Goal: Task Accomplishment & Management: Use online tool/utility

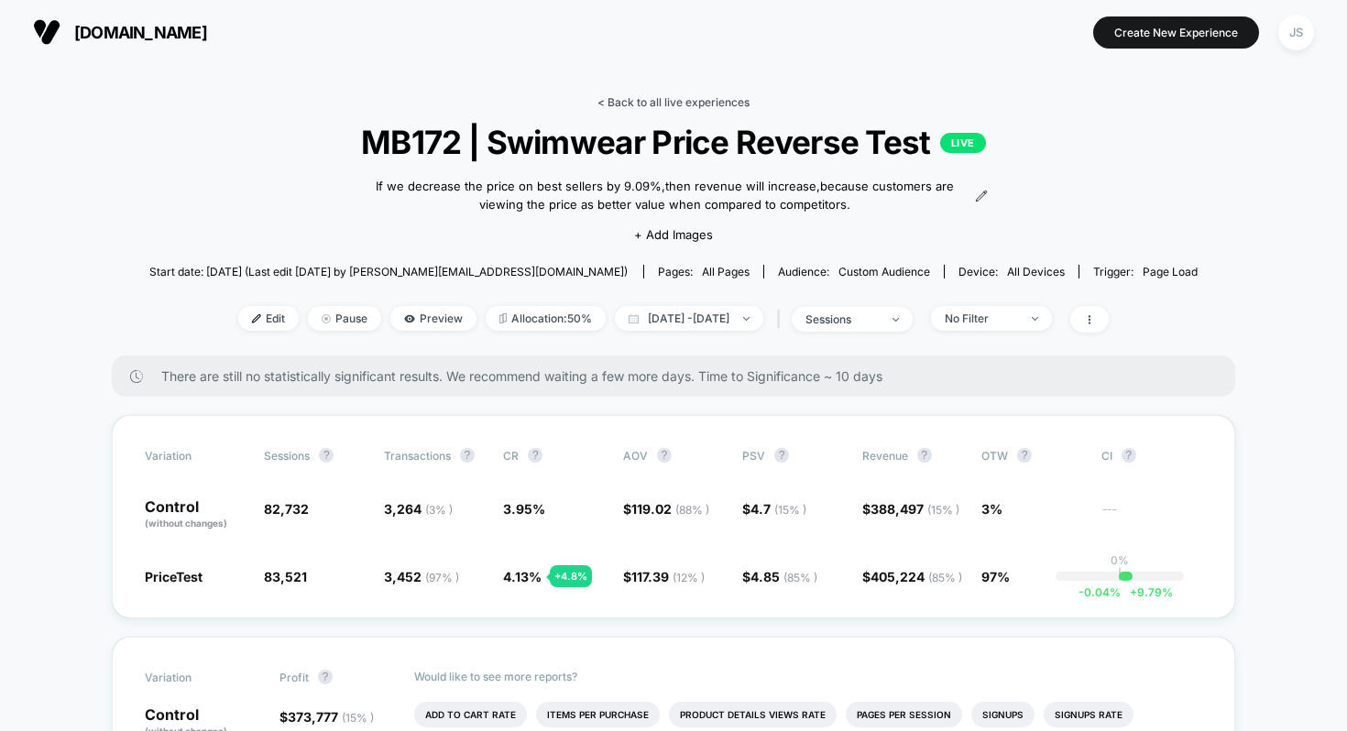
scroll to position [3, 0]
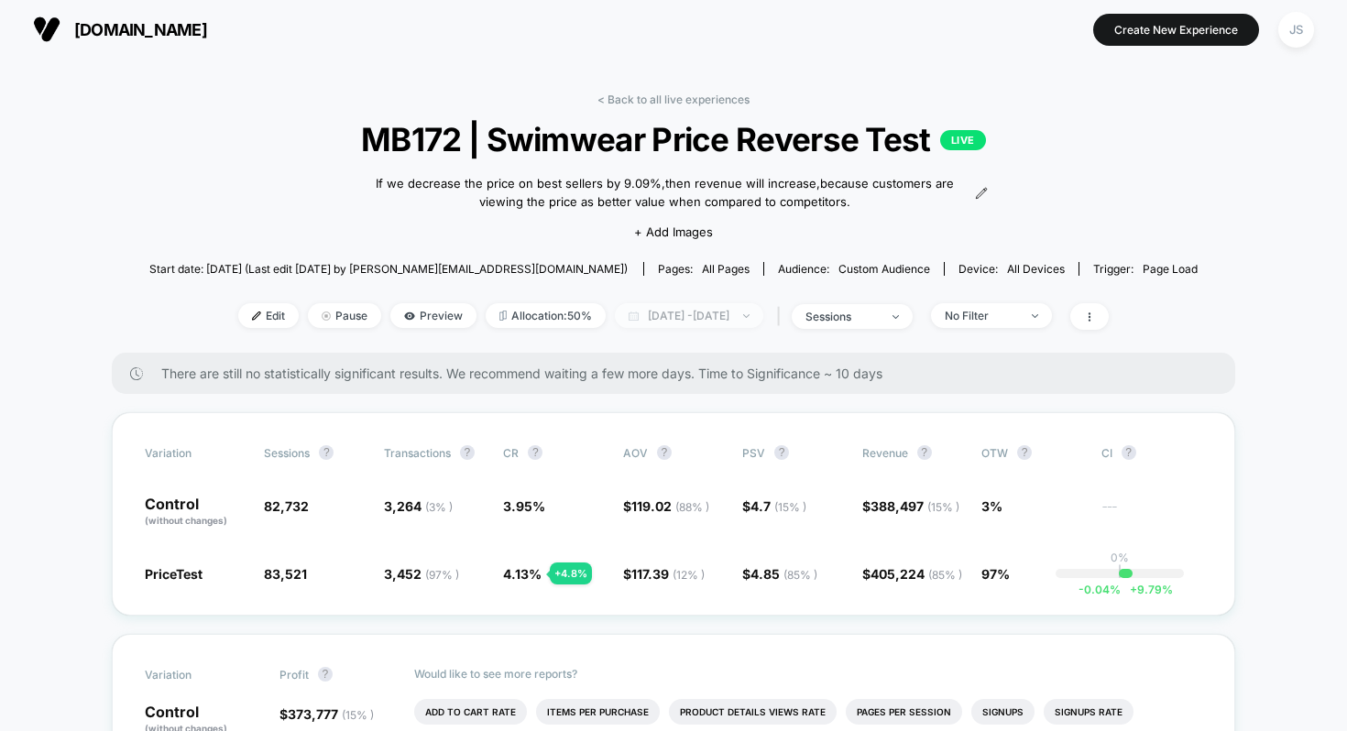
click at [659, 304] on span "[DATE] - [DATE]" at bounding box center [689, 315] width 148 height 25
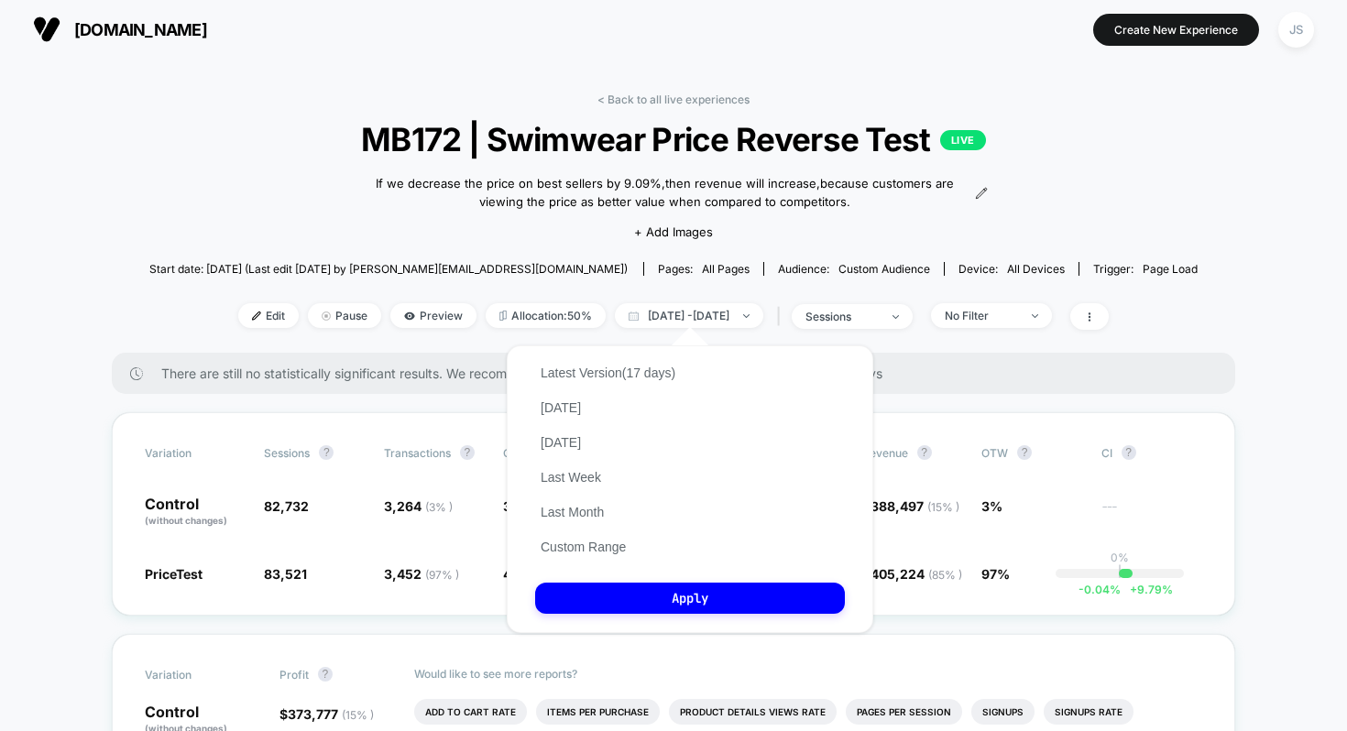
click at [506, 236] on div "If we decrease the price on best sellers by 9.09% , then revenue will increase …" at bounding box center [674, 206] width 630 height 94
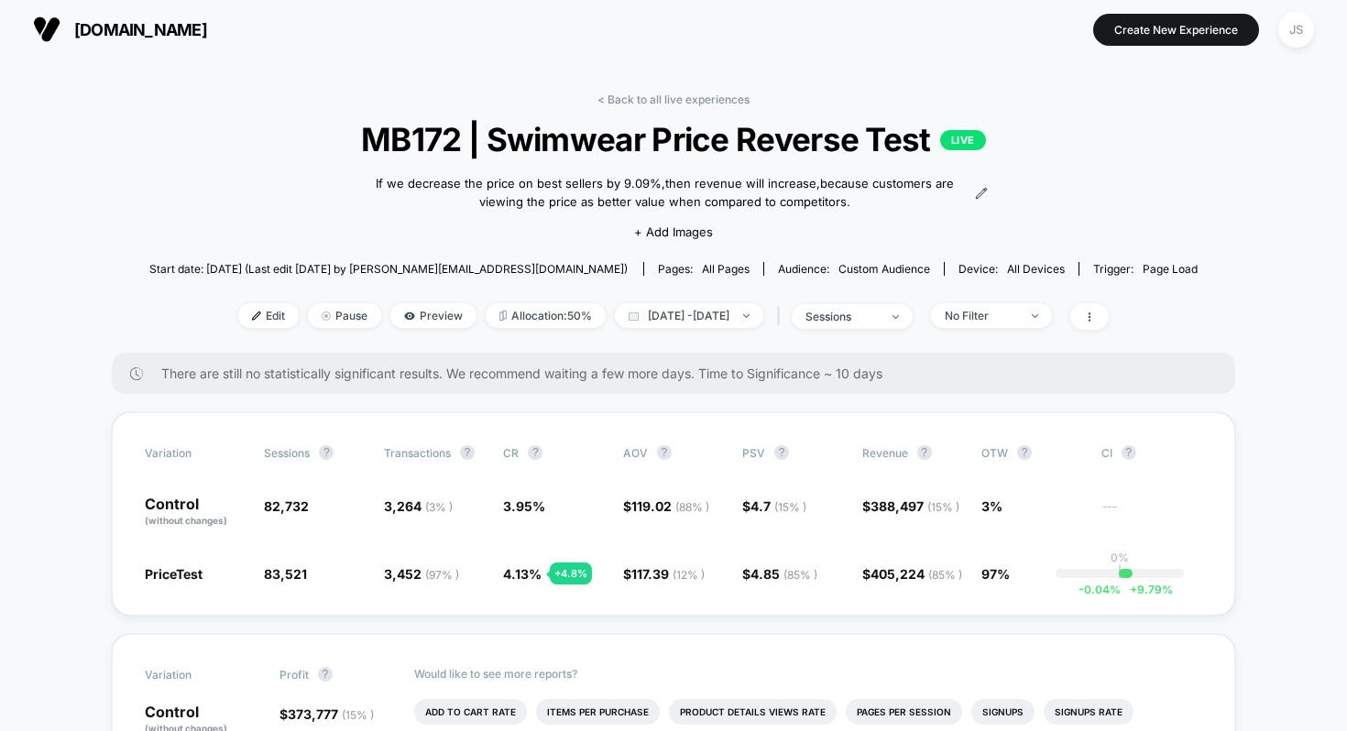
click at [362, 227] on div "< Back to all live experiences MB172 | Swimwear Price Reverse Test LIVE If we d…" at bounding box center [673, 223] width 1049 height 260
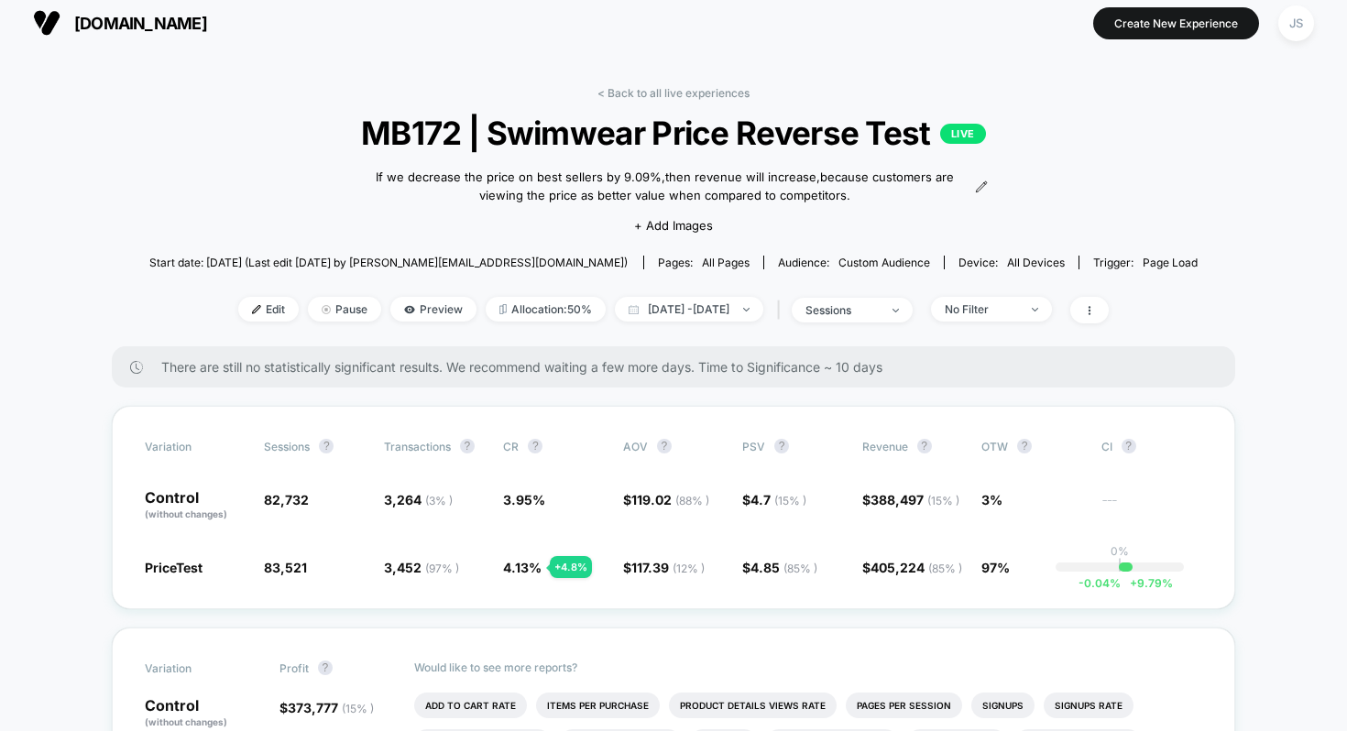
scroll to position [0, 0]
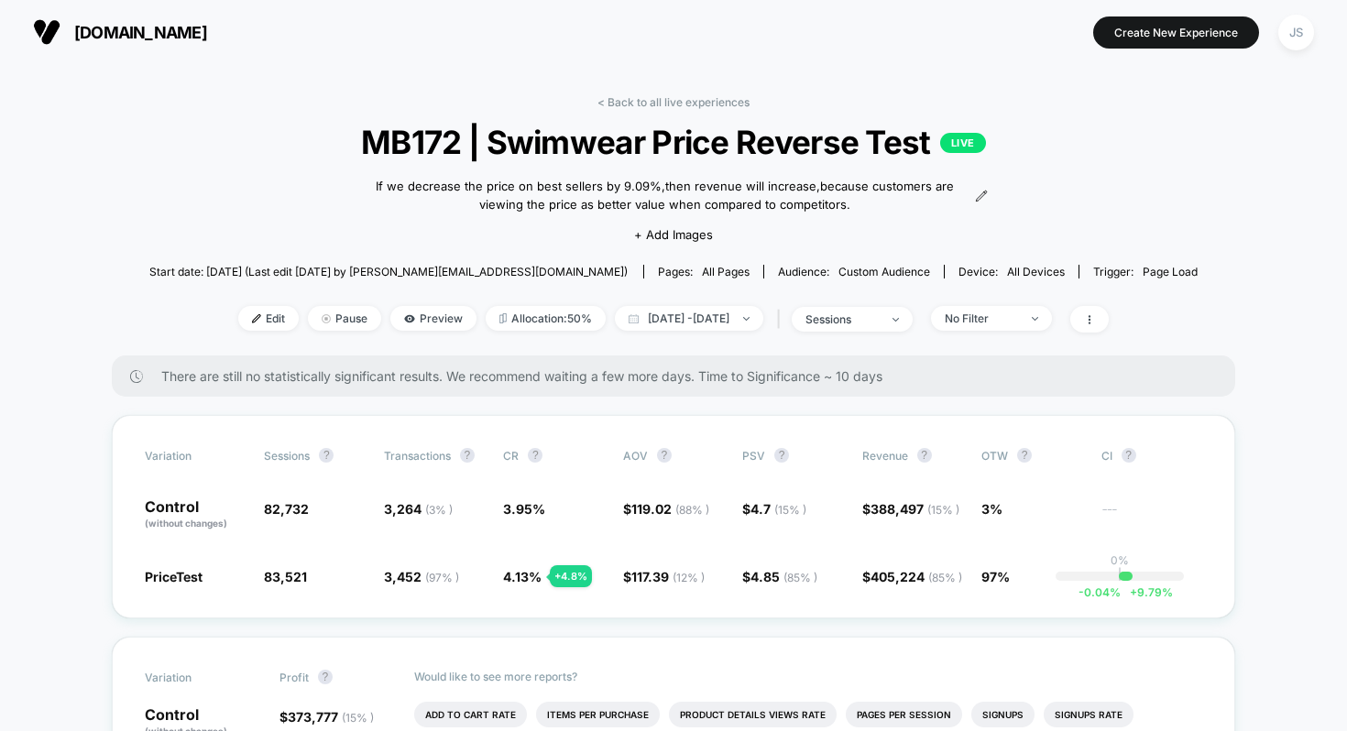
click at [645, 101] on link "< Back to all live experiences" at bounding box center [674, 102] width 152 height 14
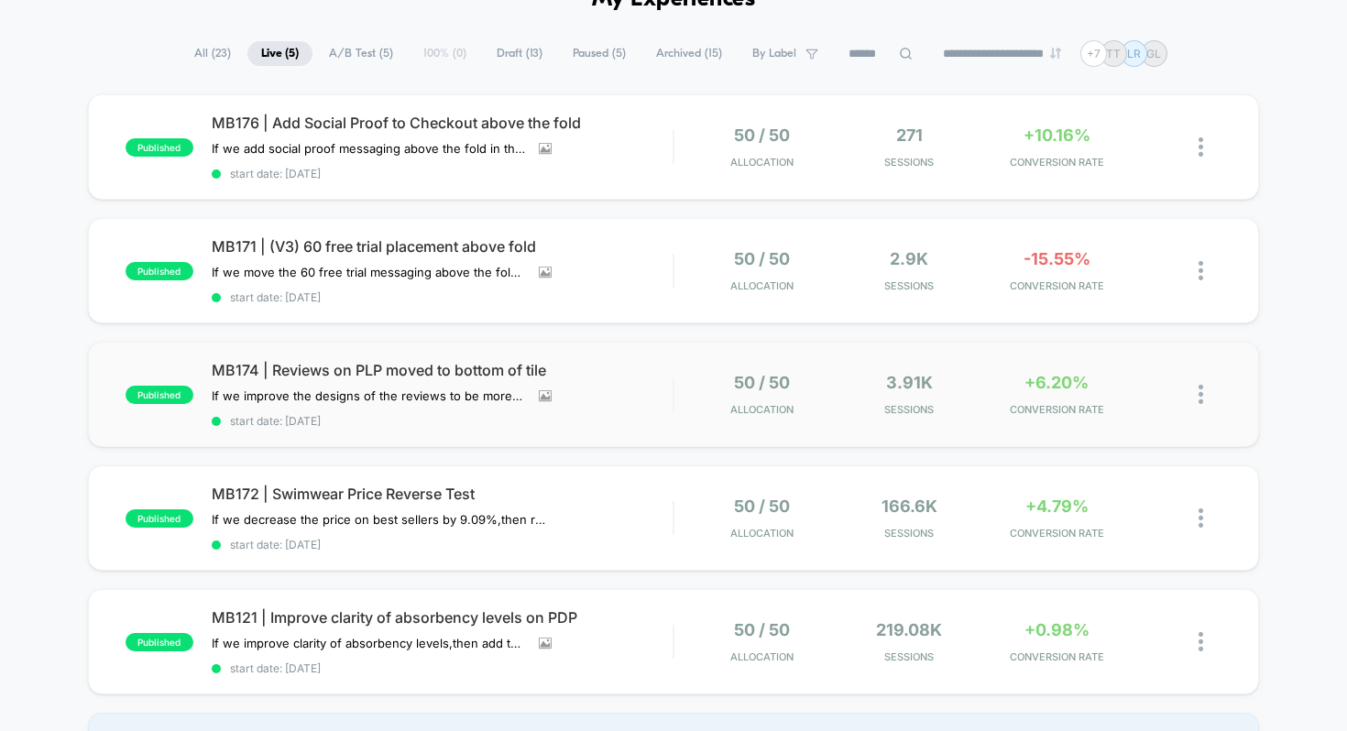
scroll to position [118, 0]
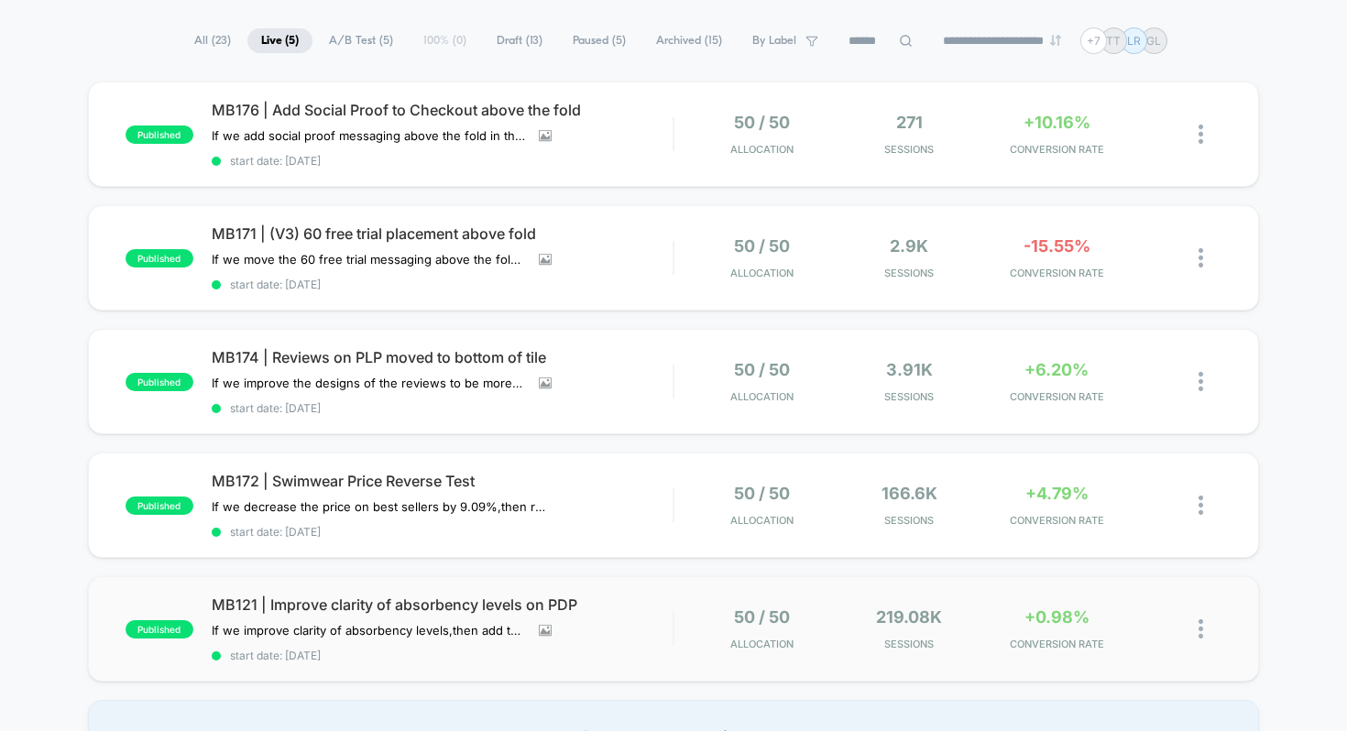
click at [381, 582] on div "published MB121 | Improve clarity of absorbency levels on PDP If we improve cla…" at bounding box center [674, 629] width 1172 height 105
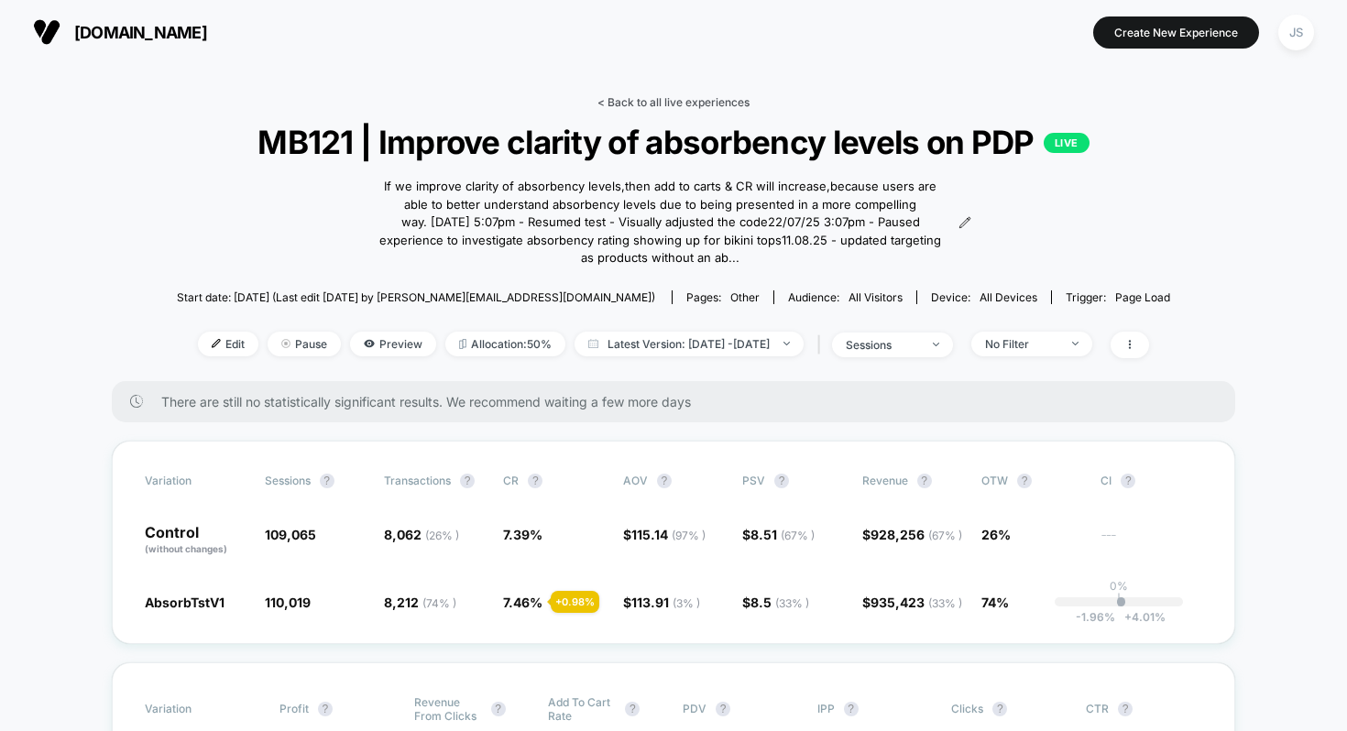
click at [741, 99] on link "< Back to all live experiences" at bounding box center [674, 102] width 152 height 14
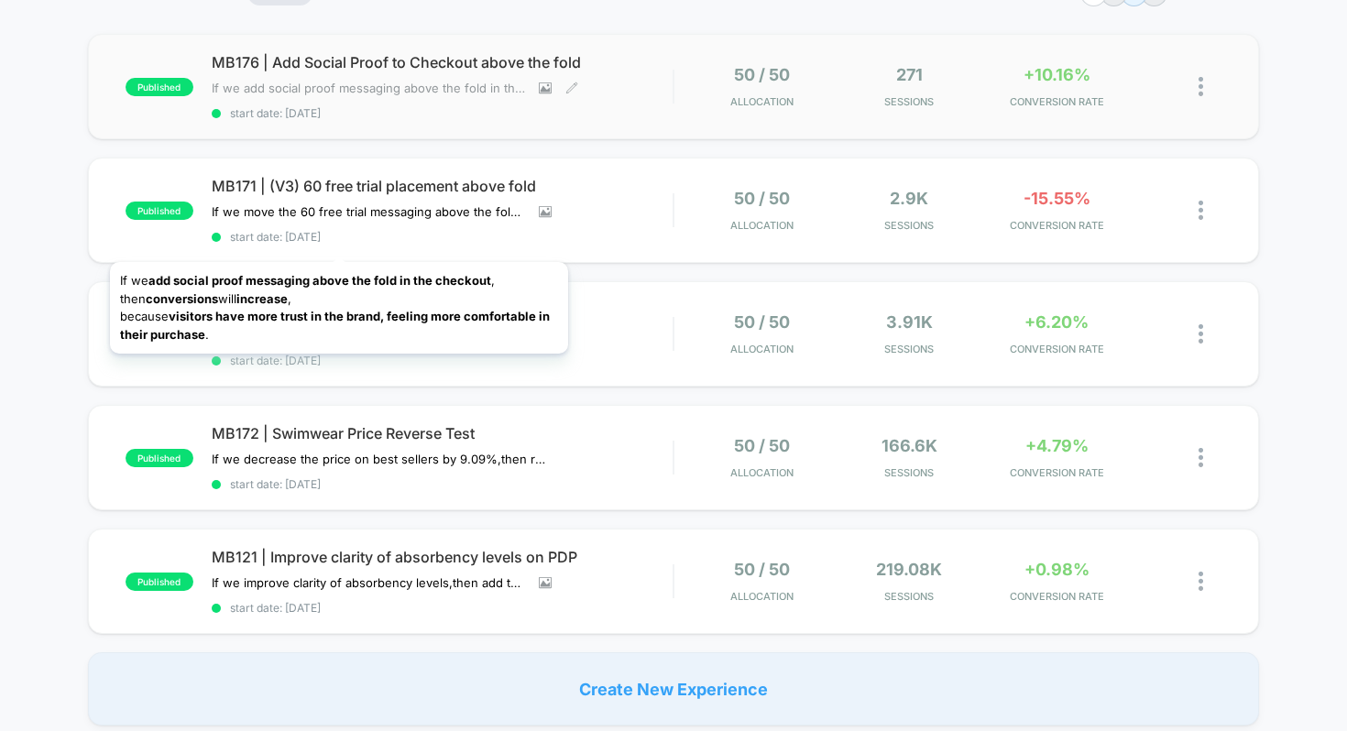
scroll to position [160, 0]
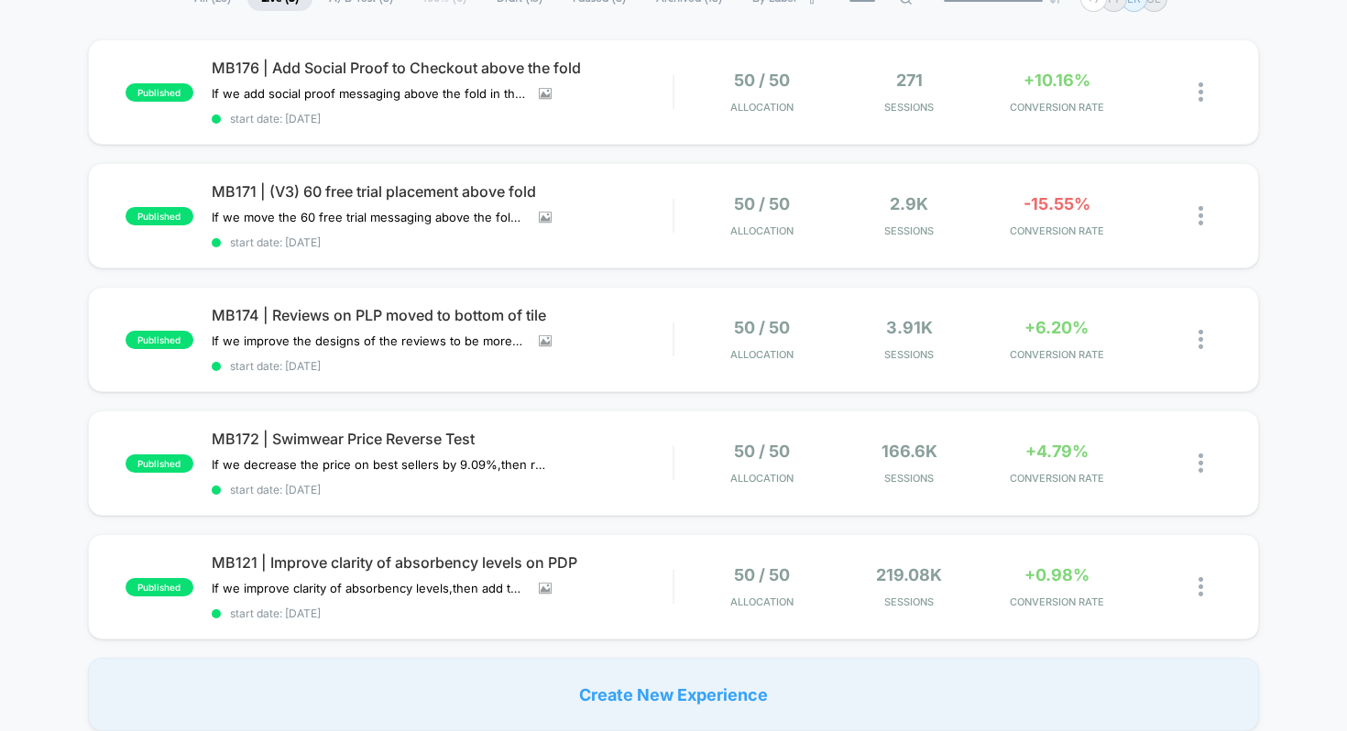
click at [45, 404] on div "published MB176 | Add Social Proof to Checkout above the fold If we add social …" at bounding box center [673, 385] width 1347 height 692
click at [62, 458] on div "published MB176 | Add Social Proof to Checkout above the fold If we add social …" at bounding box center [673, 385] width 1347 height 692
click at [30, 382] on div "published MB176 | Add Social Proof to Checkout above the fold If we add social …" at bounding box center [673, 385] width 1347 height 692
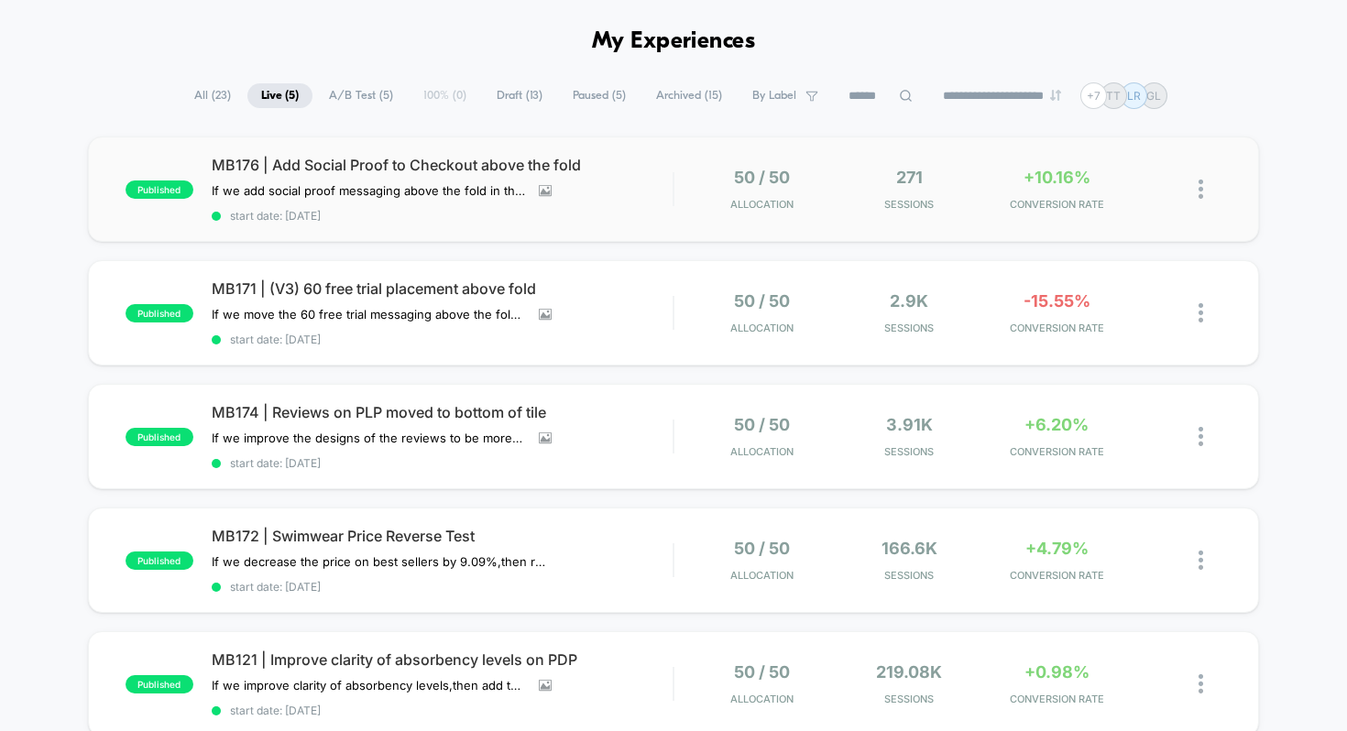
scroll to position [0, 0]
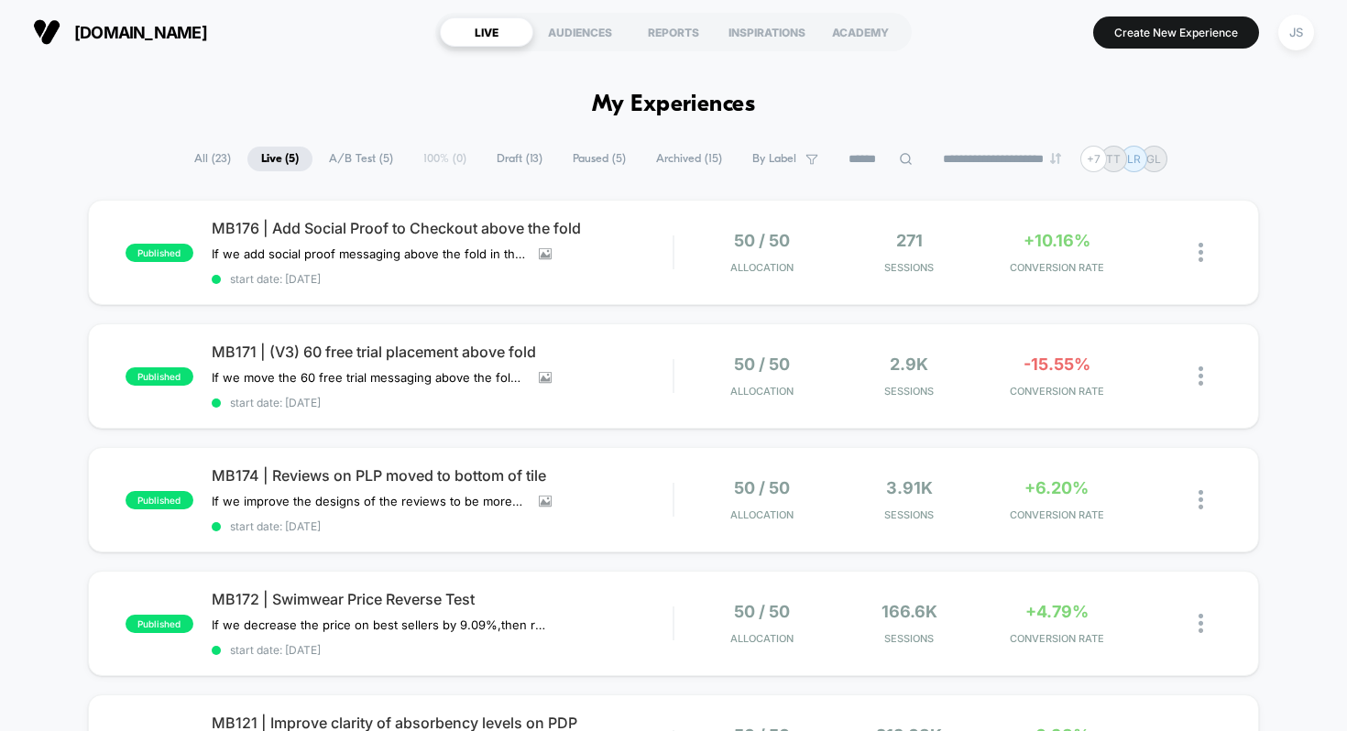
click at [506, 158] on span "Draft ( 13 )" at bounding box center [519, 159] width 73 height 25
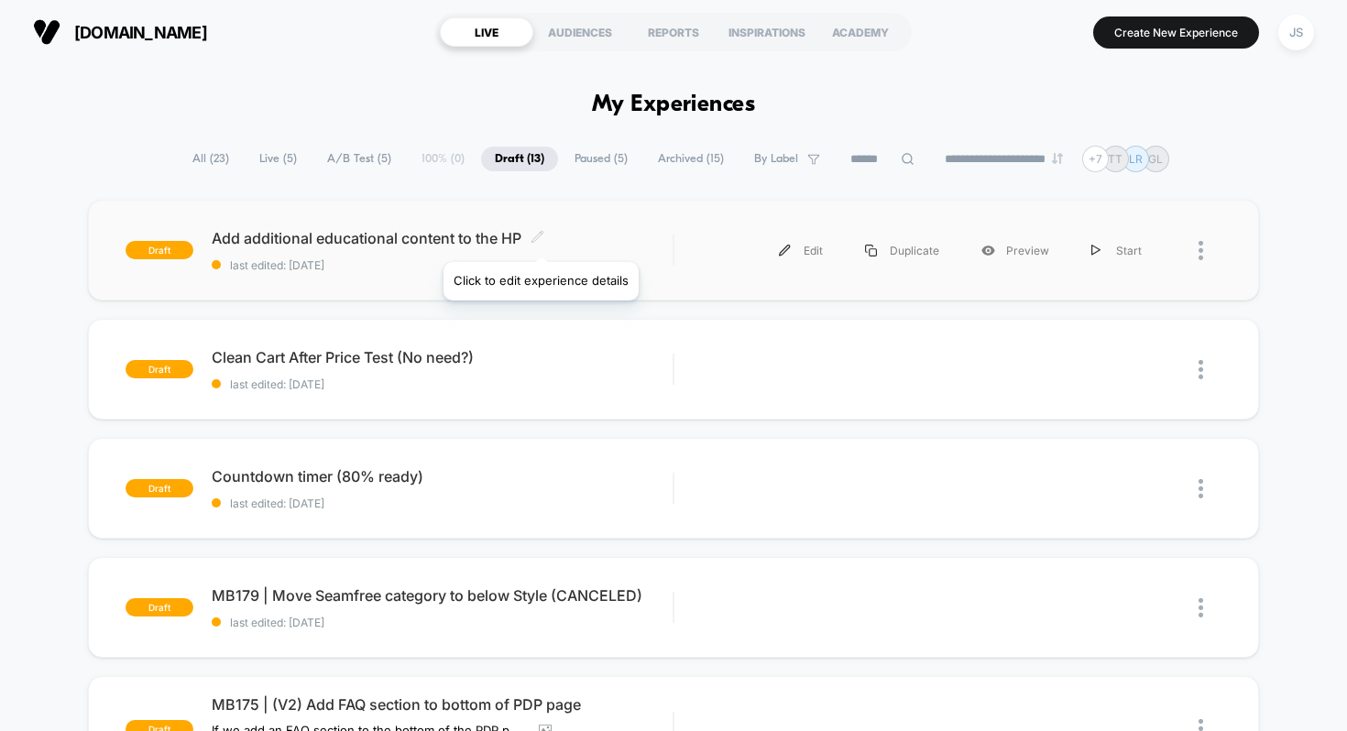
click at [540, 238] on icon at bounding box center [538, 237] width 14 height 14
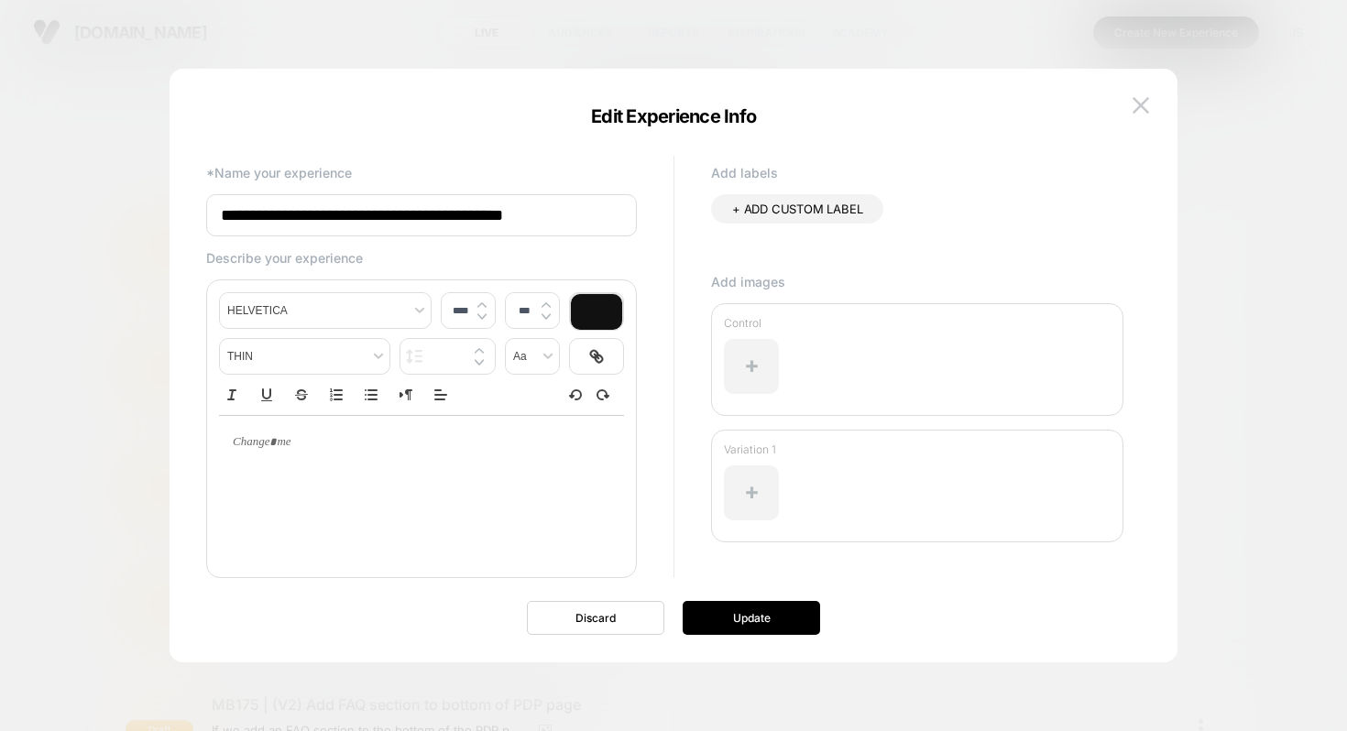
click at [447, 229] on input "**********" at bounding box center [421, 215] width 431 height 42
paste input "********"
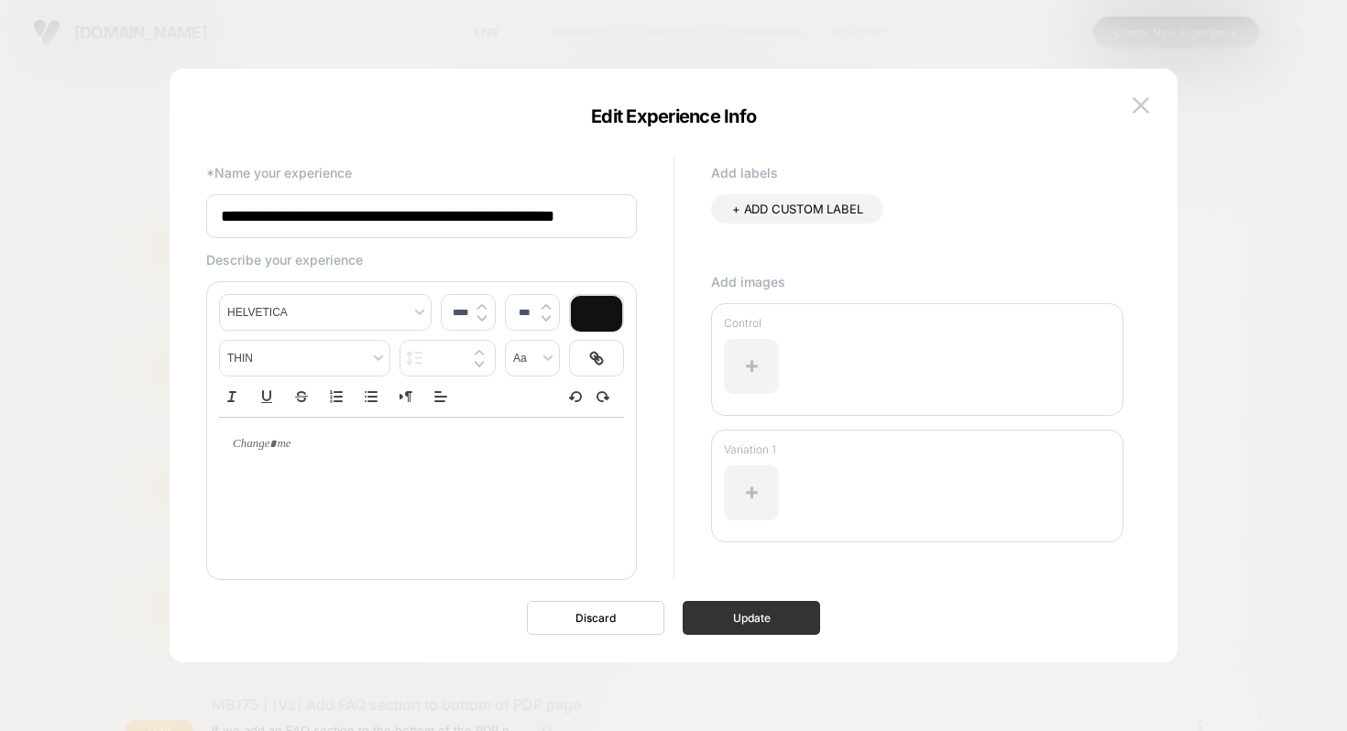
type input "**********"
click at [733, 629] on button "Update" at bounding box center [751, 618] width 137 height 34
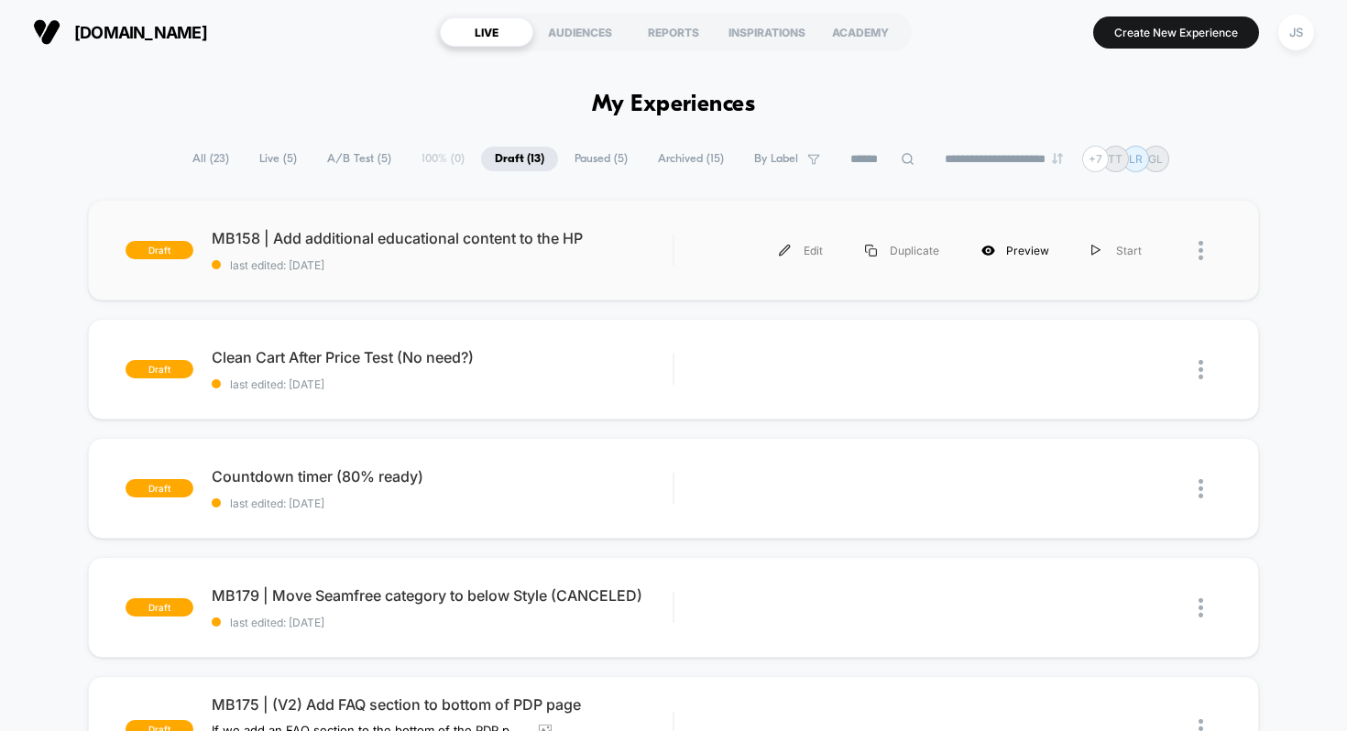
click at [1013, 248] on div "Preview" at bounding box center [1016, 250] width 110 height 41
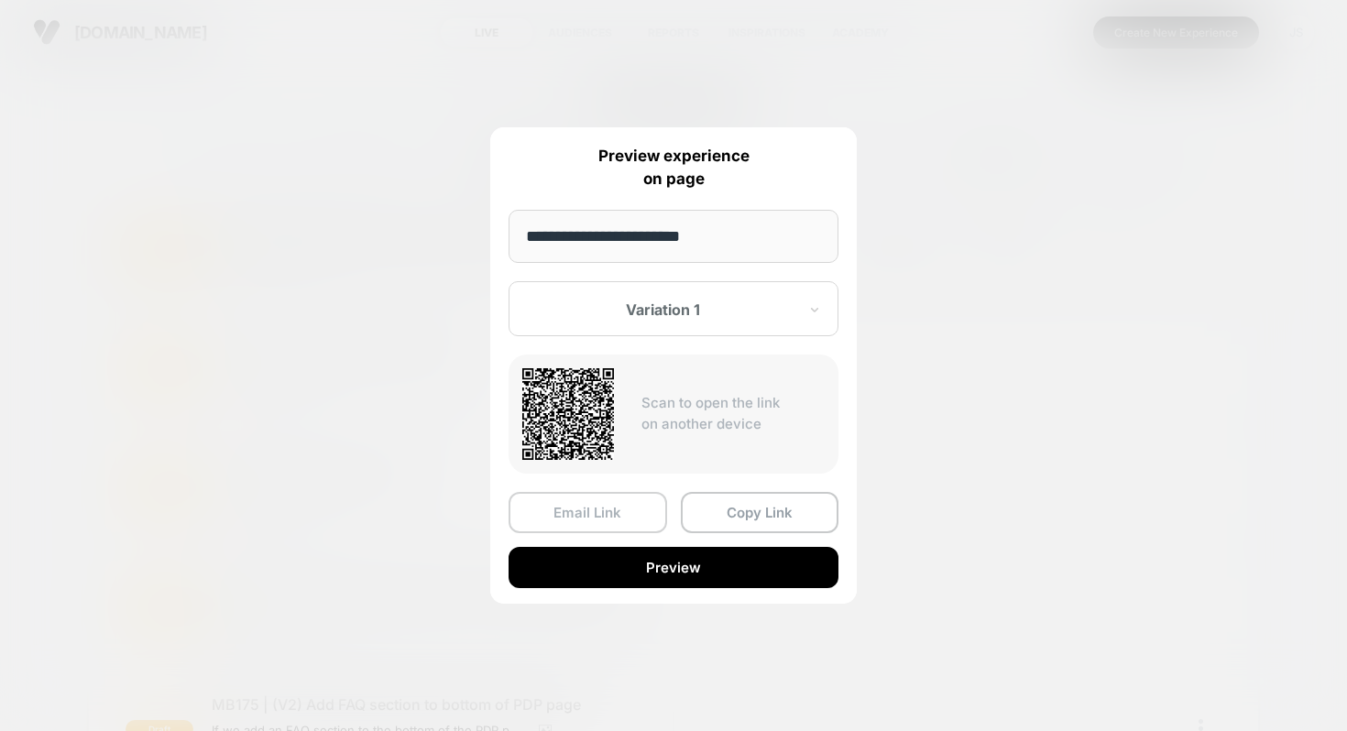
click at [609, 522] on button "Email Link" at bounding box center [588, 512] width 159 height 41
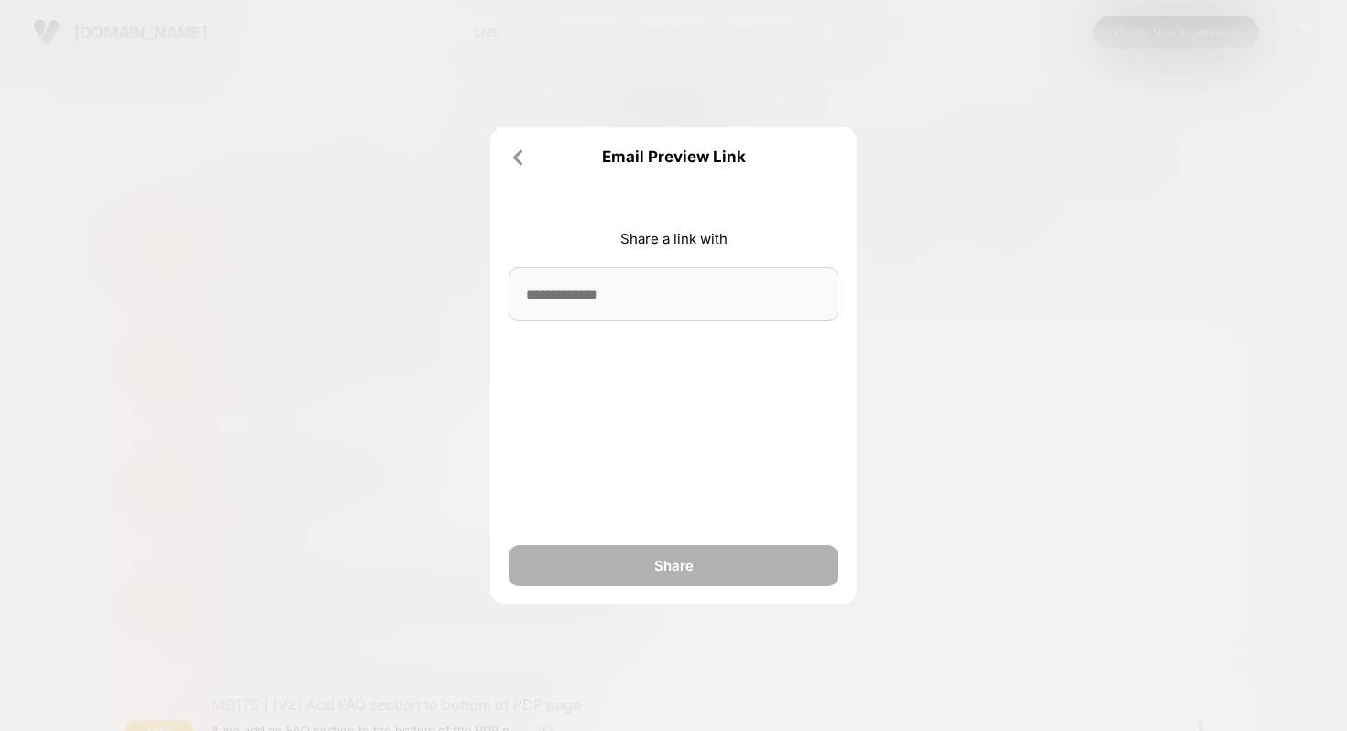
click at [647, 291] on input at bounding box center [674, 294] width 330 height 53
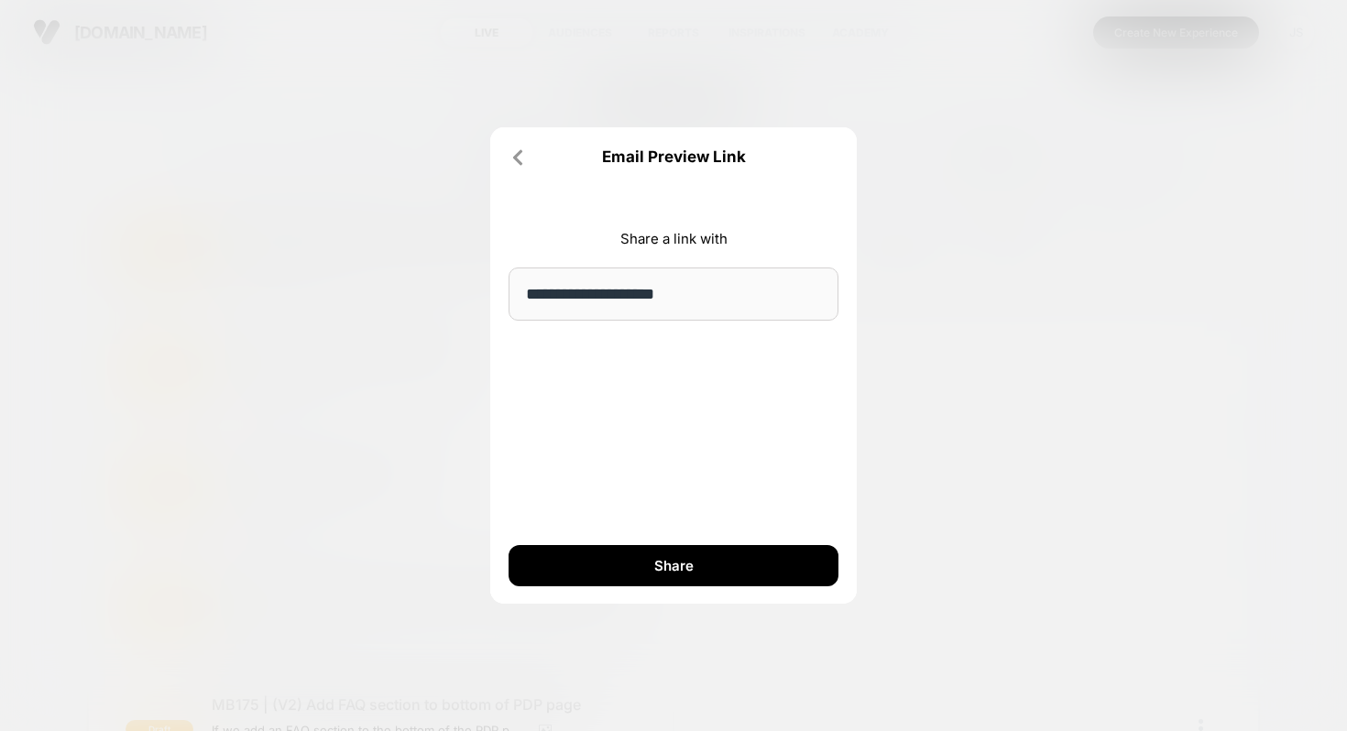
type input "**********"
click at [713, 387] on div "**********" at bounding box center [673, 365] width 367 height 477
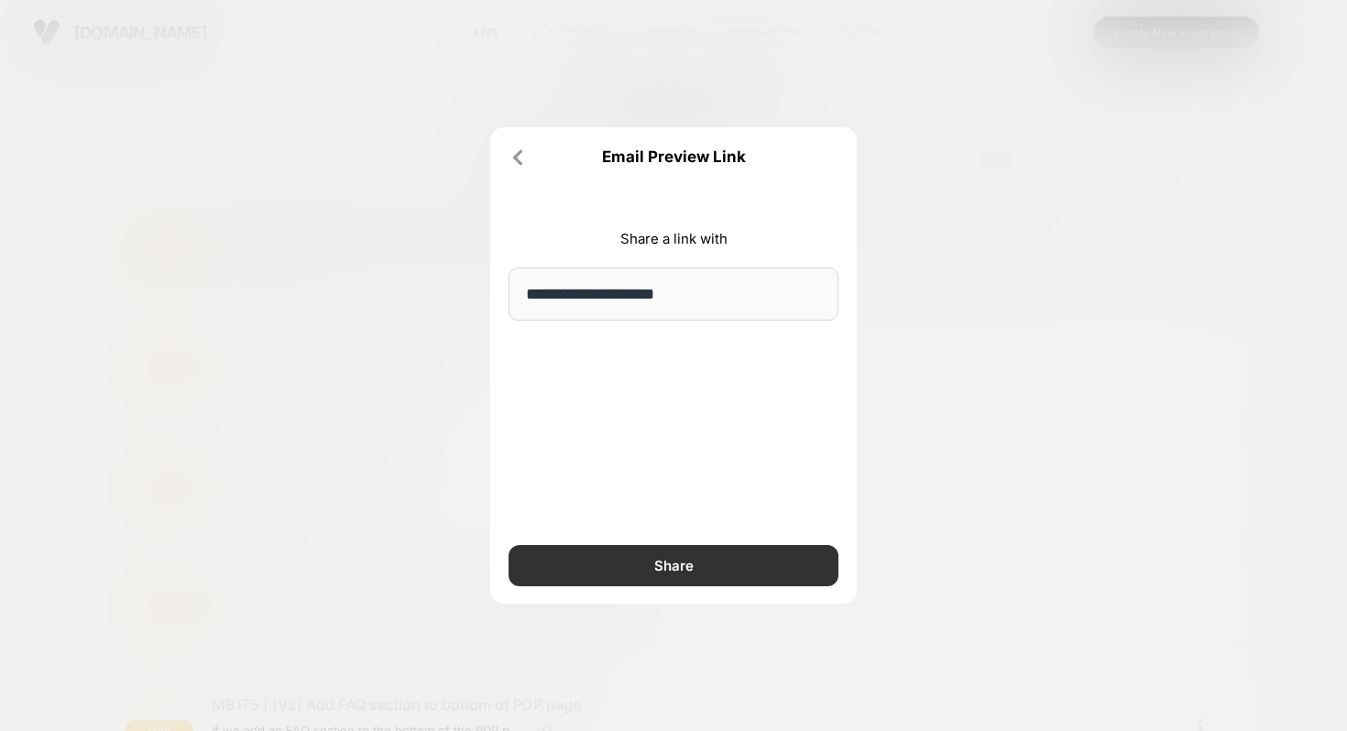
click at [693, 563] on button "Share" at bounding box center [674, 565] width 330 height 41
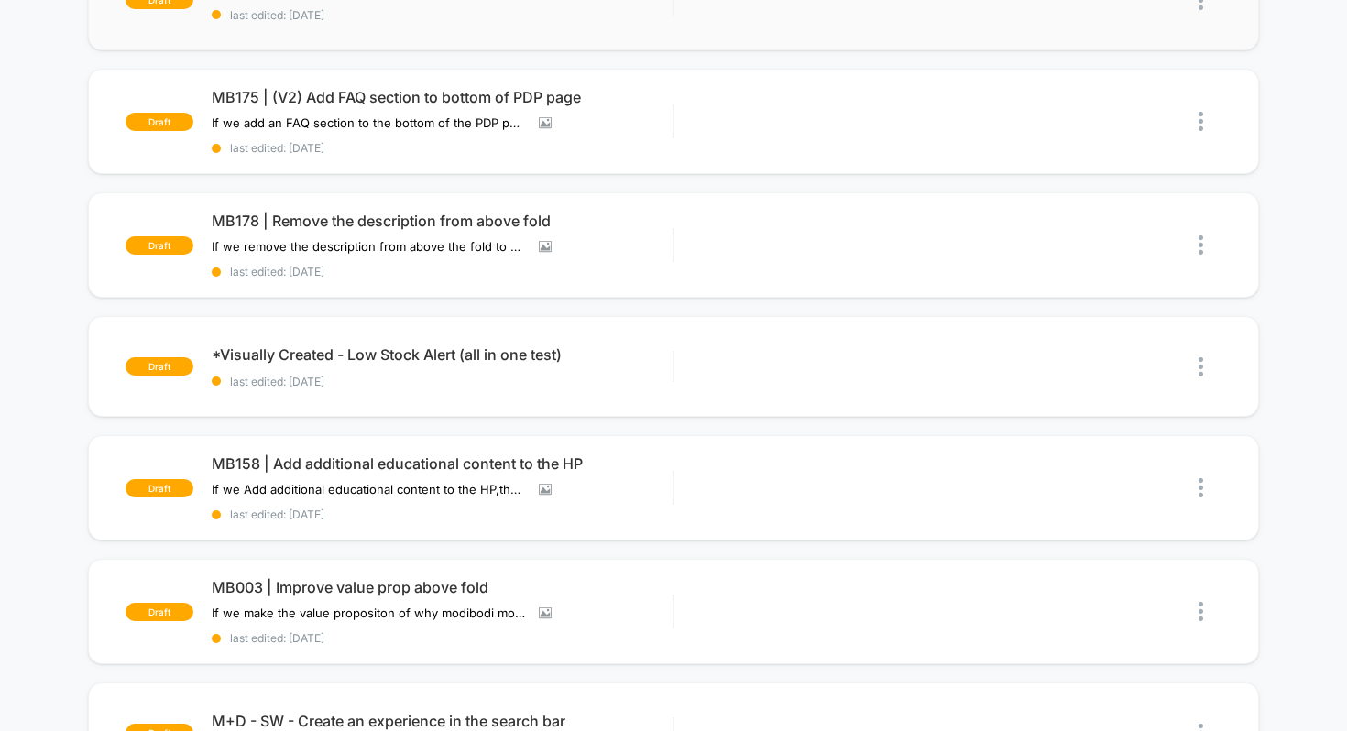
scroll to position [720, 0]
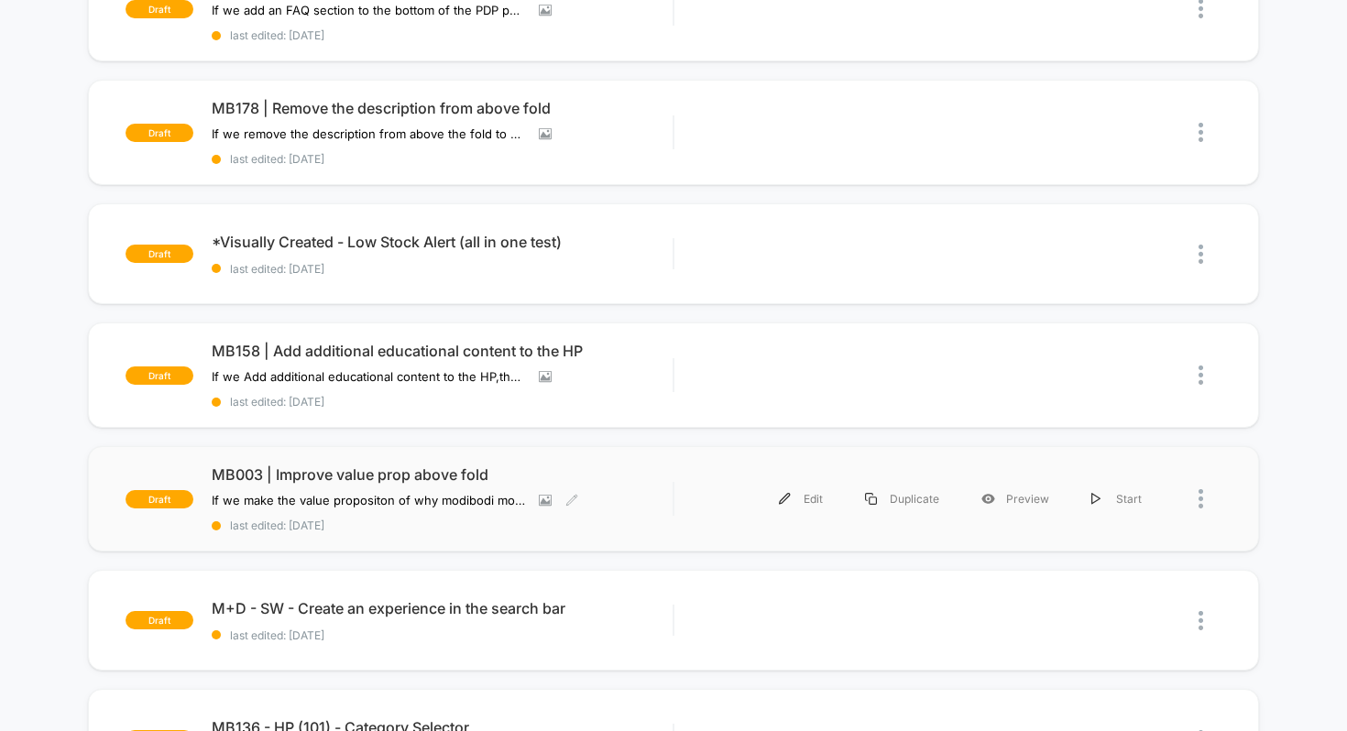
click at [434, 478] on span "MB003 | Improve value prop above fold" at bounding box center [443, 475] width 462 height 18
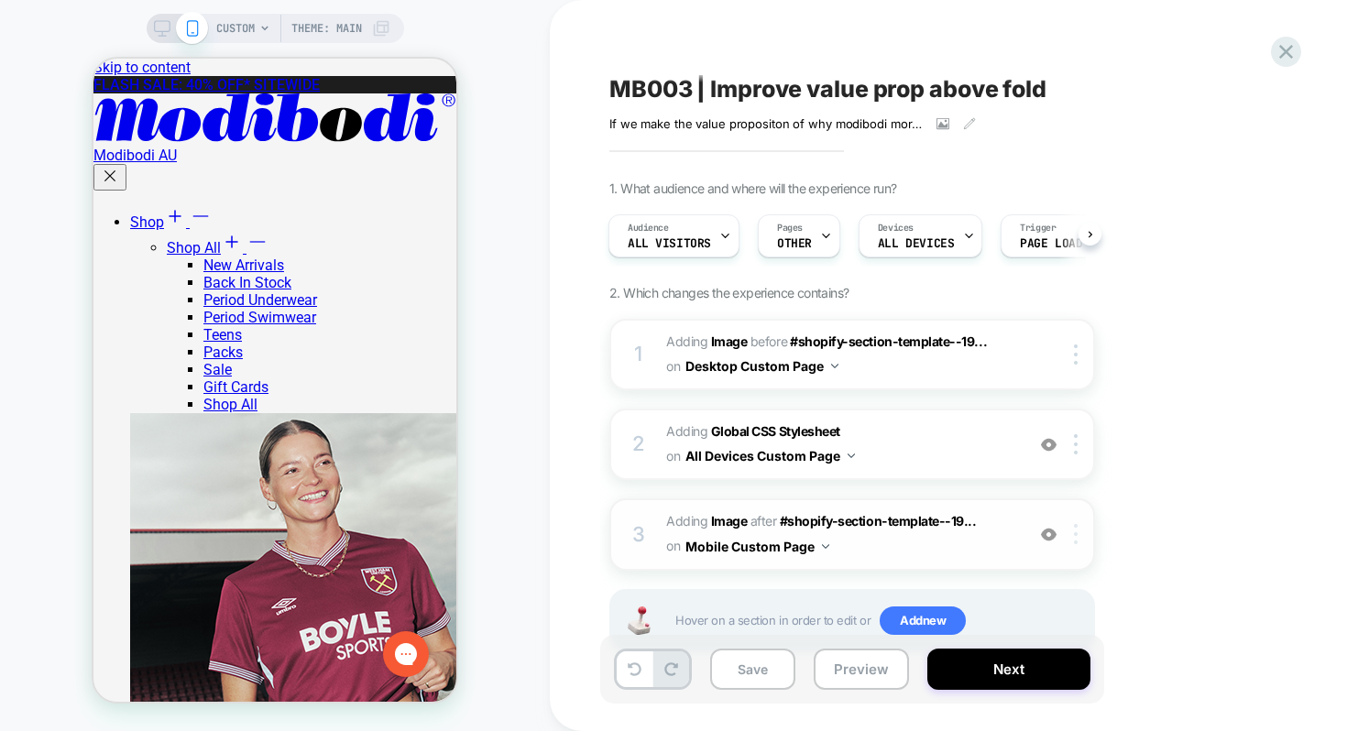
click at [1079, 532] on div at bounding box center [1079, 534] width 30 height 20
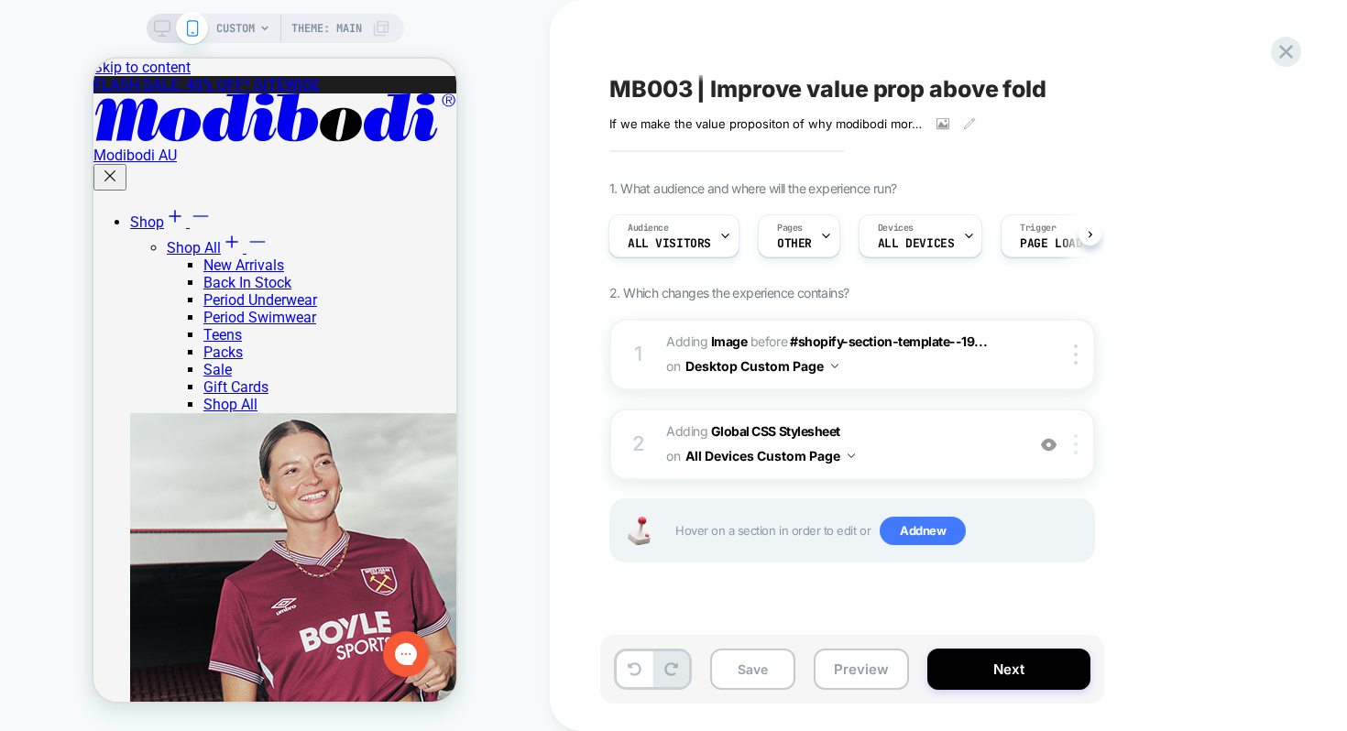
click at [1073, 442] on div at bounding box center [1079, 444] width 30 height 20
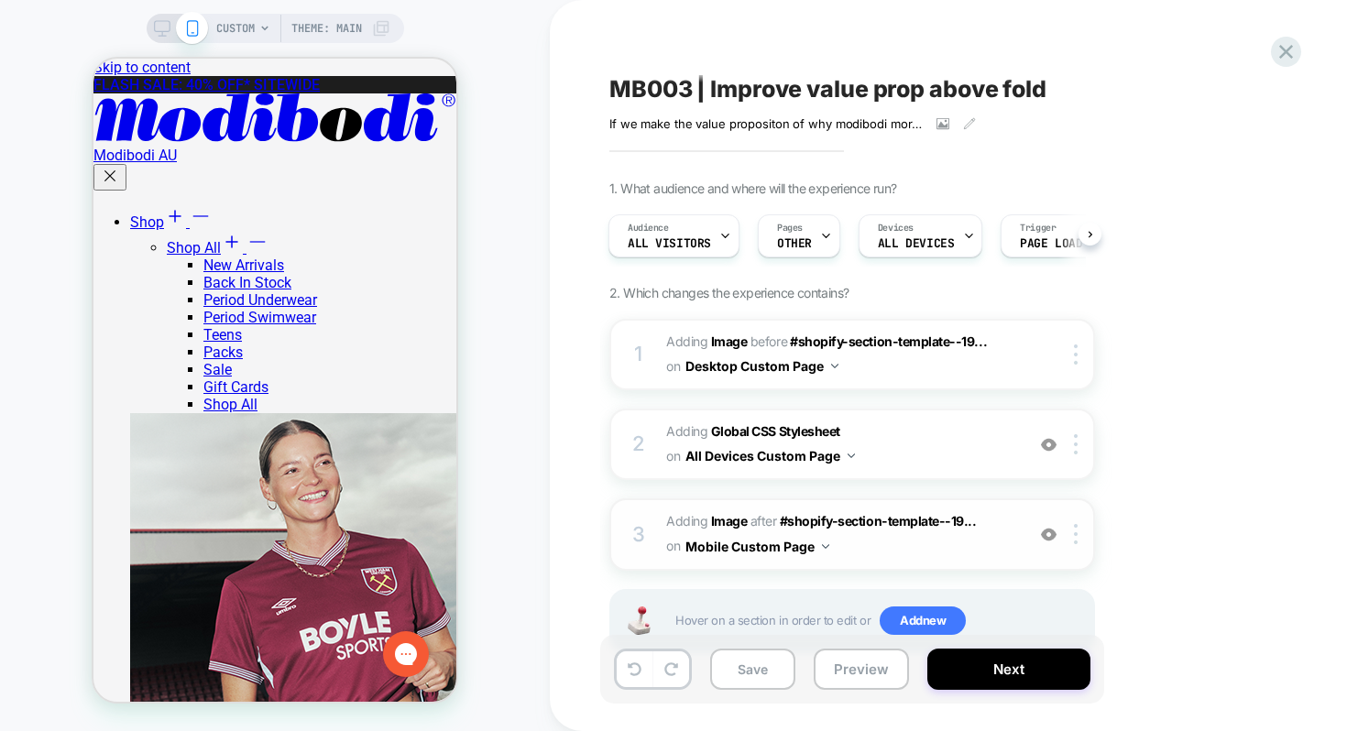
click at [786, 548] on button "Mobile Custom Page" at bounding box center [758, 546] width 144 height 27
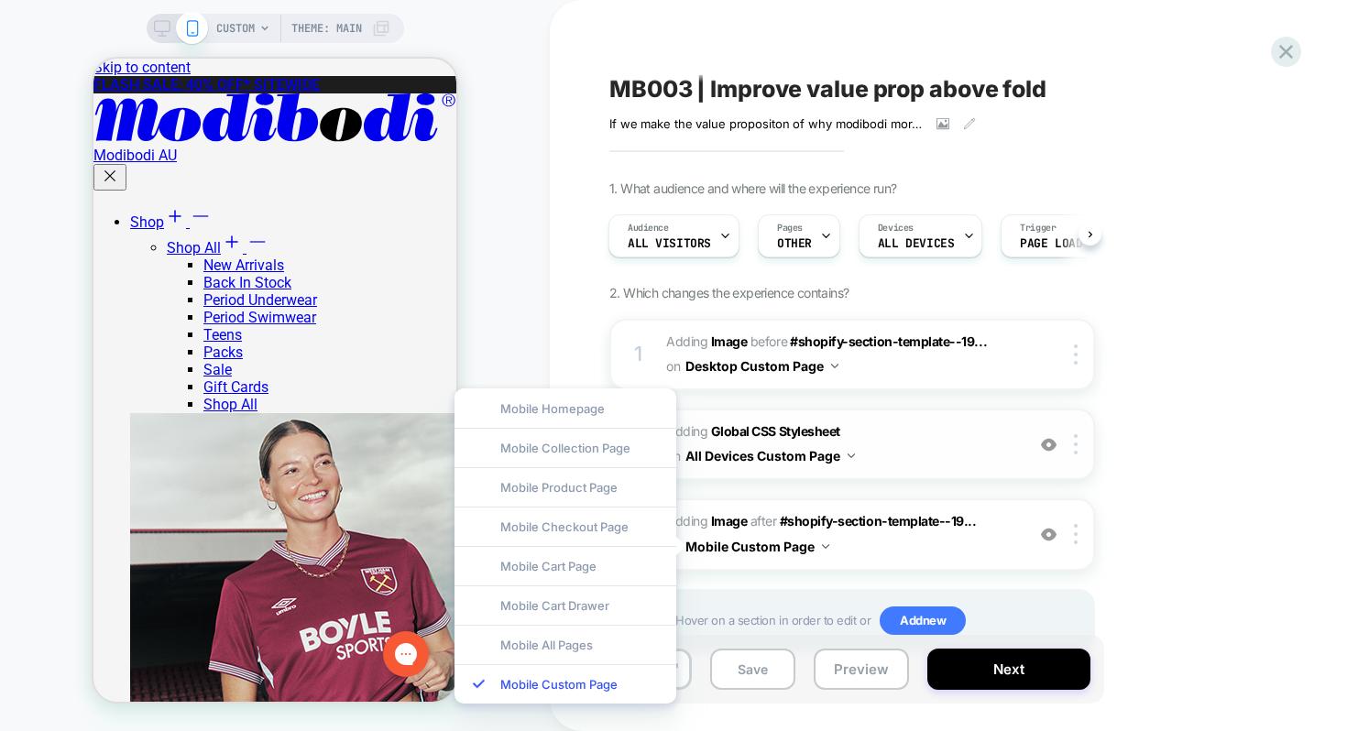
click at [775, 469] on div "2 Adding Global CSS Stylesheet on All Devices Custom Page Add Before Add After …" at bounding box center [853, 444] width 486 height 71
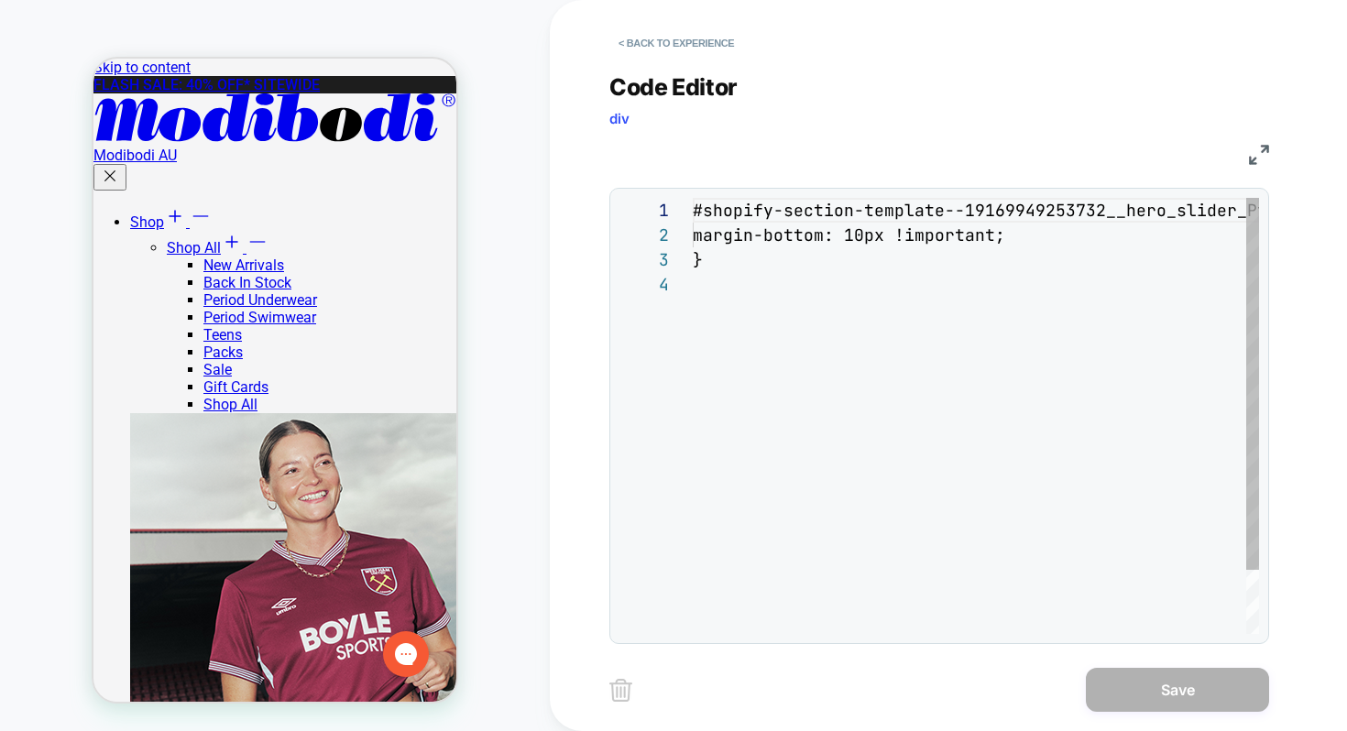
scroll to position [74, 0]
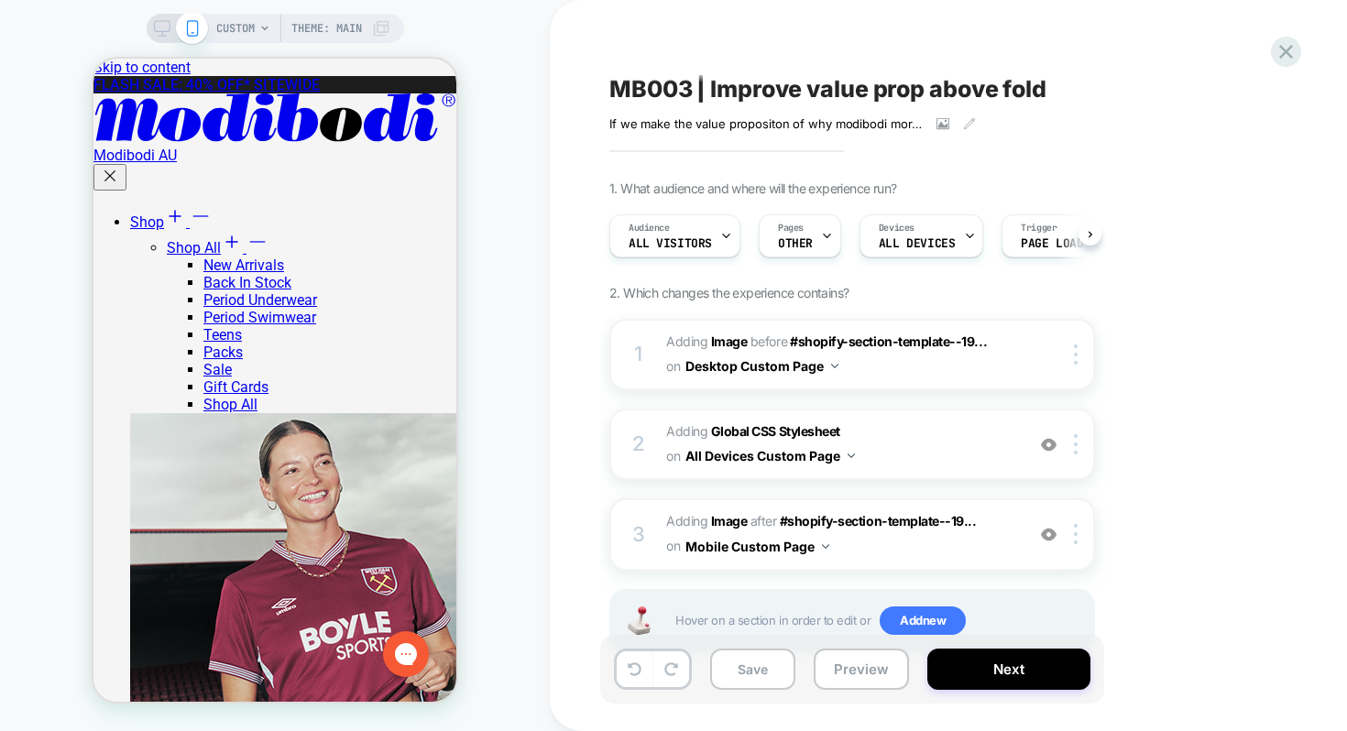
scroll to position [0, 1]
click at [724, 342] on b "Image" at bounding box center [729, 342] width 37 height 16
click at [725, 339] on b "Image" at bounding box center [729, 342] width 37 height 16
click at [1075, 532] on img at bounding box center [1076, 534] width 4 height 20
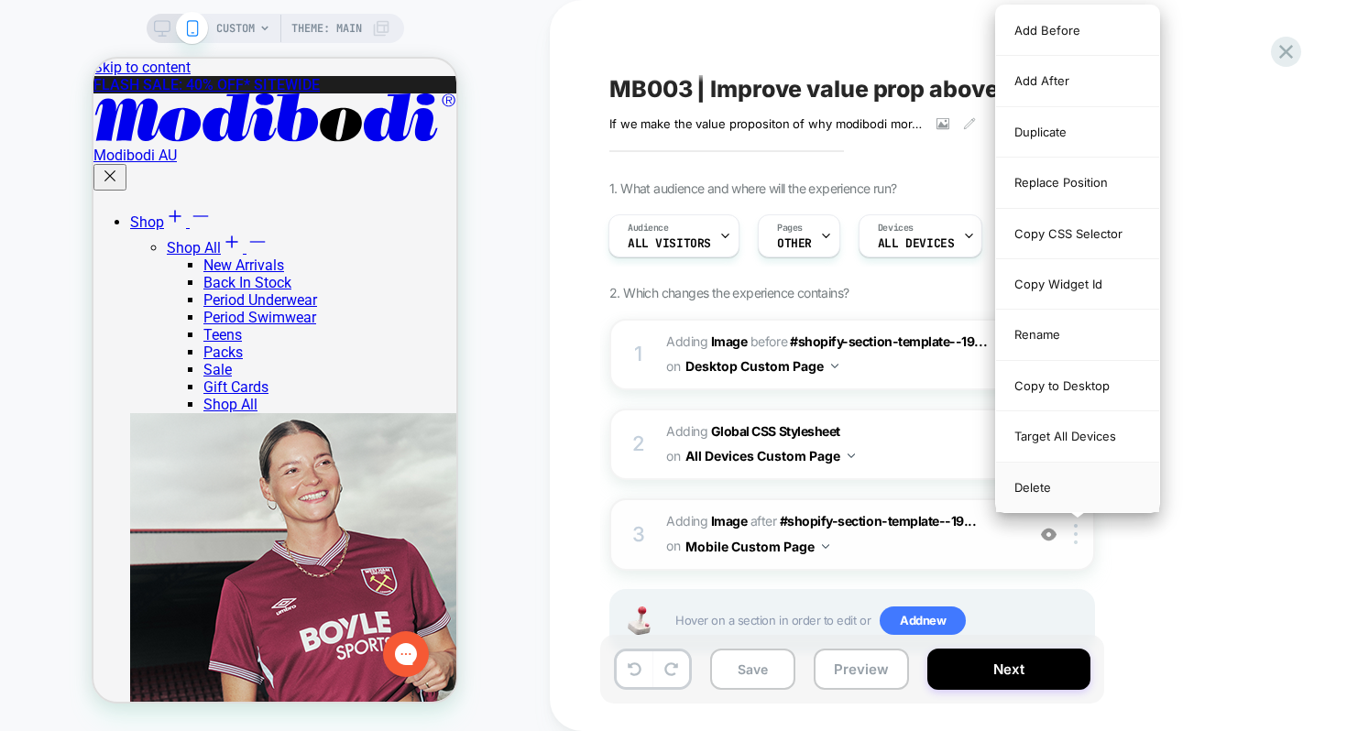
click at [1077, 479] on div "Delete" at bounding box center [1077, 487] width 163 height 49
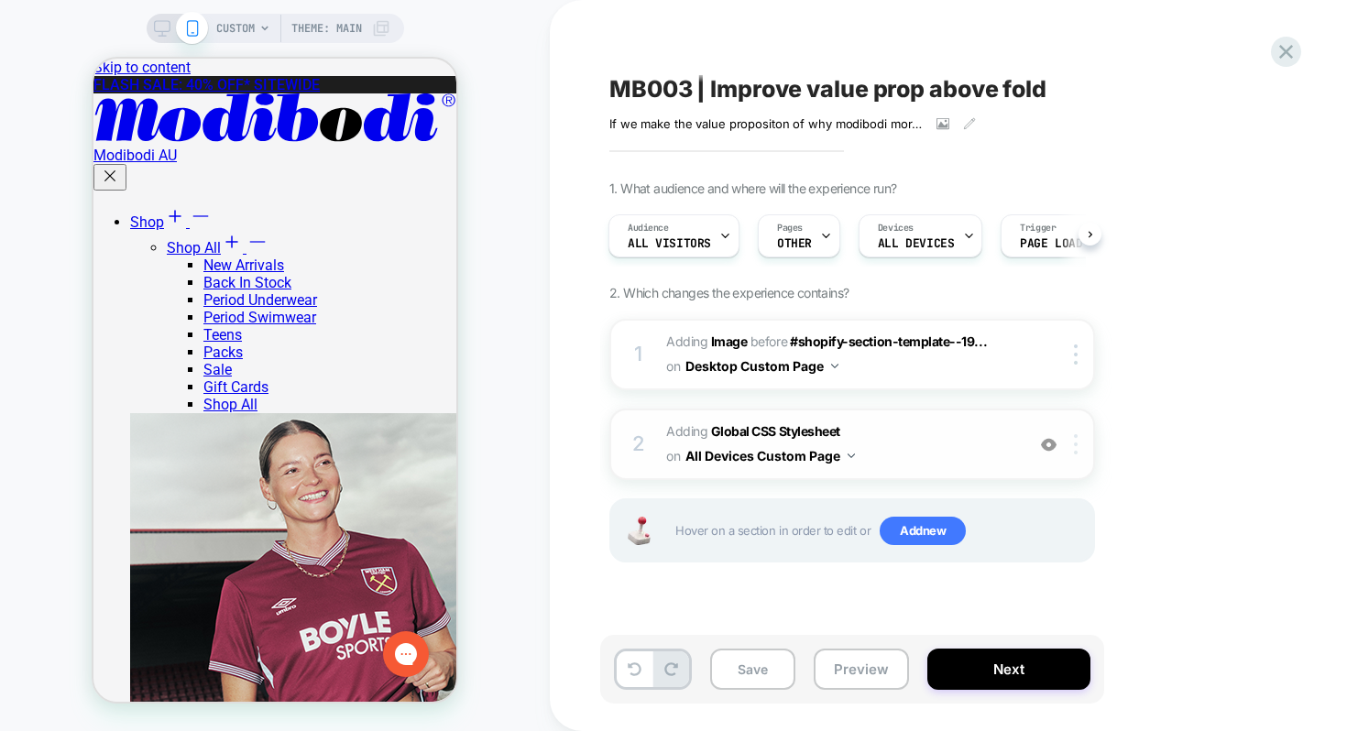
click at [1080, 450] on div at bounding box center [1079, 444] width 30 height 20
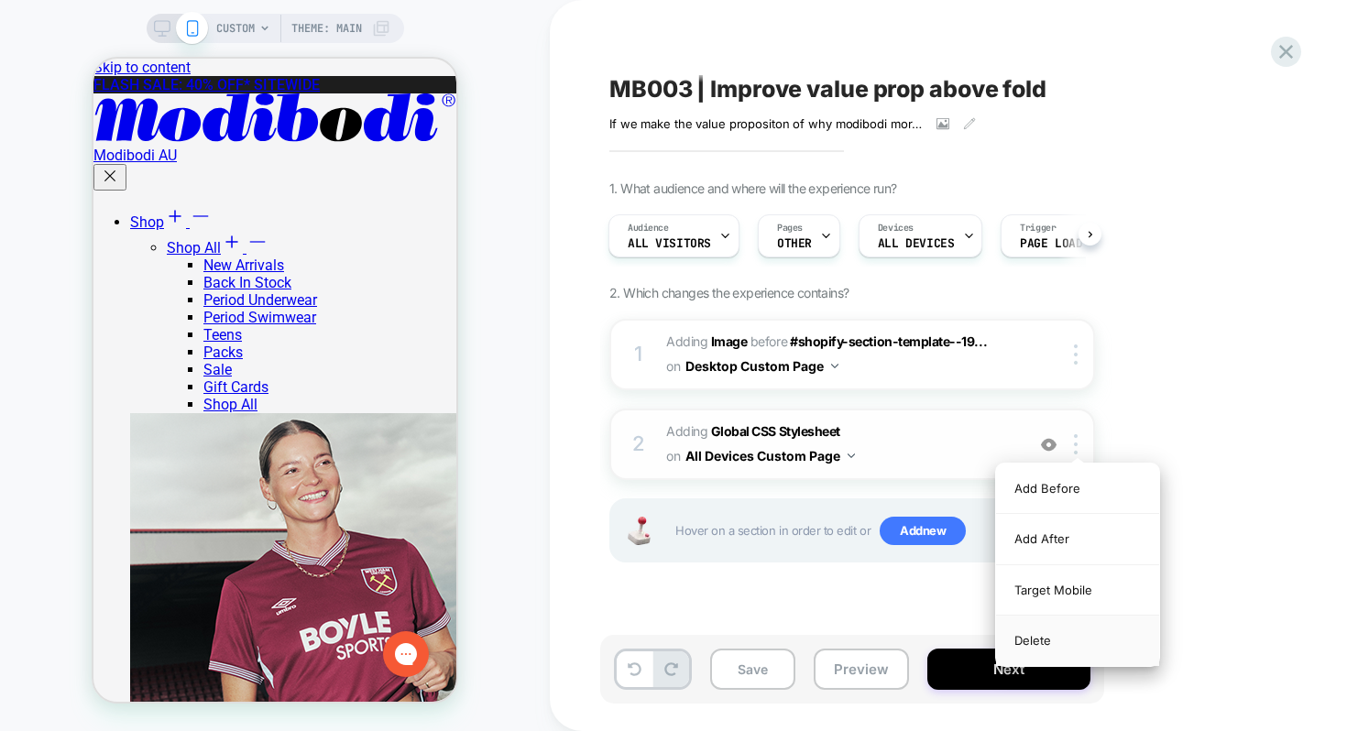
click at [1073, 633] on div "Delete" at bounding box center [1077, 640] width 163 height 49
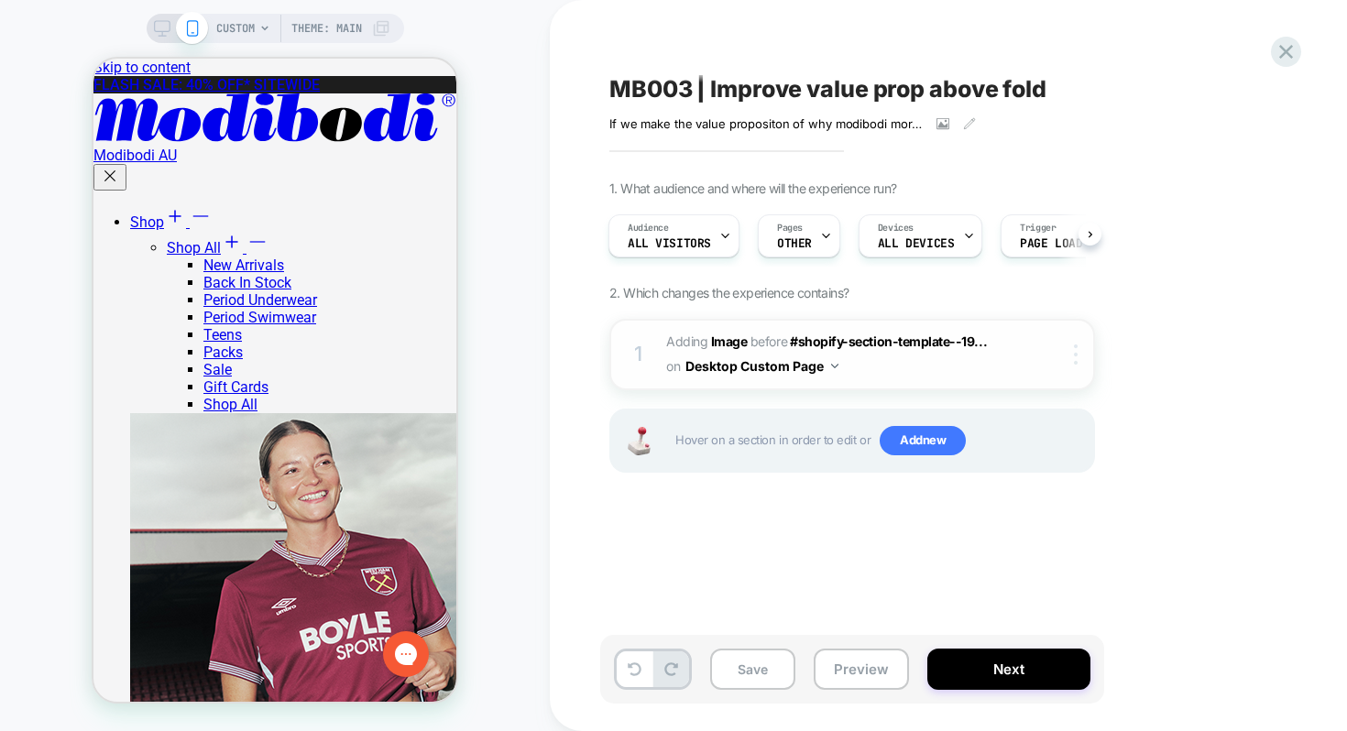
click at [1076, 351] on img at bounding box center [1076, 355] width 4 height 20
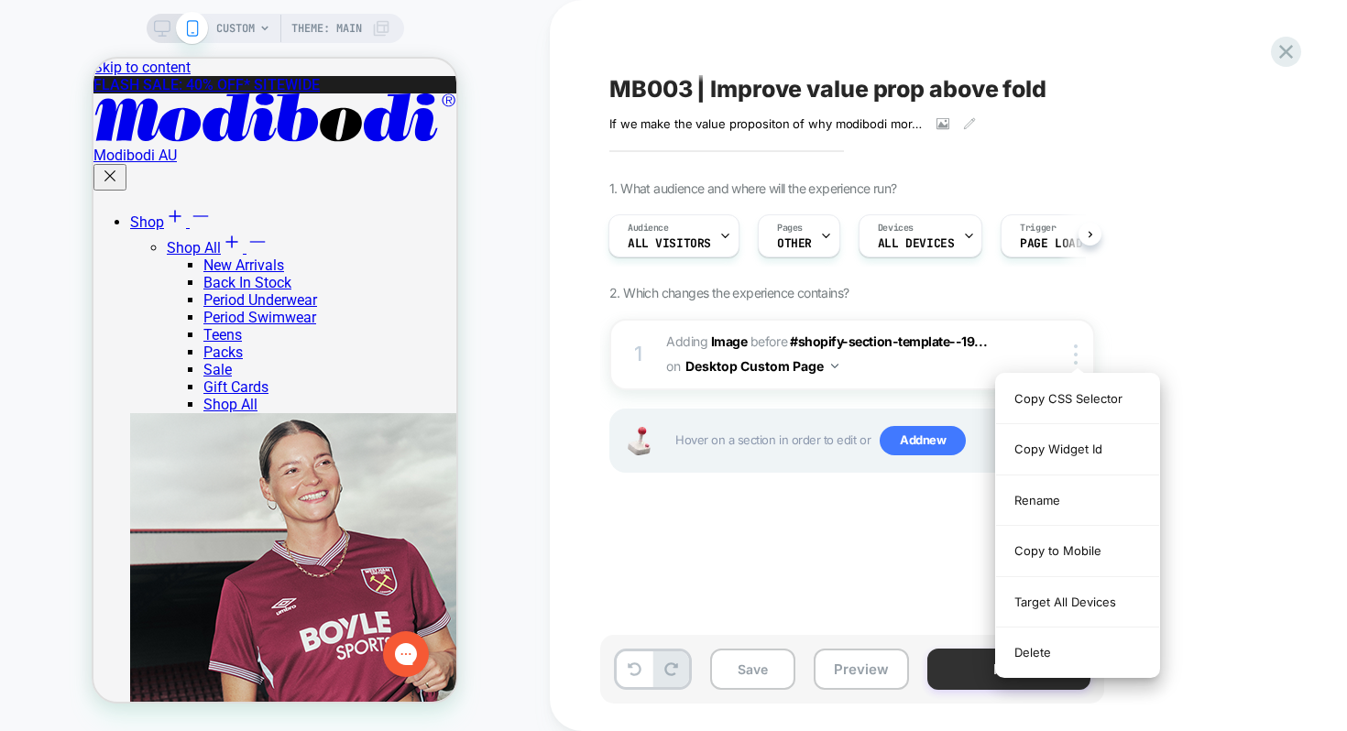
click at [1035, 651] on div "Delete" at bounding box center [1077, 652] width 163 height 49
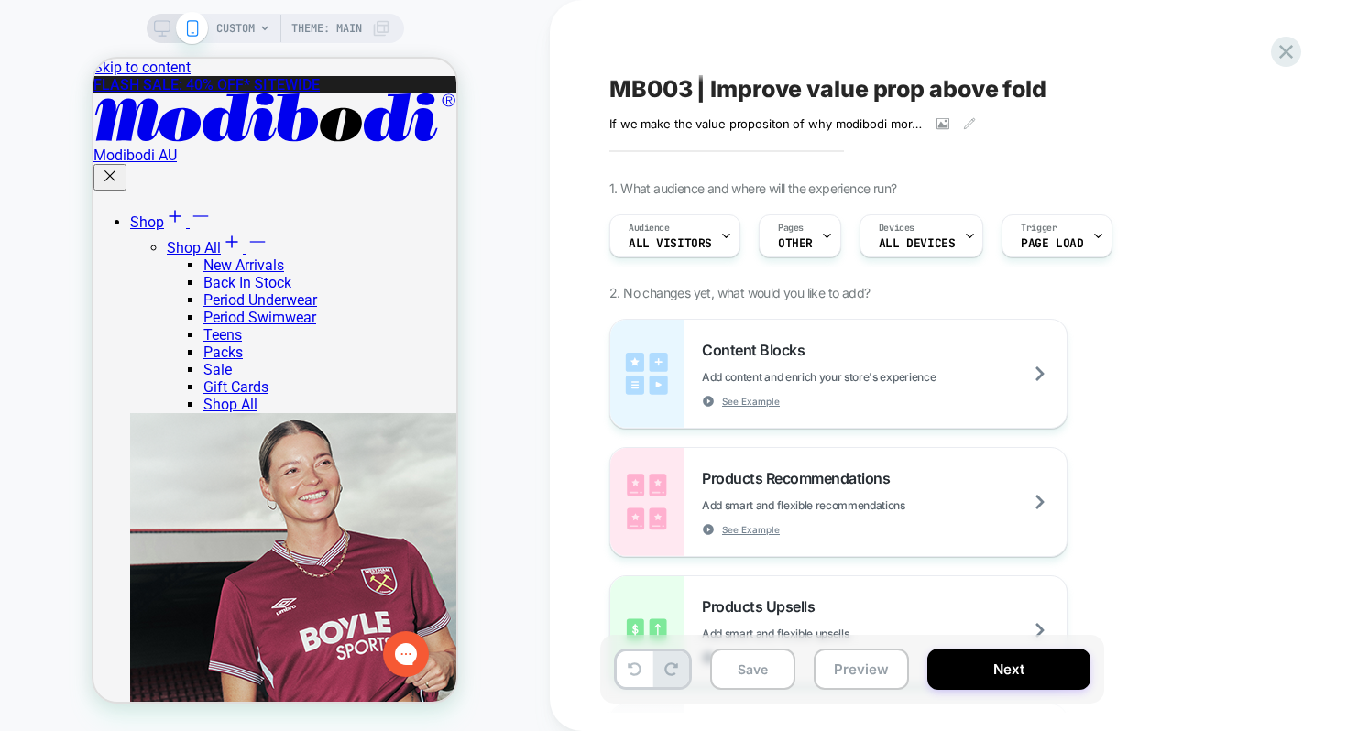
scroll to position [0, 0]
click at [799, 236] on div "Pages OTHER" at bounding box center [795, 235] width 71 height 41
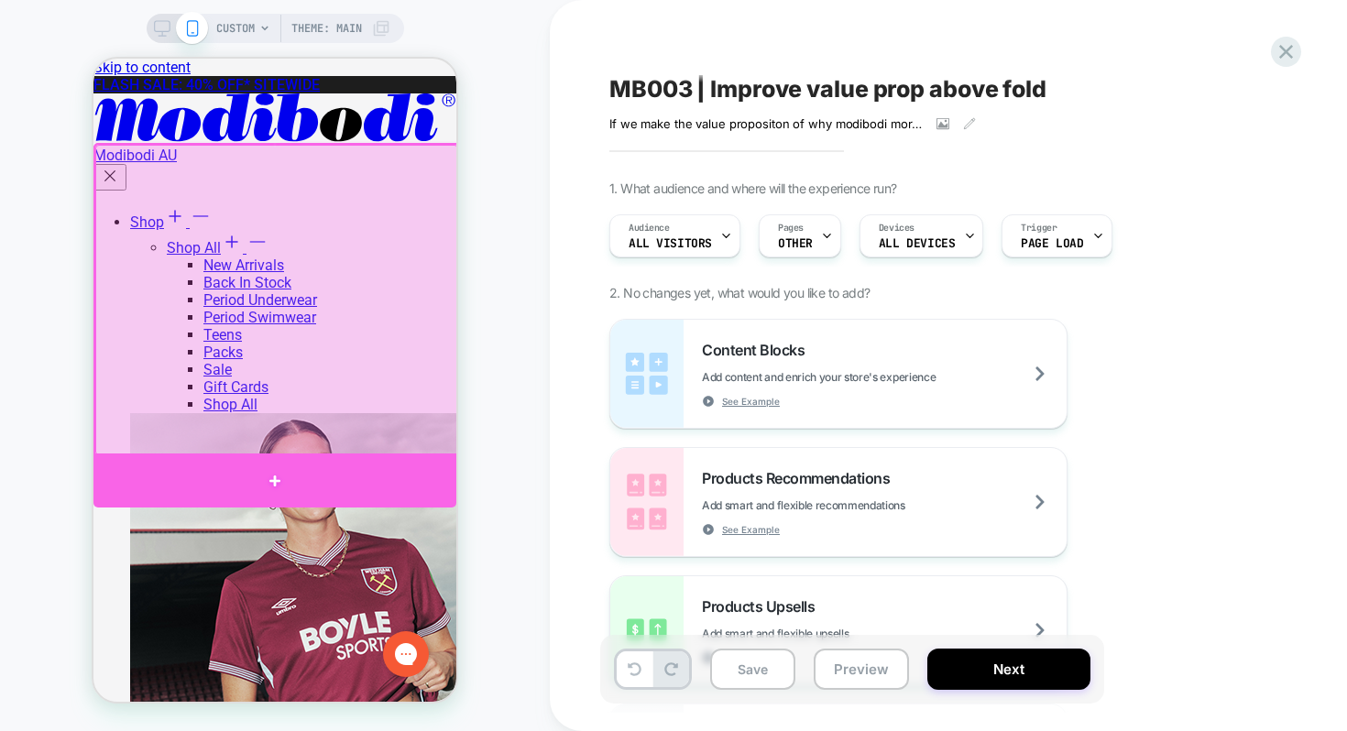
click at [428, 471] on div at bounding box center [274, 481] width 363 height 54
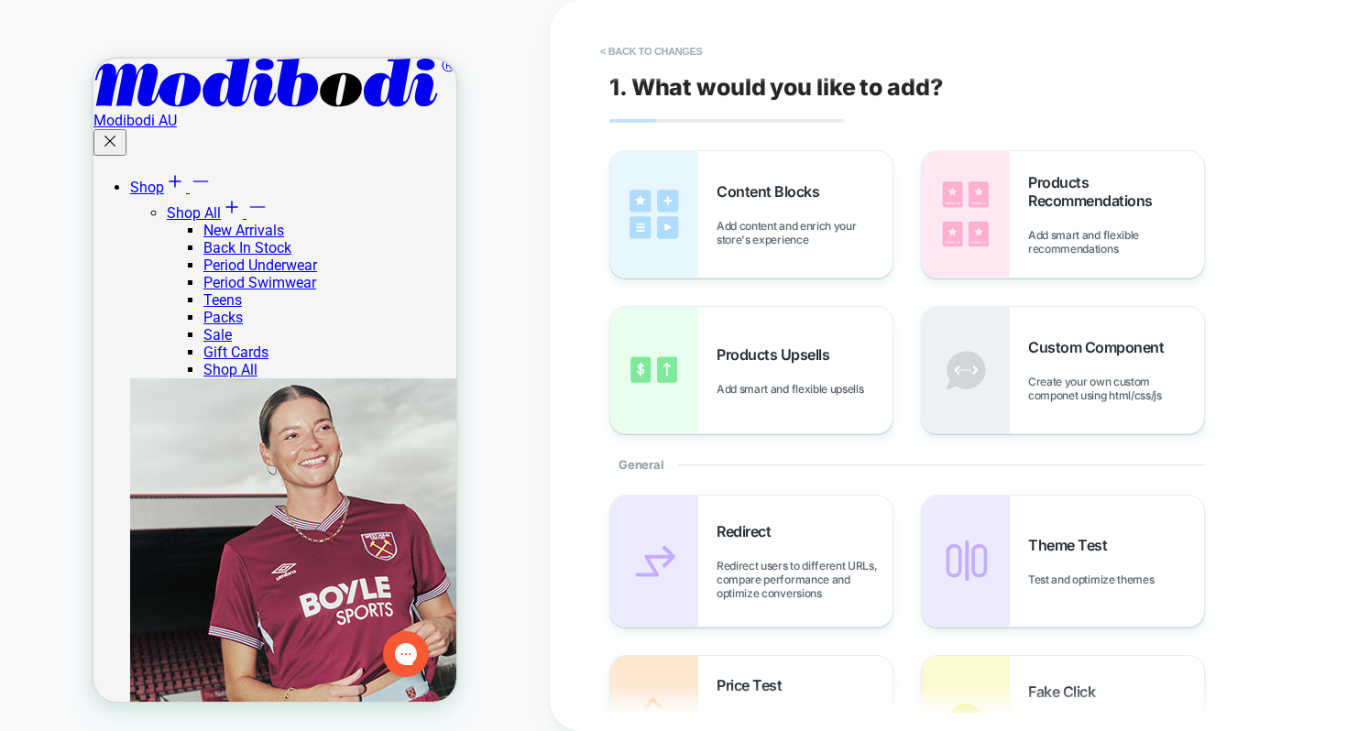
scroll to position [126, 0]
click at [706, 215] on div "Content Blocks Add content and enrich your store's experience" at bounding box center [751, 214] width 282 height 126
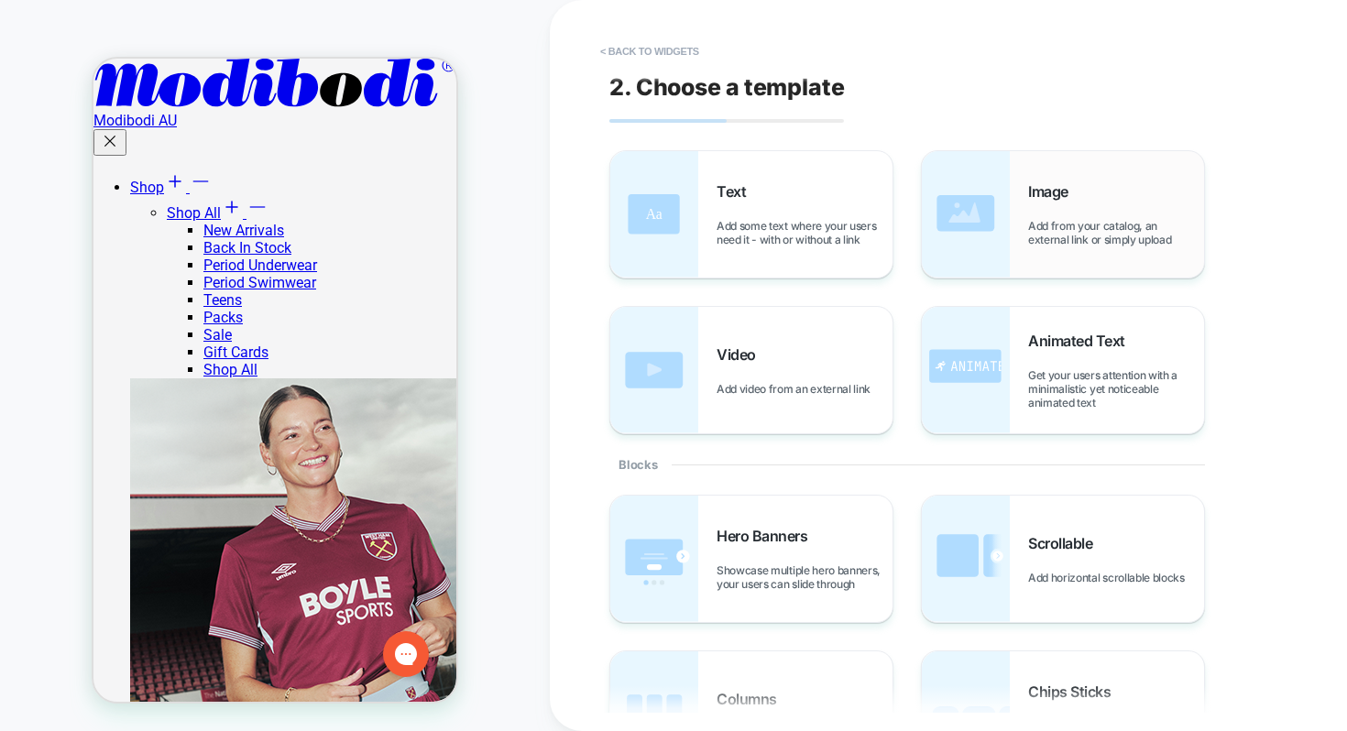
click at [996, 231] on img at bounding box center [966, 214] width 88 height 126
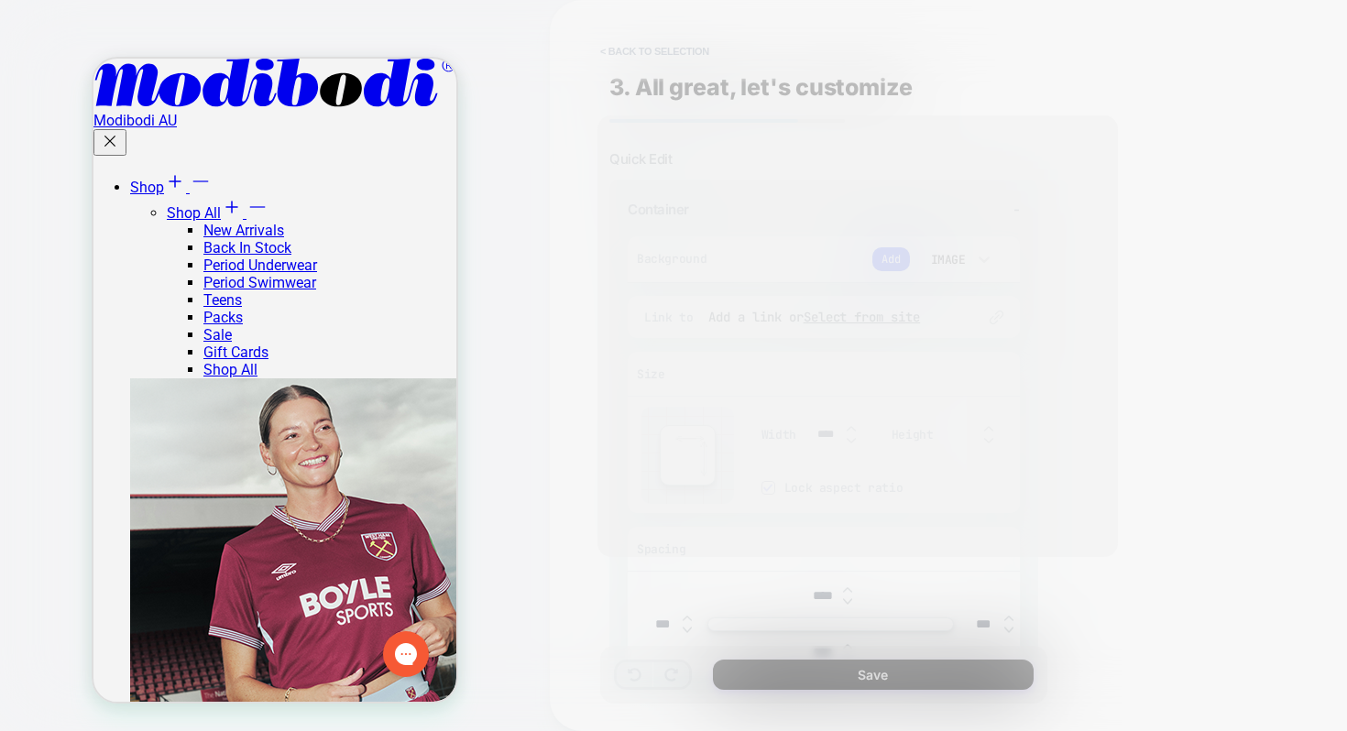
scroll to position [261, 0]
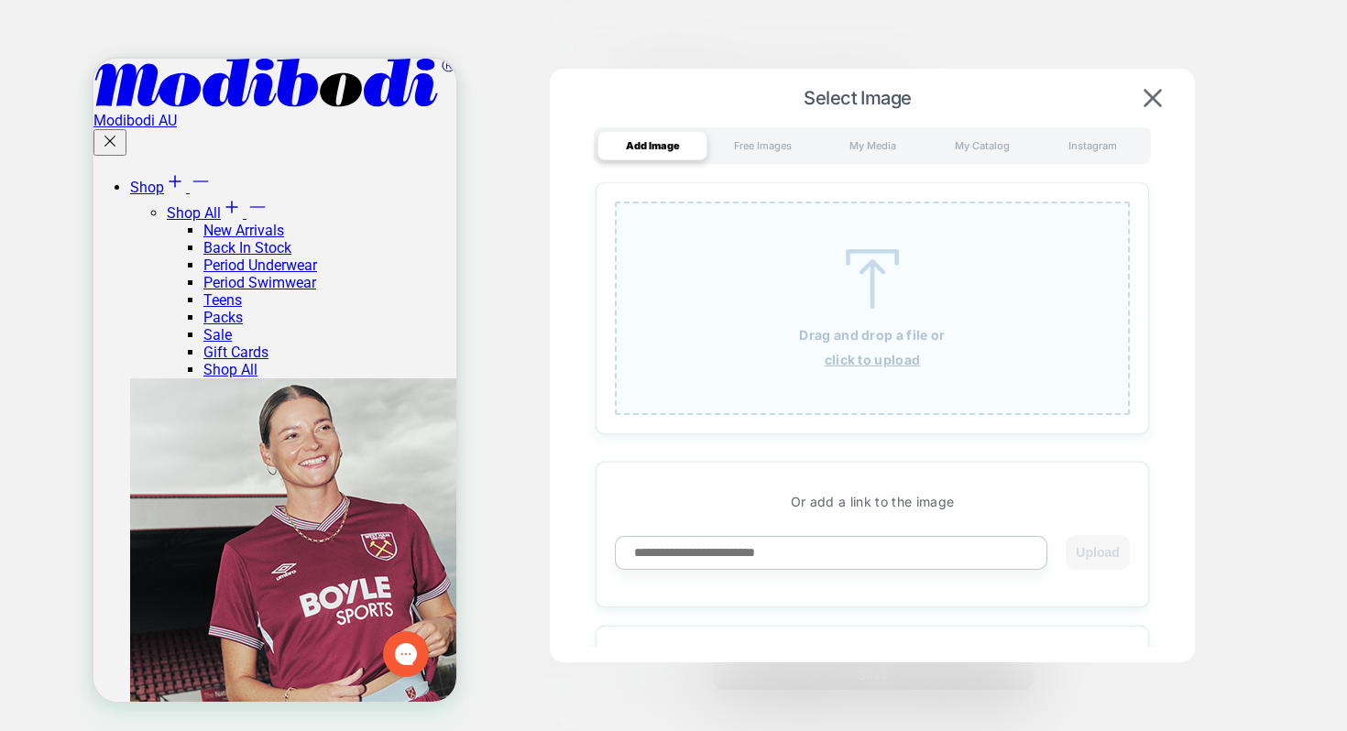
click at [838, 346] on div "Drag and drop a file or click to upload" at bounding box center [872, 309] width 515 height 214
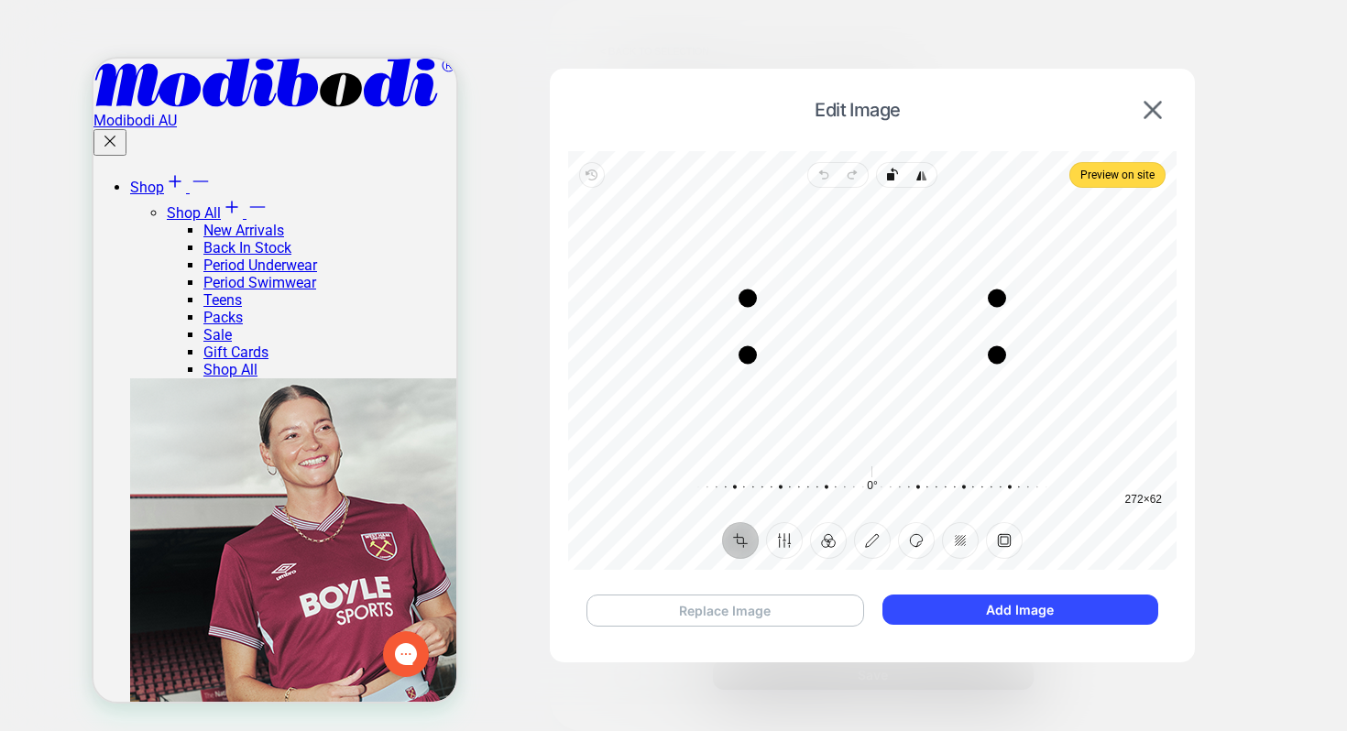
click at [731, 621] on button "Replace Image" at bounding box center [726, 611] width 278 height 32
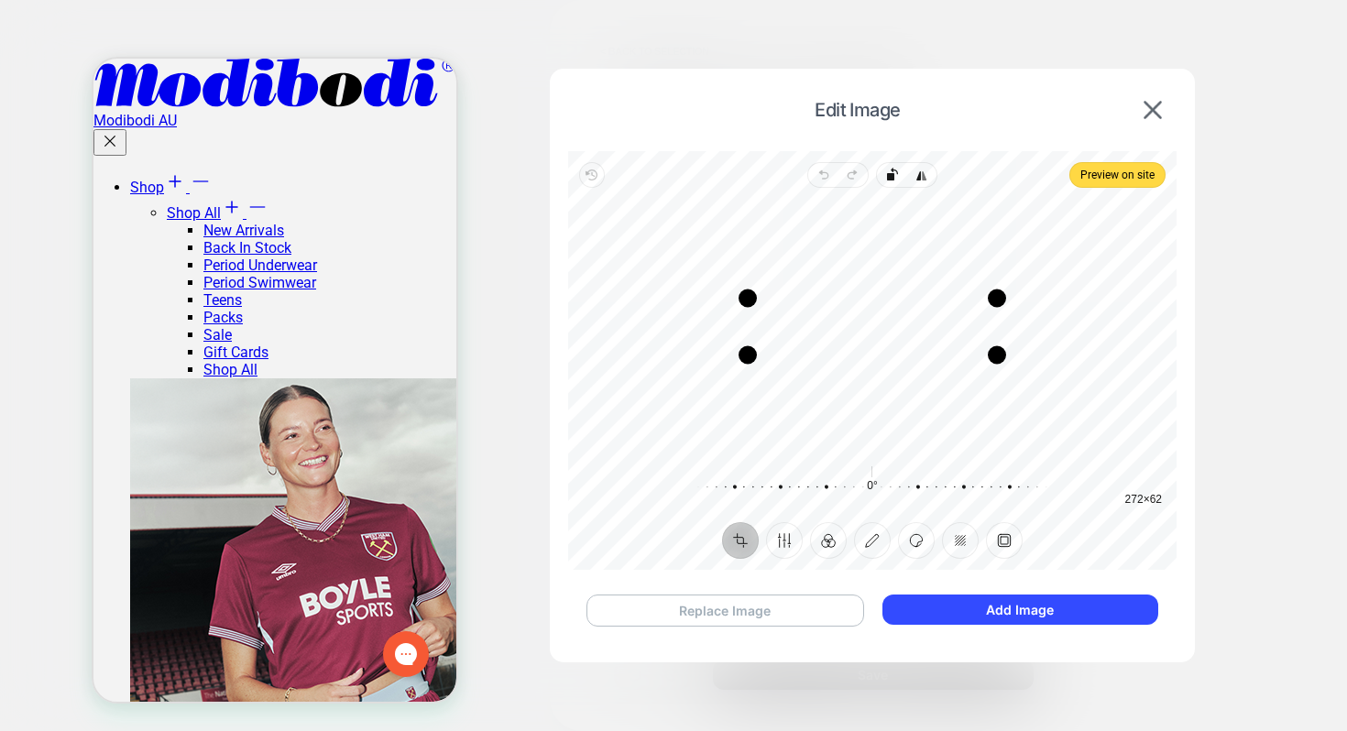
click at [876, 262] on div "Drag edge t" at bounding box center [872, 262] width 579 height 18
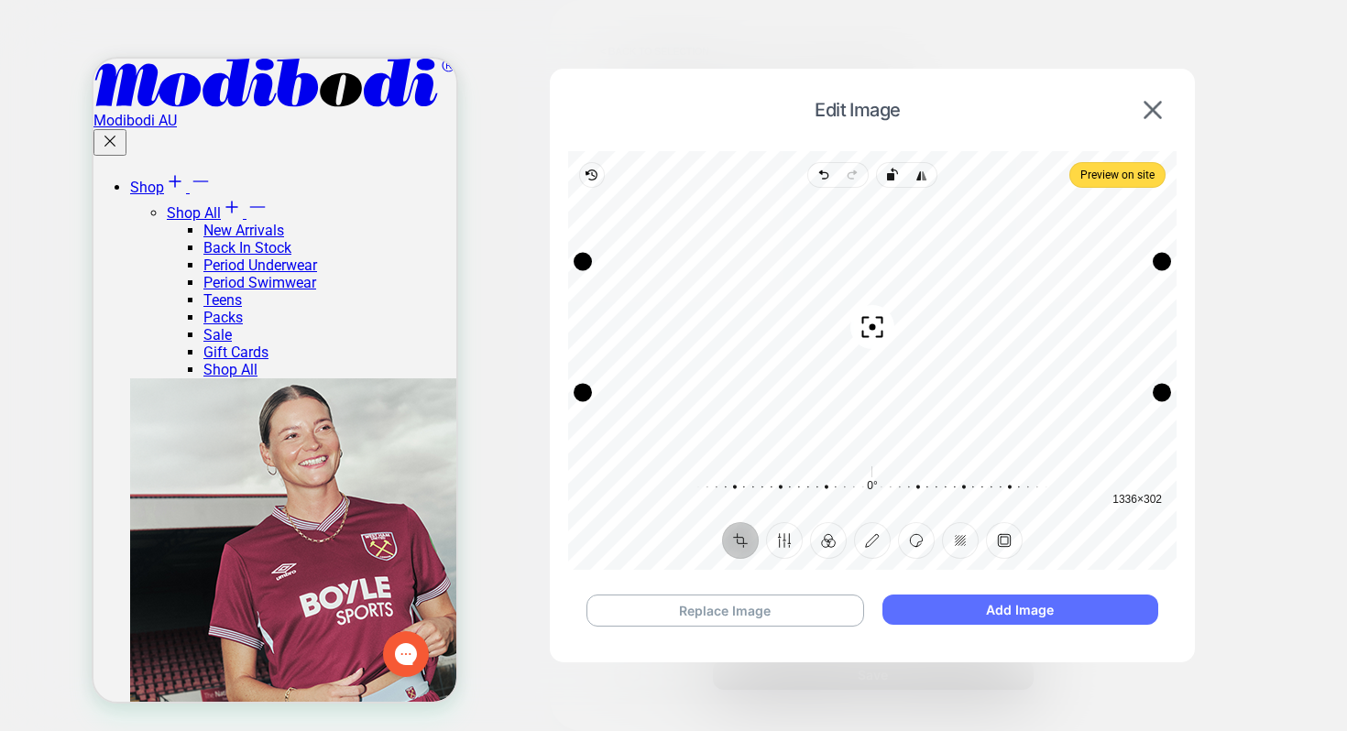
click at [970, 607] on button "Add Image" at bounding box center [1021, 610] width 276 height 30
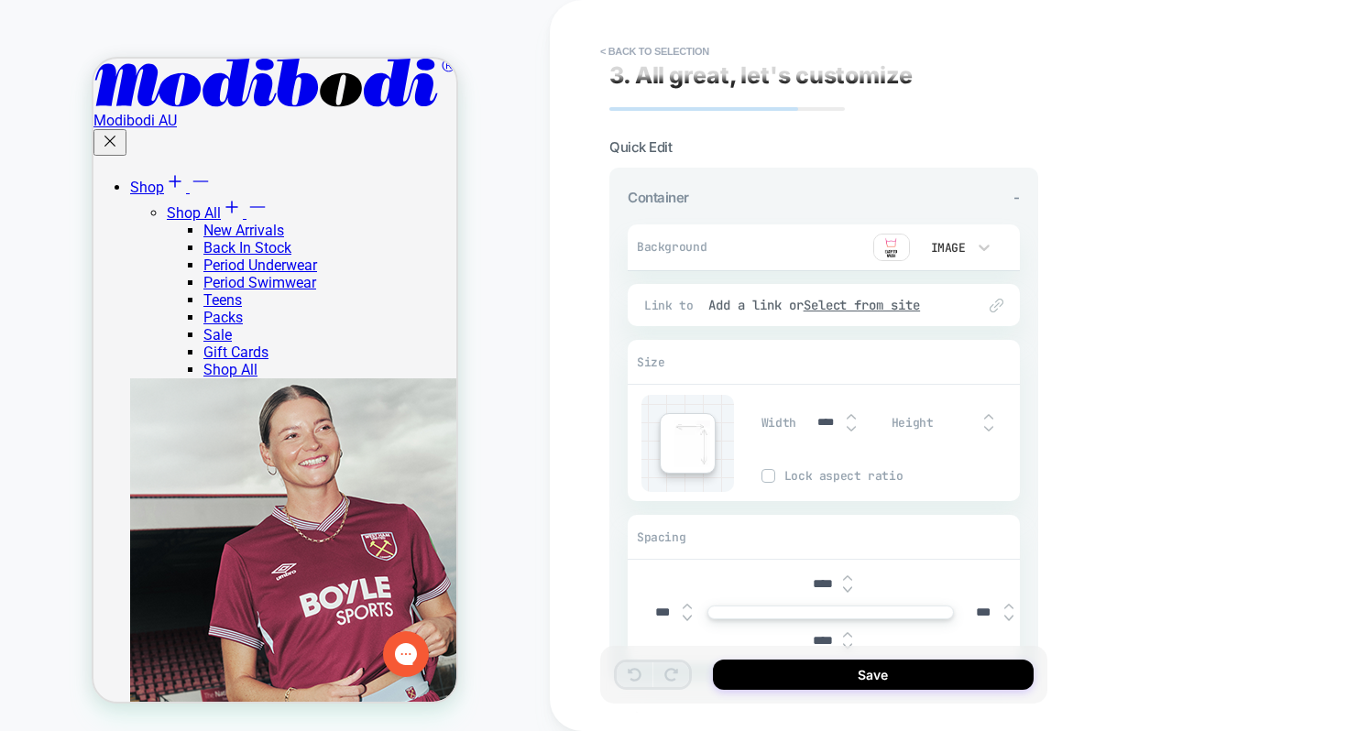
scroll to position [22, 0]
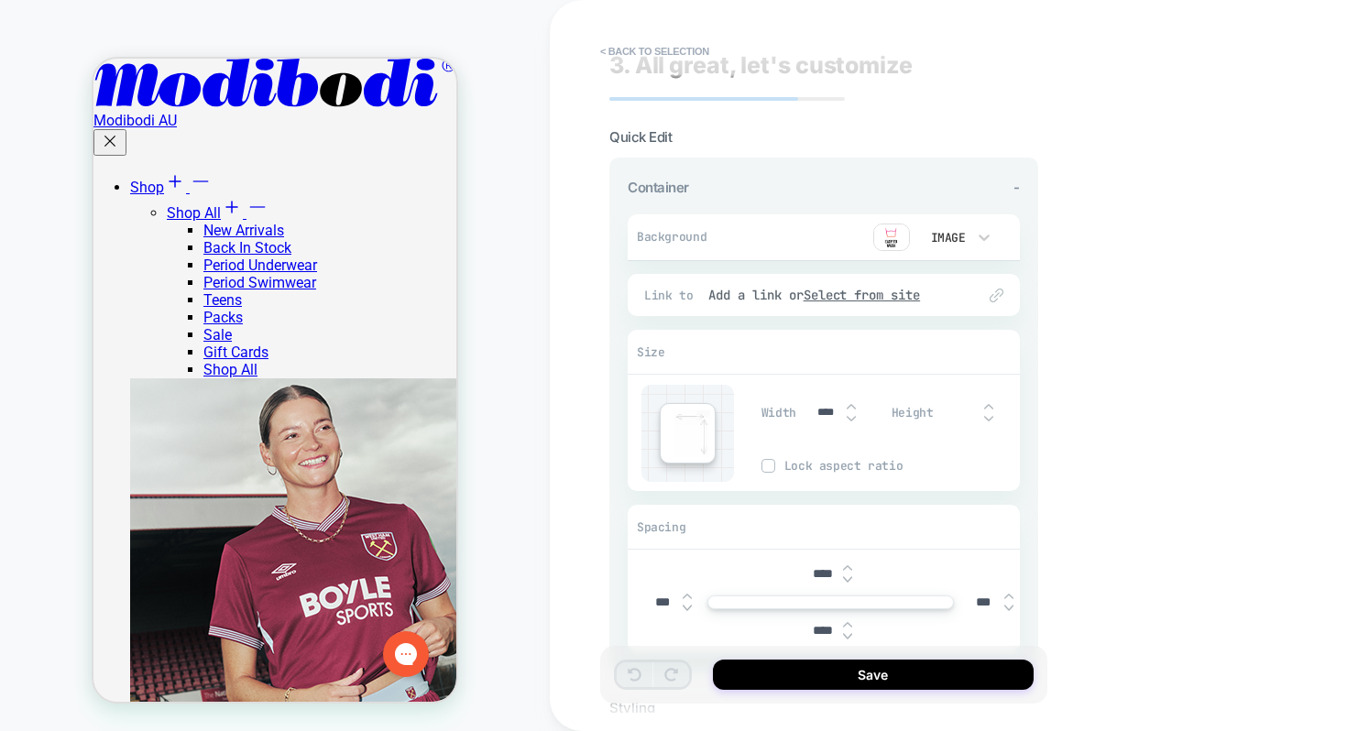
click at [822, 575] on input "****" at bounding box center [822, 574] width 41 height 16
type input "***"
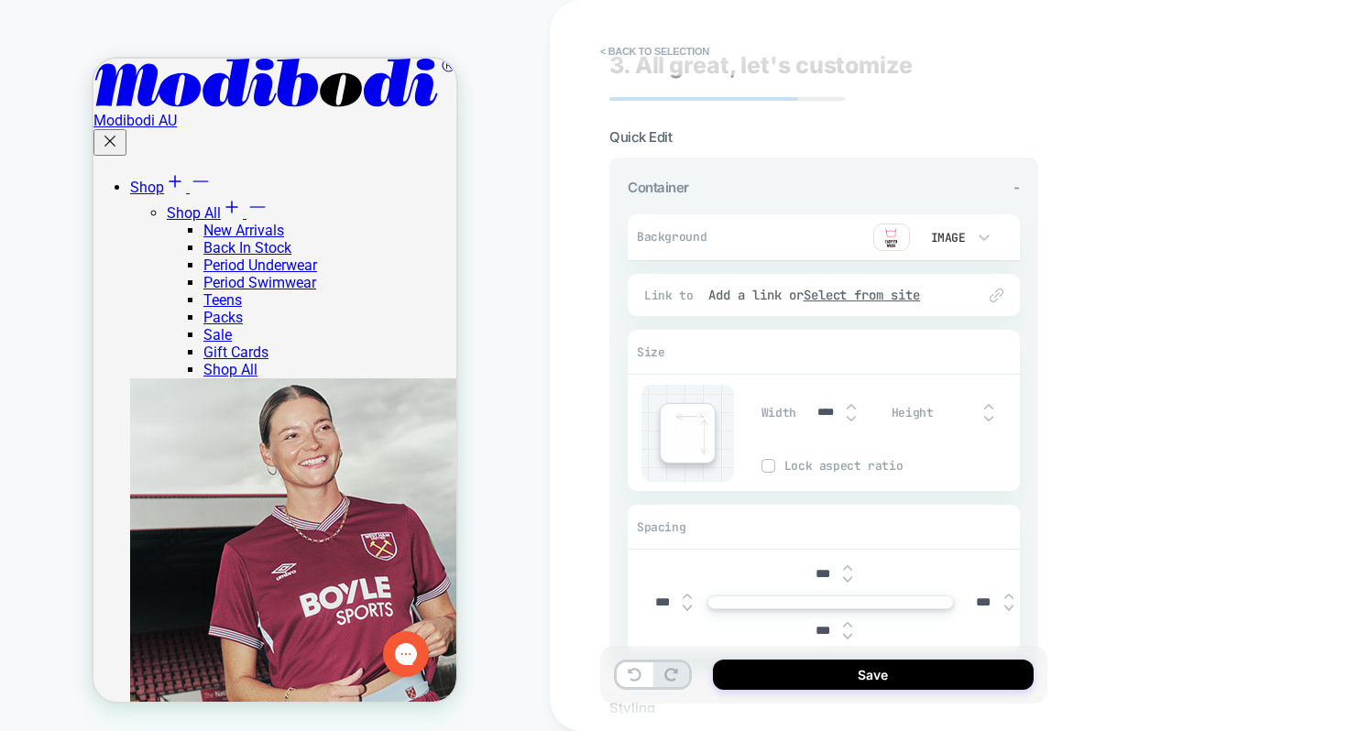
type input "***"
type input "****"
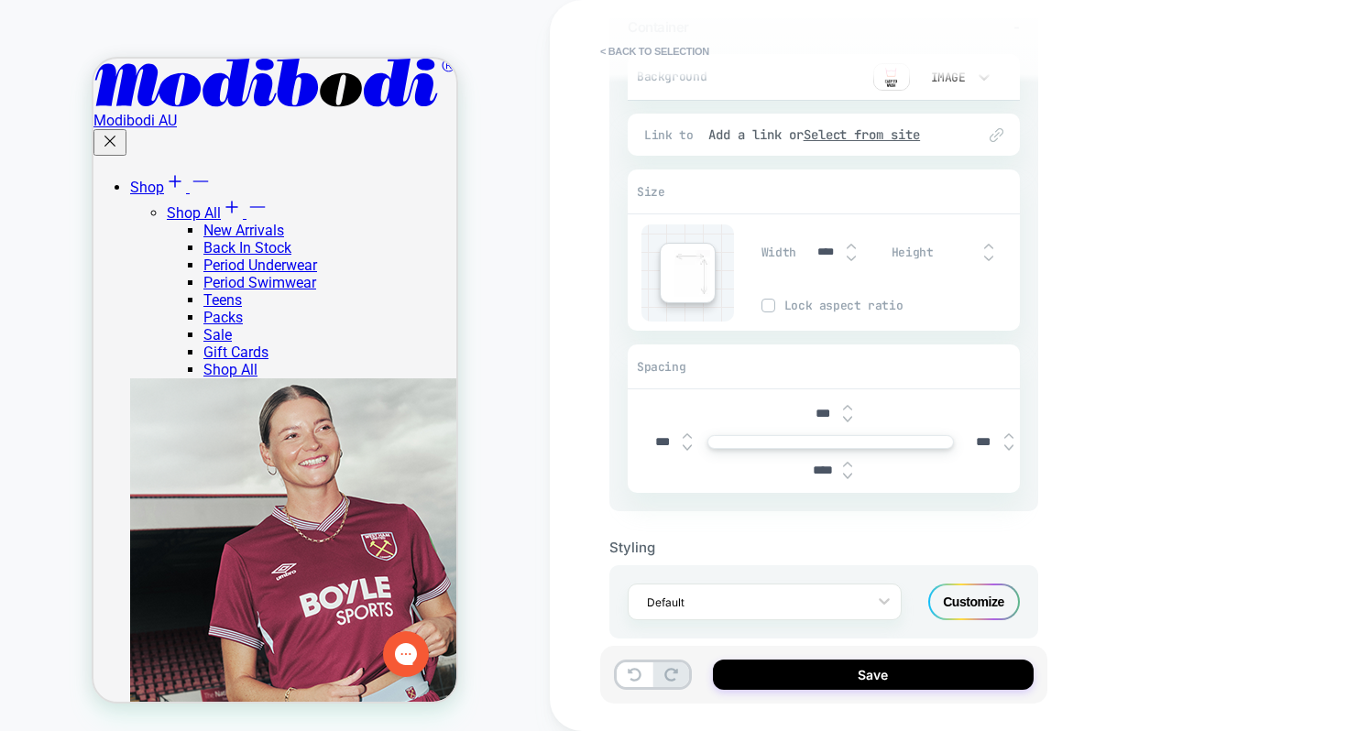
scroll to position [206, 0]
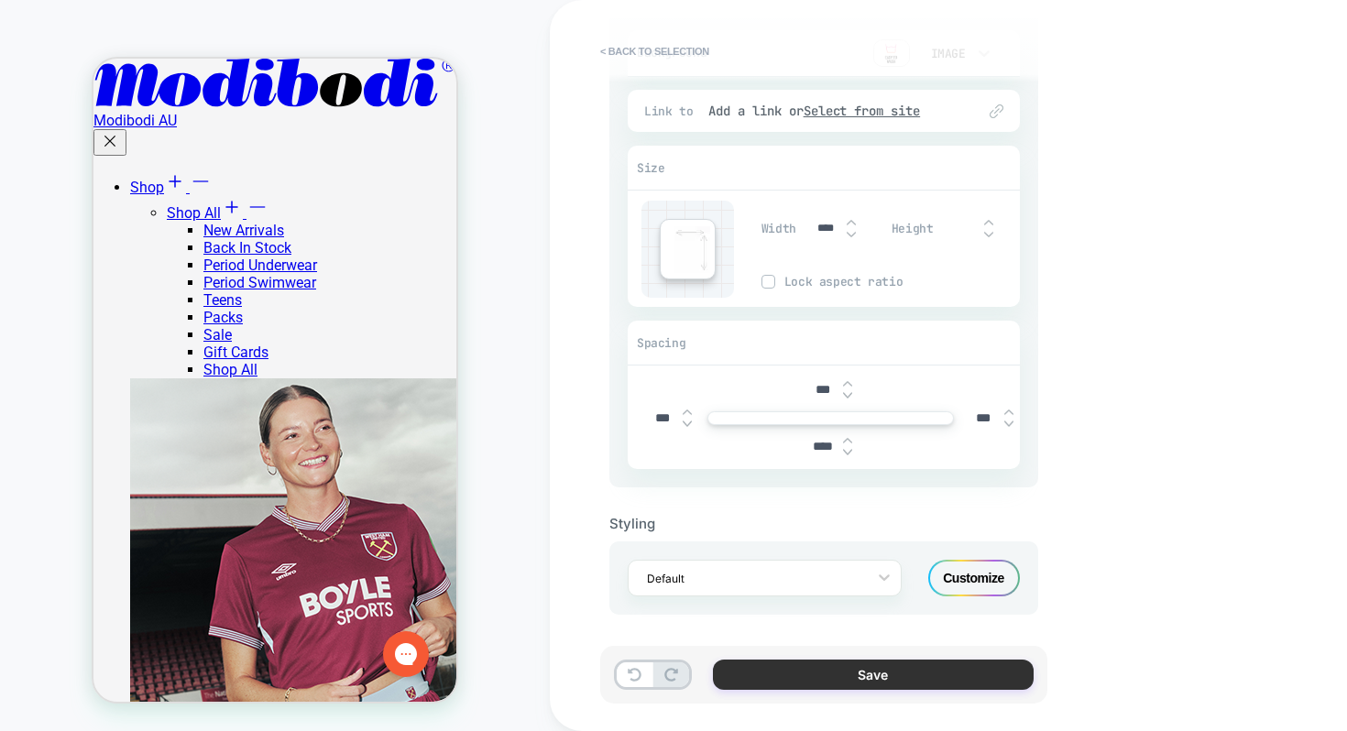
click at [880, 676] on button "Save" at bounding box center [873, 675] width 321 height 30
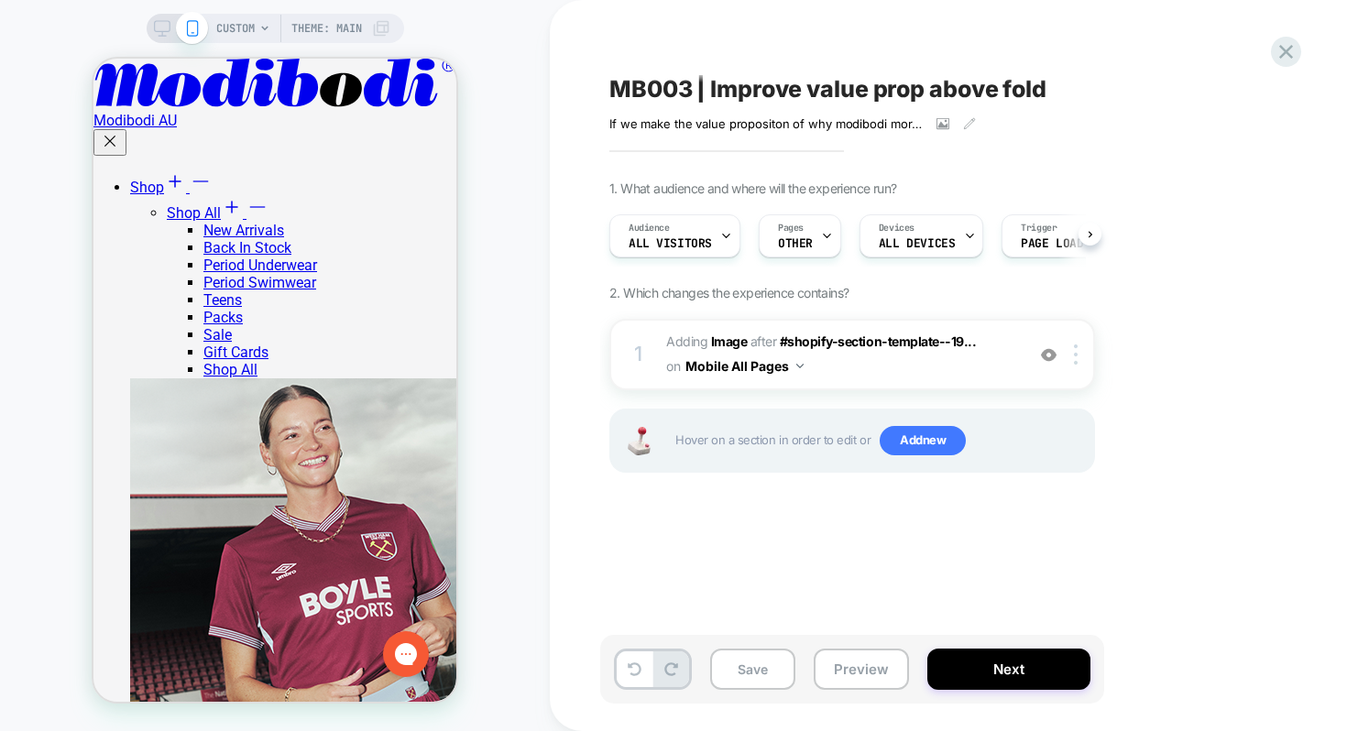
scroll to position [0, 1]
click at [812, 610] on div "MB003 | Improve value prop above fold If we make the value propositon of why mo…" at bounding box center [943, 365] width 687 height 695
click at [260, 38] on div "CUSTOM Theme: MAIN" at bounding box center [303, 28] width 174 height 29
click at [154, 24] on icon at bounding box center [162, 28] width 16 height 16
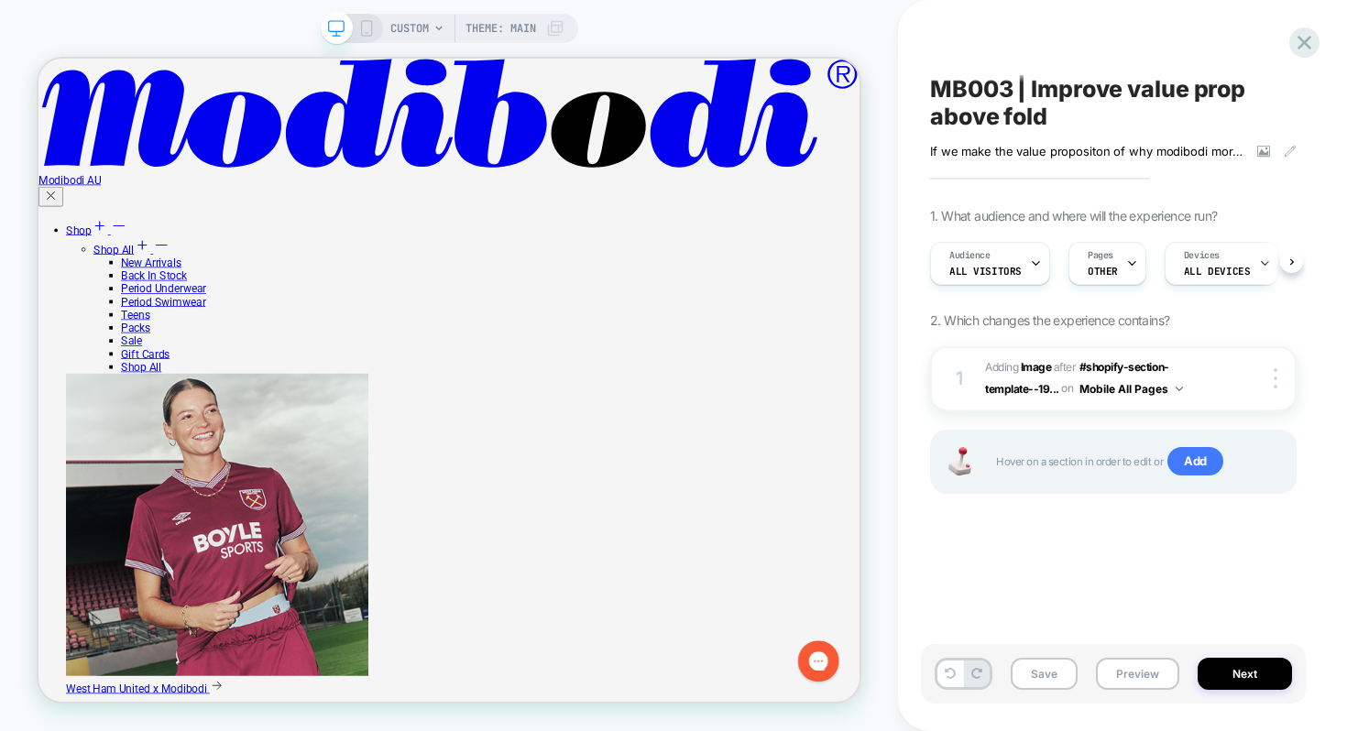
scroll to position [0, 1]
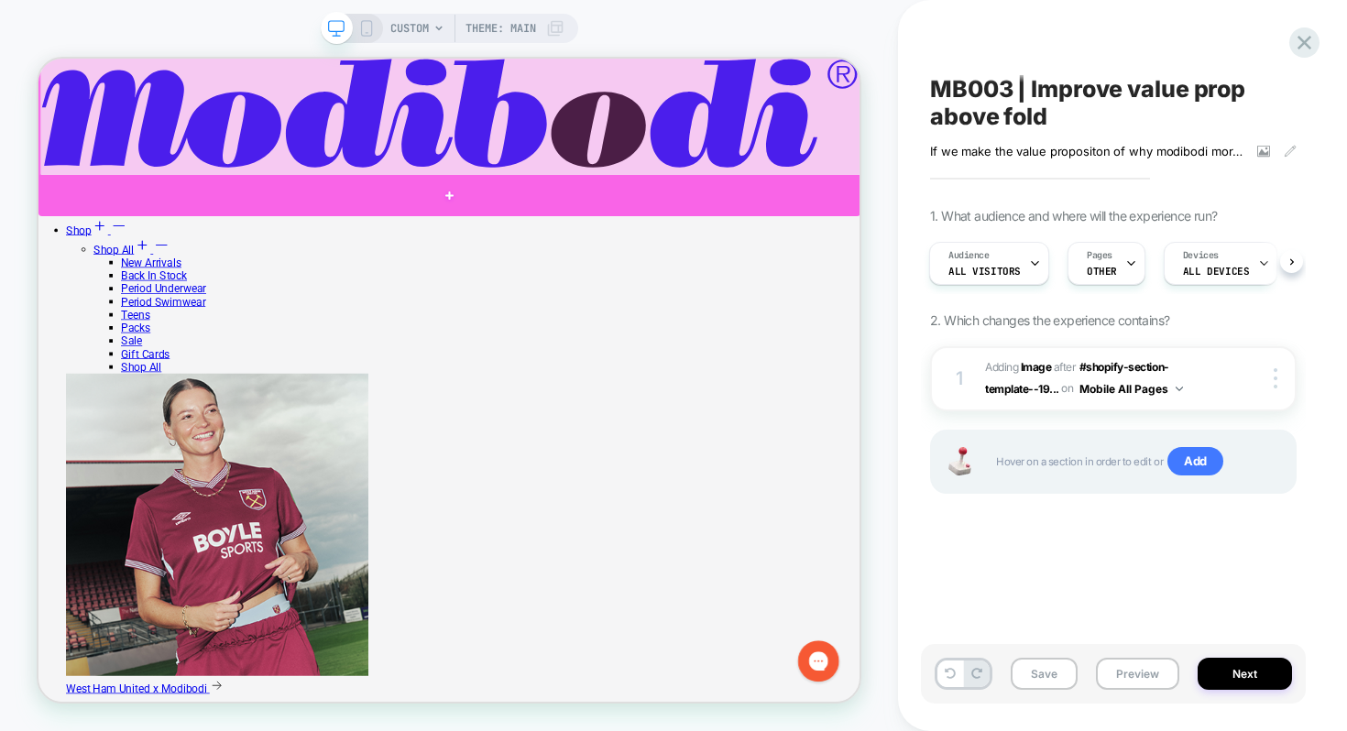
click at [525, 226] on div at bounding box center [586, 241] width 1096 height 55
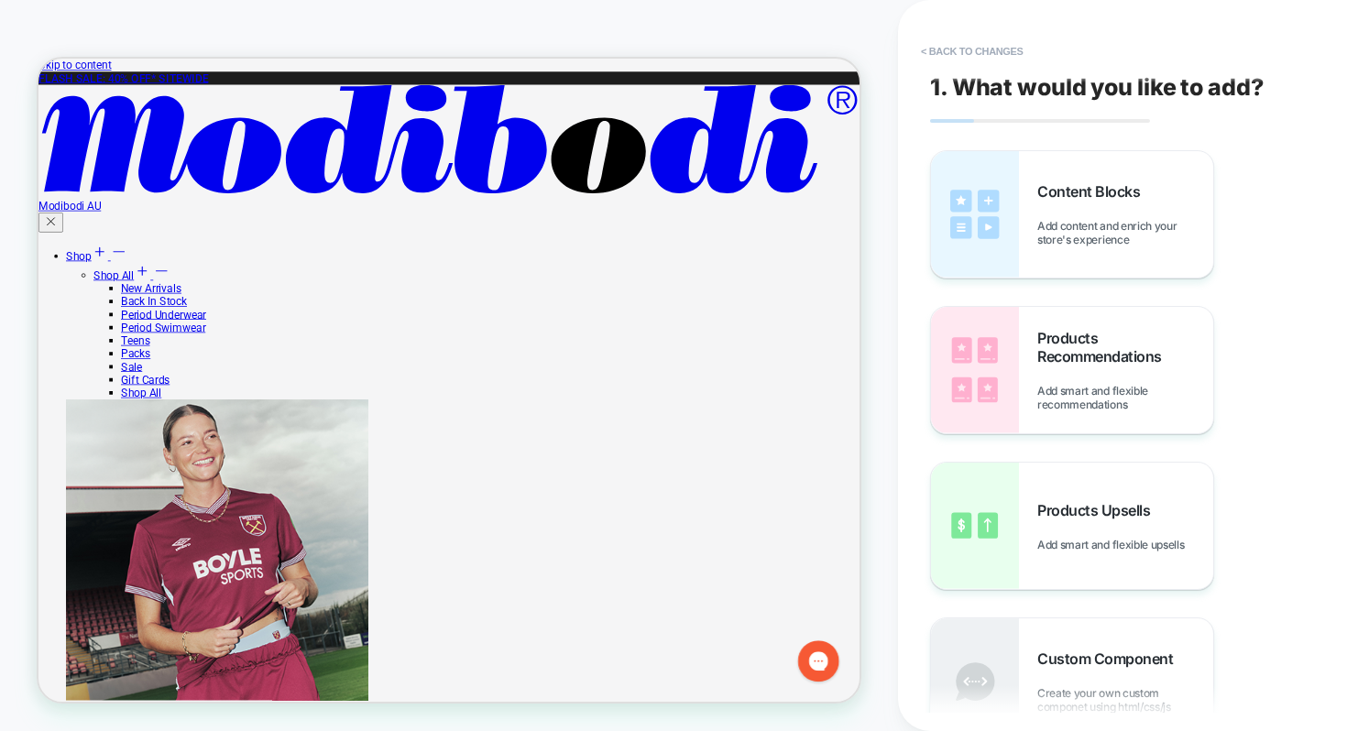
scroll to position [0, 0]
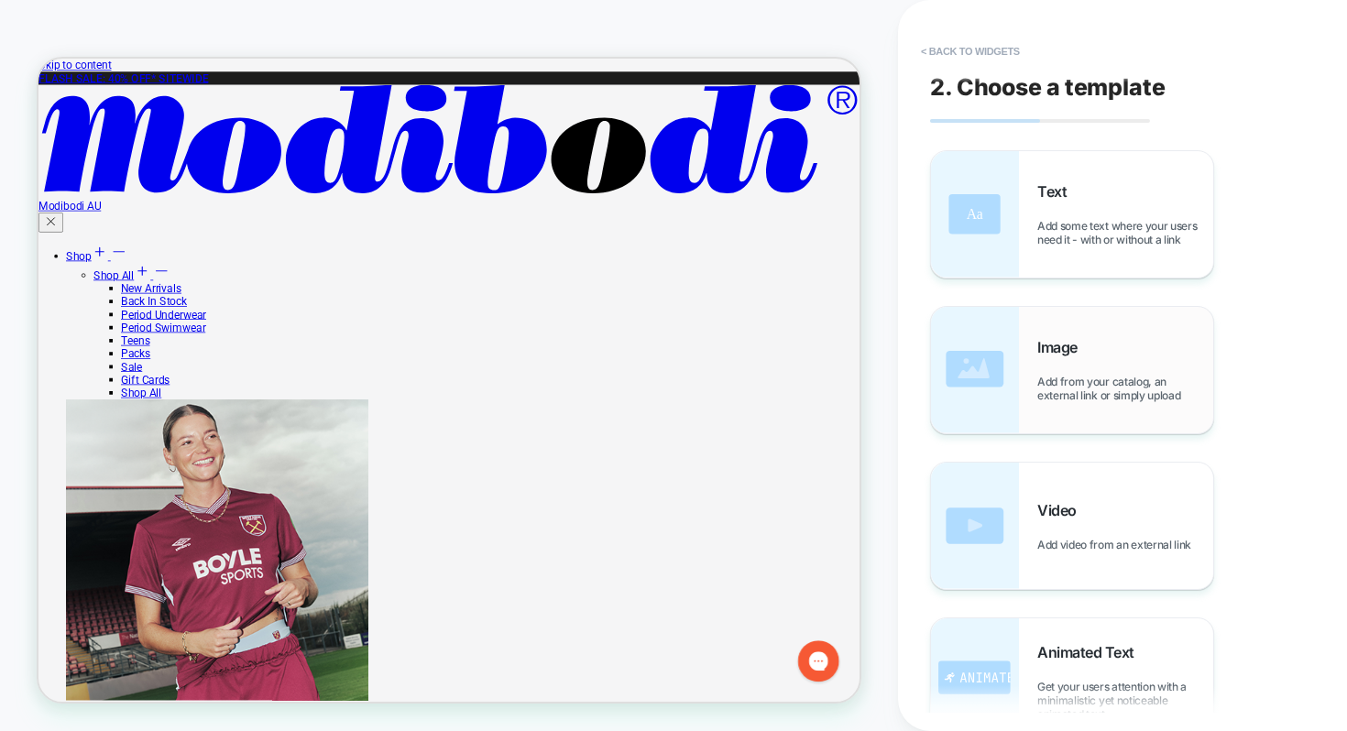
click at [1055, 359] on div "Image Add from your catalog, an external link or simply upload" at bounding box center [1126, 370] width 176 height 64
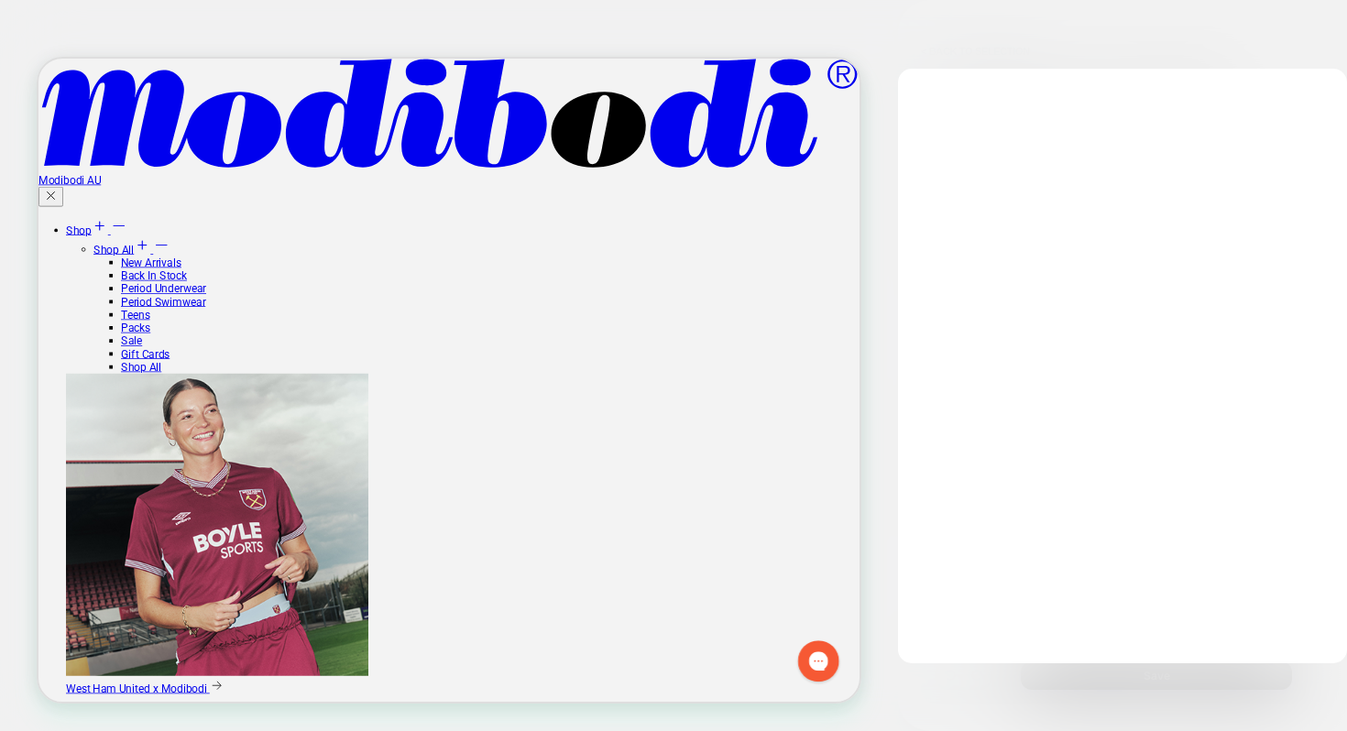
scroll to position [193, 0]
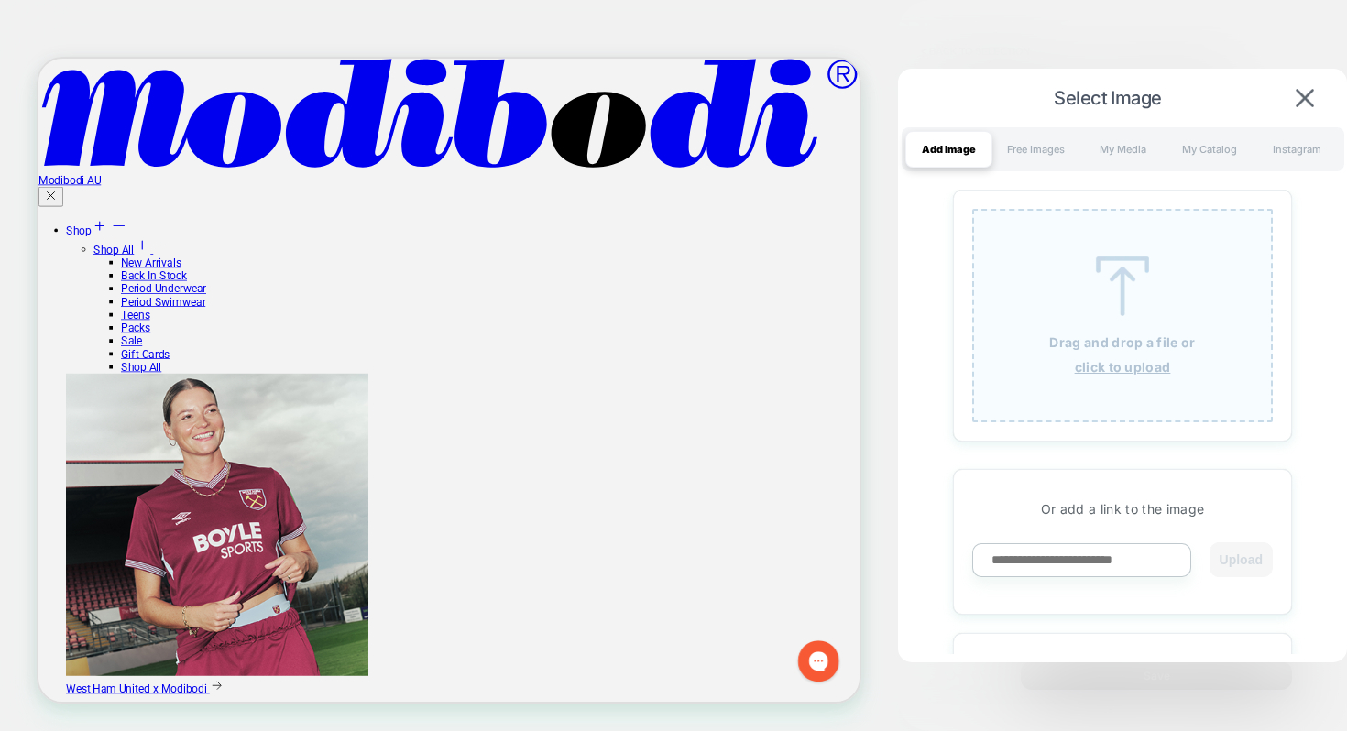
click at [1081, 350] on div "Drag and drop a file or click to upload" at bounding box center [1122, 316] width 301 height 214
click at [1111, 156] on div "My Media" at bounding box center [1123, 149] width 87 height 37
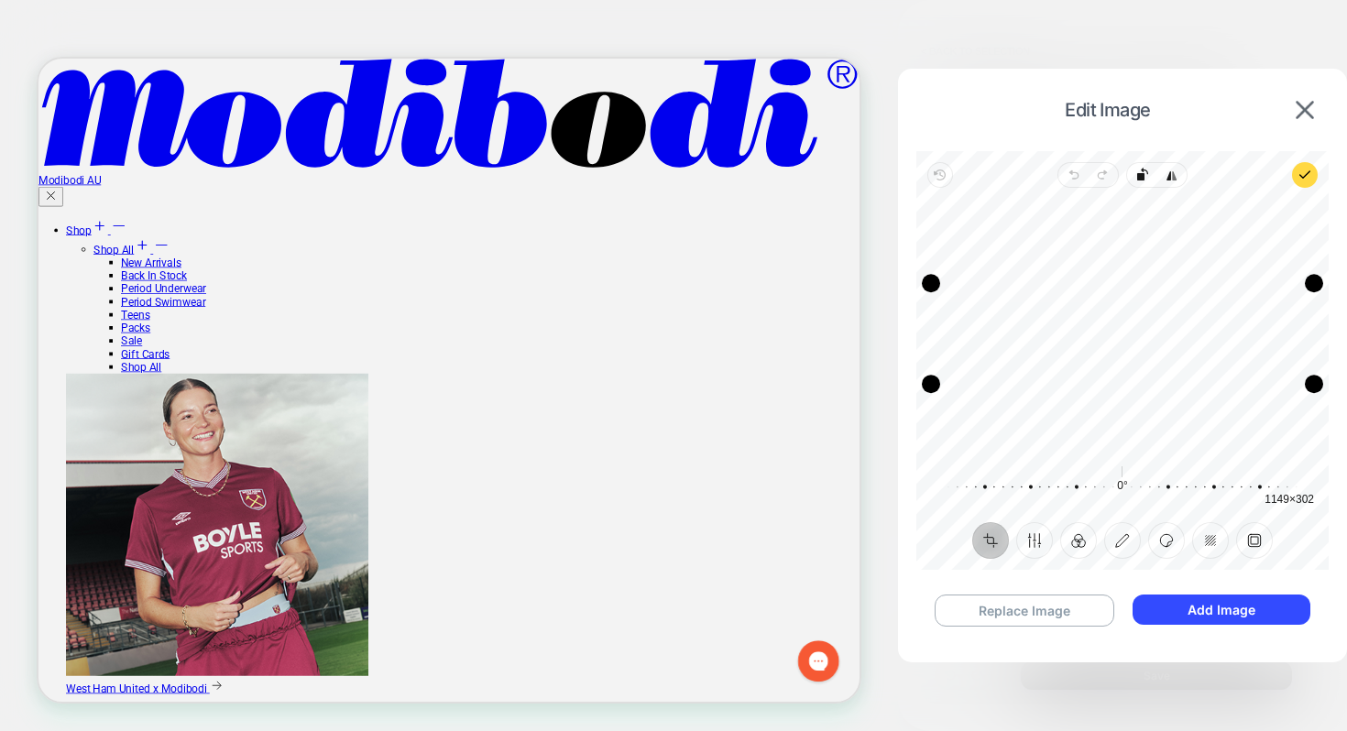
drag, startPoint x: 1167, startPoint y: 369, endPoint x: 1176, endPoint y: 384, distance: 17.3
drag, startPoint x: 1306, startPoint y: 380, endPoint x: 1331, endPoint y: 383, distance: 24.9
click at [1331, 383] on div "Edit Image Revert Undo Redo Rotate left Flip horizontal Preview on site Crop Fi…" at bounding box center [1122, 361] width 449 height 584
drag, startPoint x: 1196, startPoint y: 389, endPoint x: 1191, endPoint y: 351, distance: 38.0
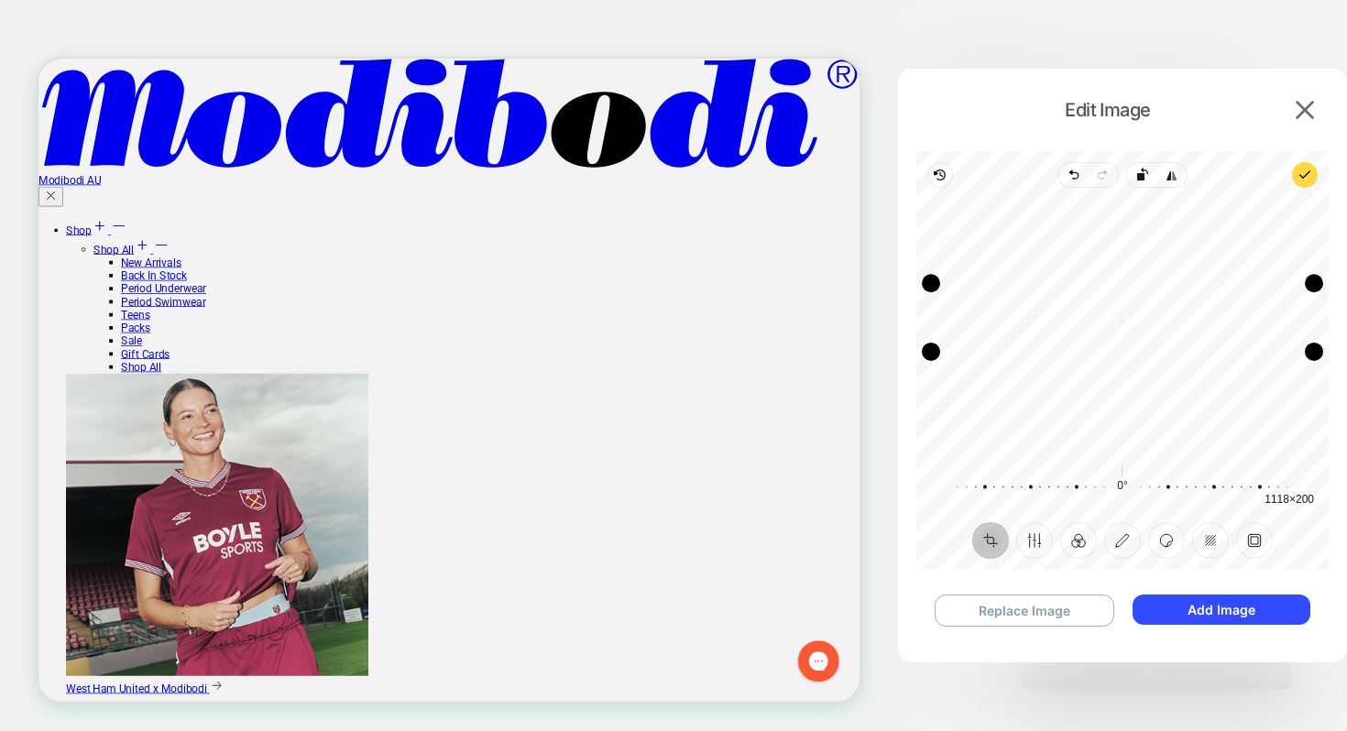
drag, startPoint x: 1191, startPoint y: 352, endPoint x: 1194, endPoint y: 389, distance: 36.8
click at [1153, 484] on div at bounding box center [1112, 487] width 352 height 51
click at [1045, 536] on button "Finetune" at bounding box center [1034, 540] width 37 height 37
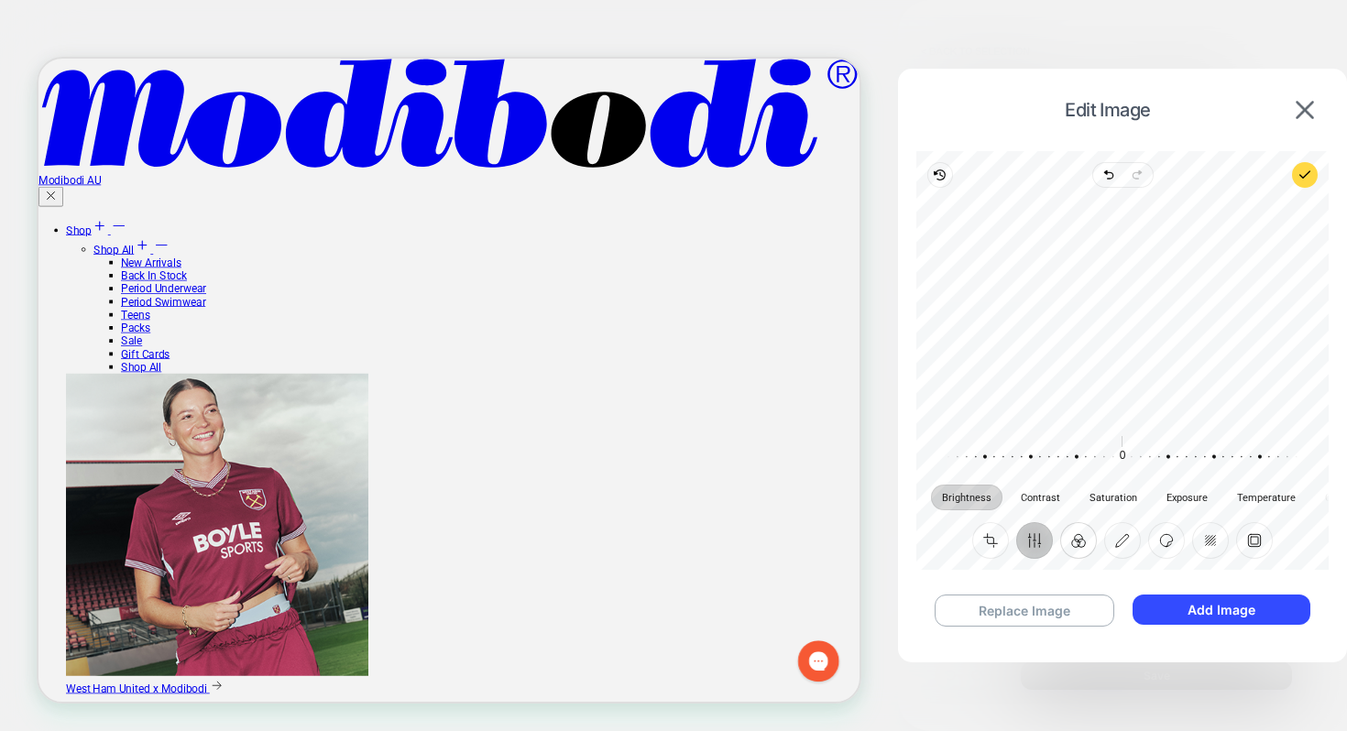
click at [1066, 538] on button "Filter" at bounding box center [1078, 540] width 37 height 37
click at [1120, 538] on button "Annotate" at bounding box center [1122, 540] width 37 height 37
click at [1082, 546] on button "Filter" at bounding box center [1078, 540] width 37 height 37
click at [1164, 544] on button "Sticker" at bounding box center [1166, 540] width 37 height 37
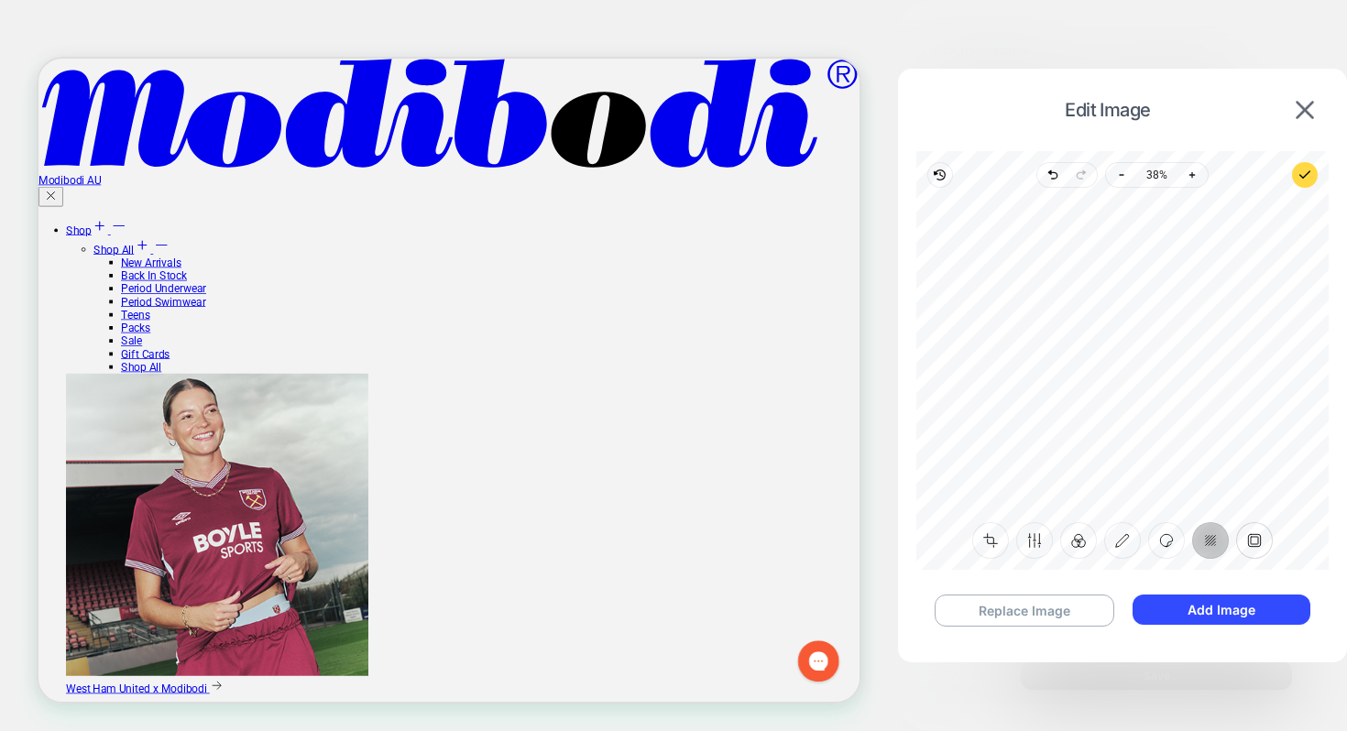
click at [1251, 546] on button "Frame" at bounding box center [1254, 540] width 37 height 37
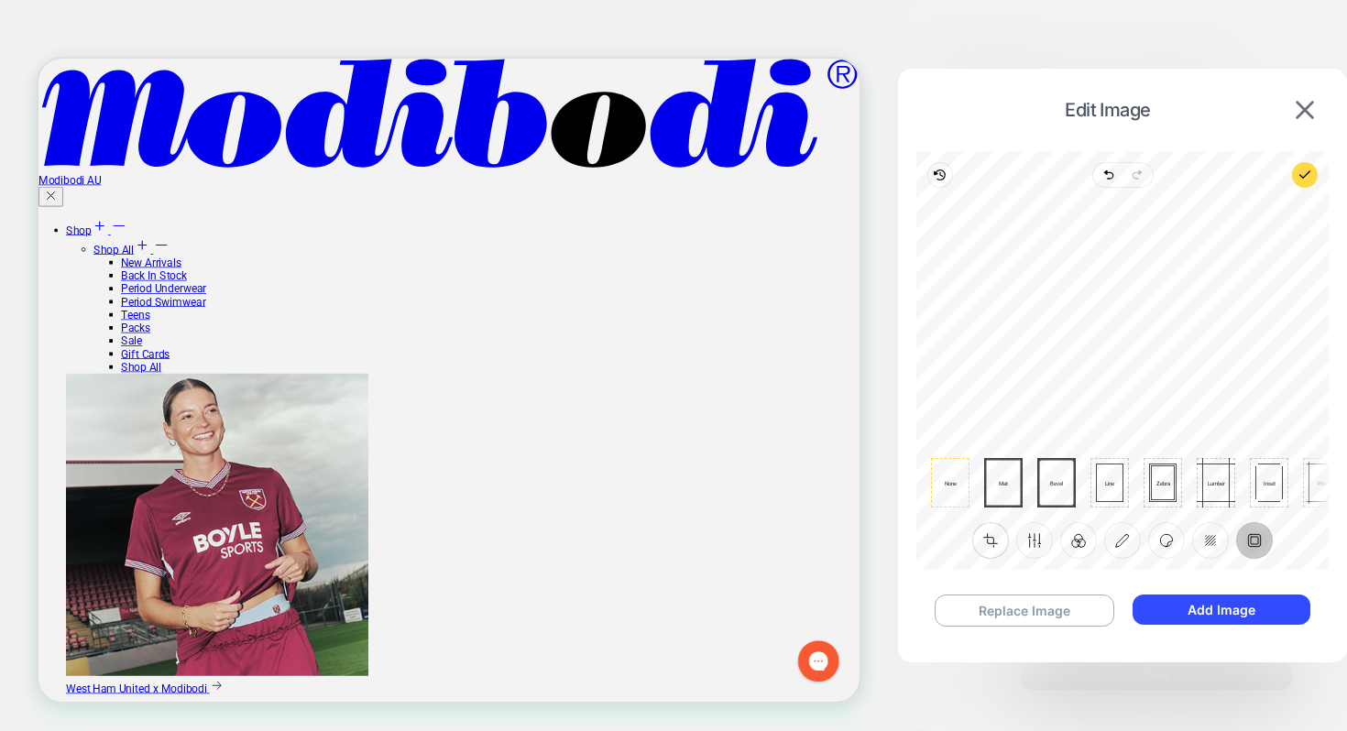
click at [995, 543] on button "Crop" at bounding box center [990, 540] width 37 height 37
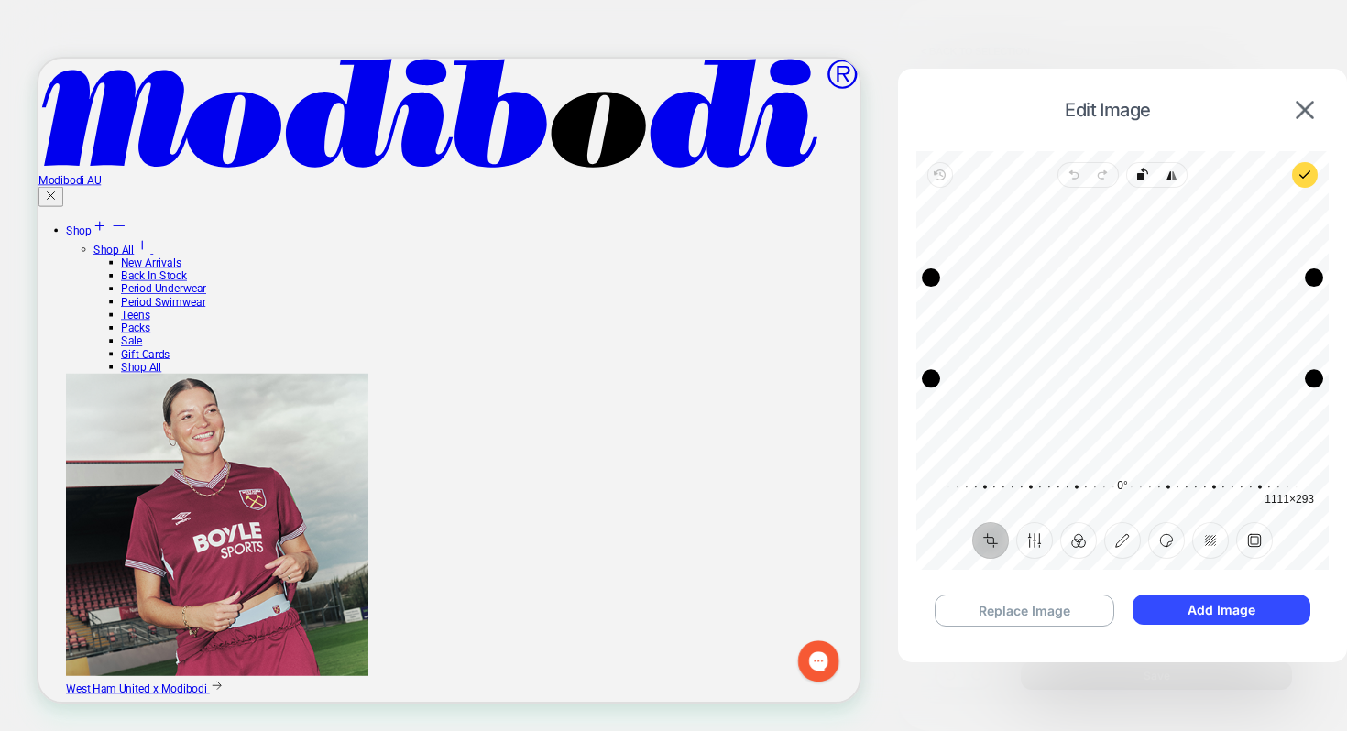
click at [1137, 280] on div "Drag edge t" at bounding box center [1122, 278] width 383 height 18
click at [1213, 605] on button "Add Image" at bounding box center [1222, 610] width 178 height 30
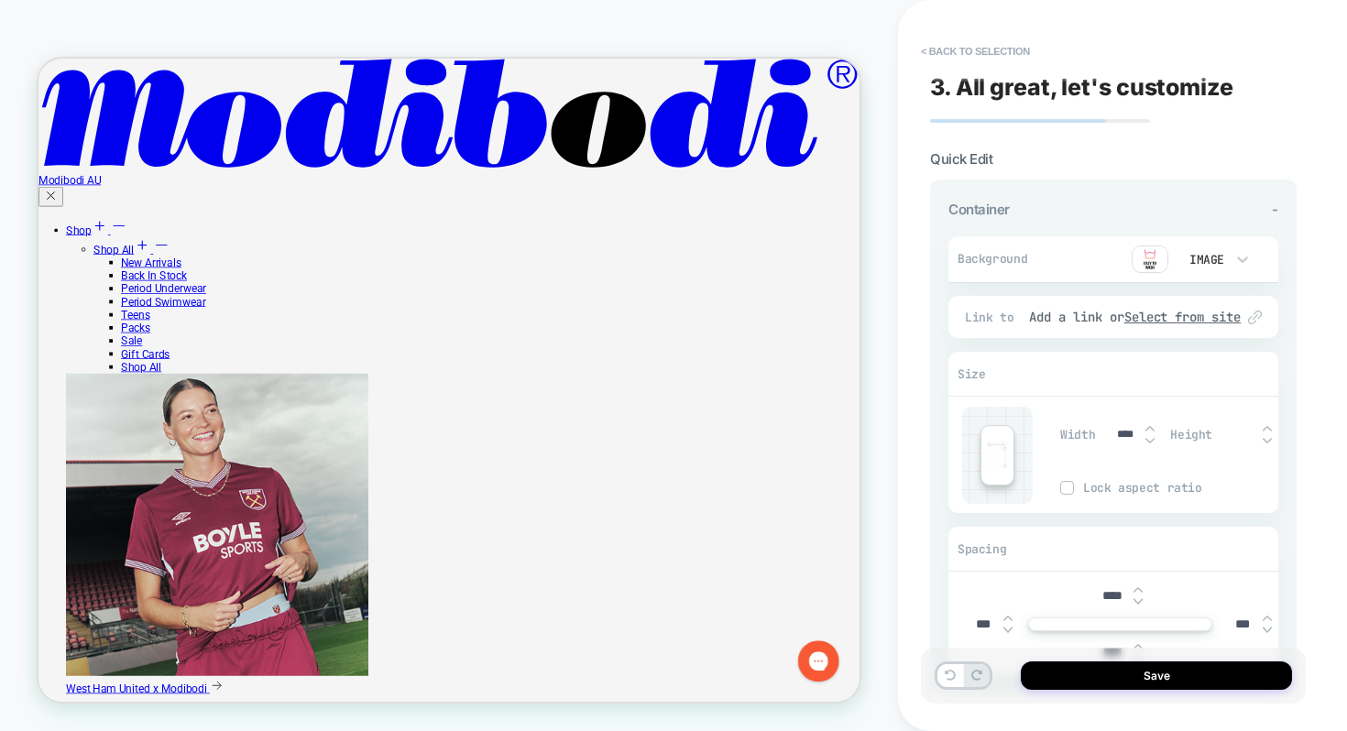
type input "***"
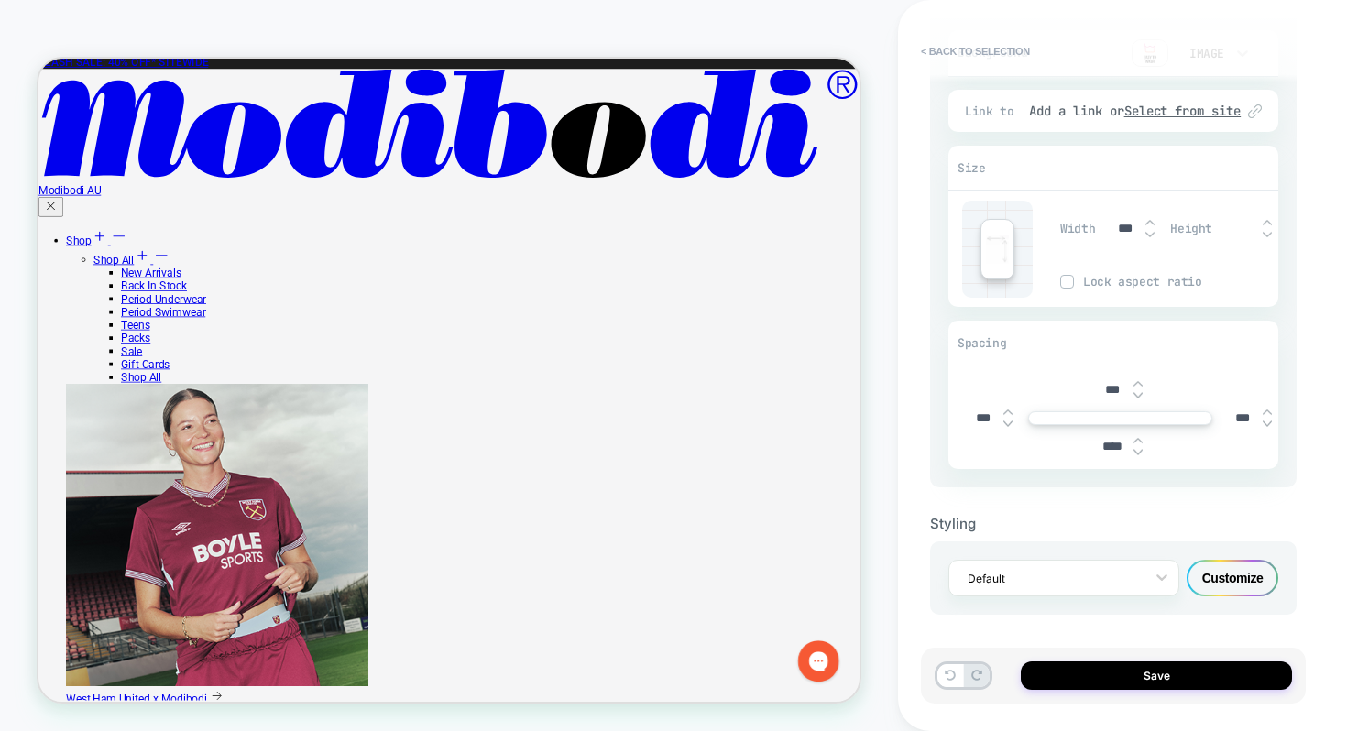
scroll to position [17, 0]
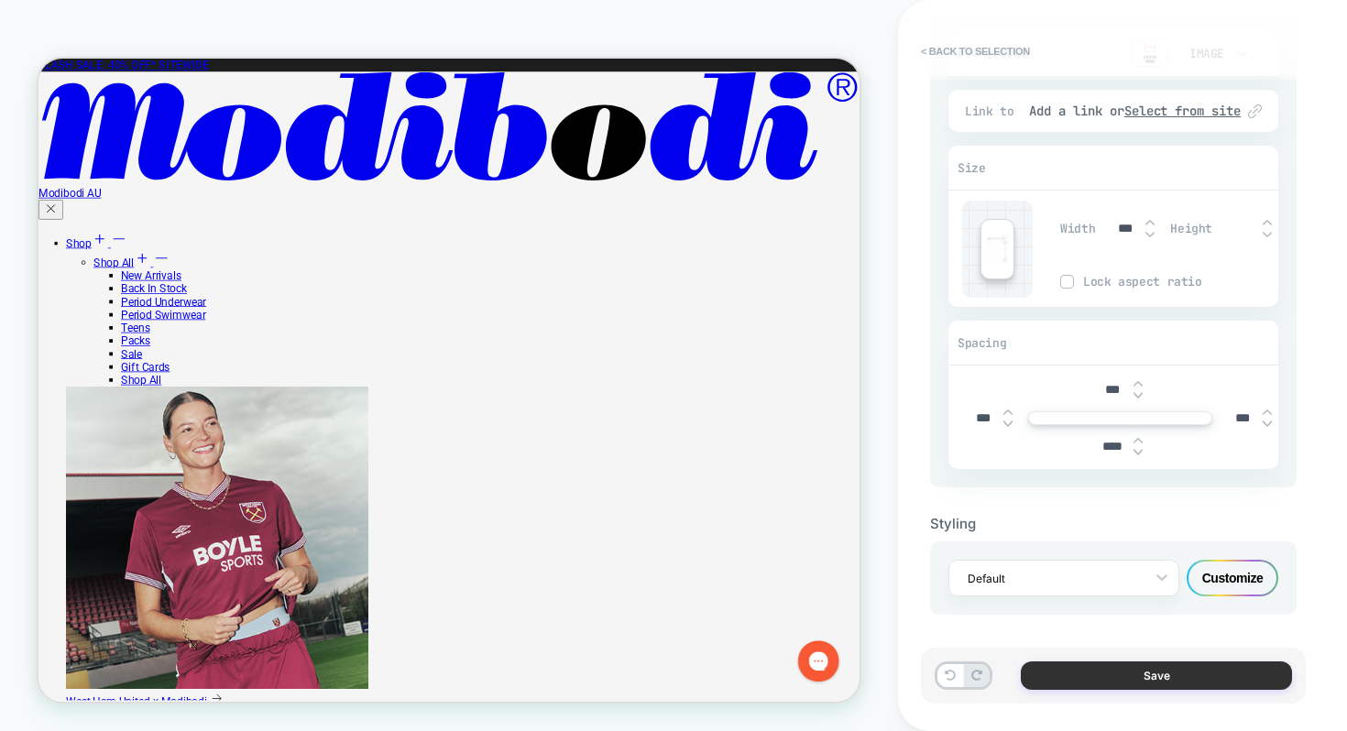
type input "***"
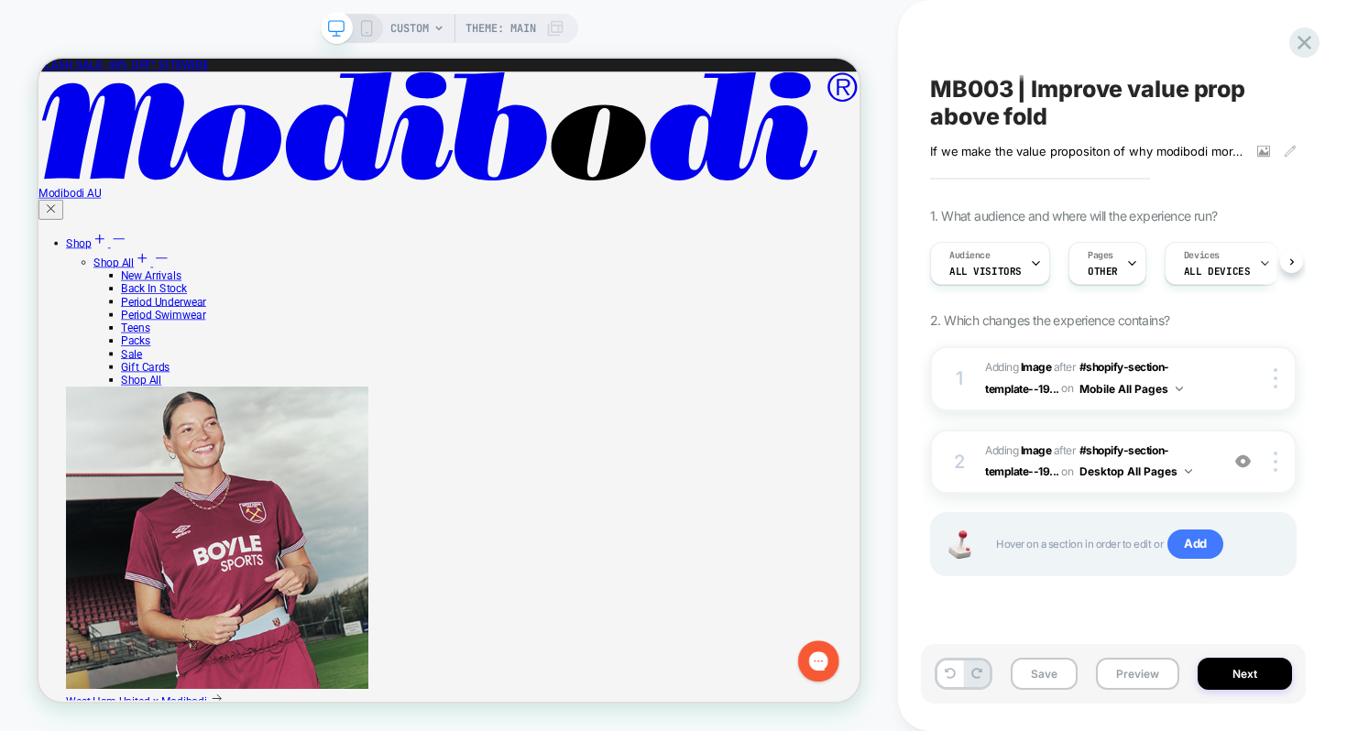
scroll to position [0, 1]
click at [1056, 673] on button "Save" at bounding box center [1044, 674] width 67 height 32
click at [0, 0] on icon at bounding box center [0, 0] width 0 height 0
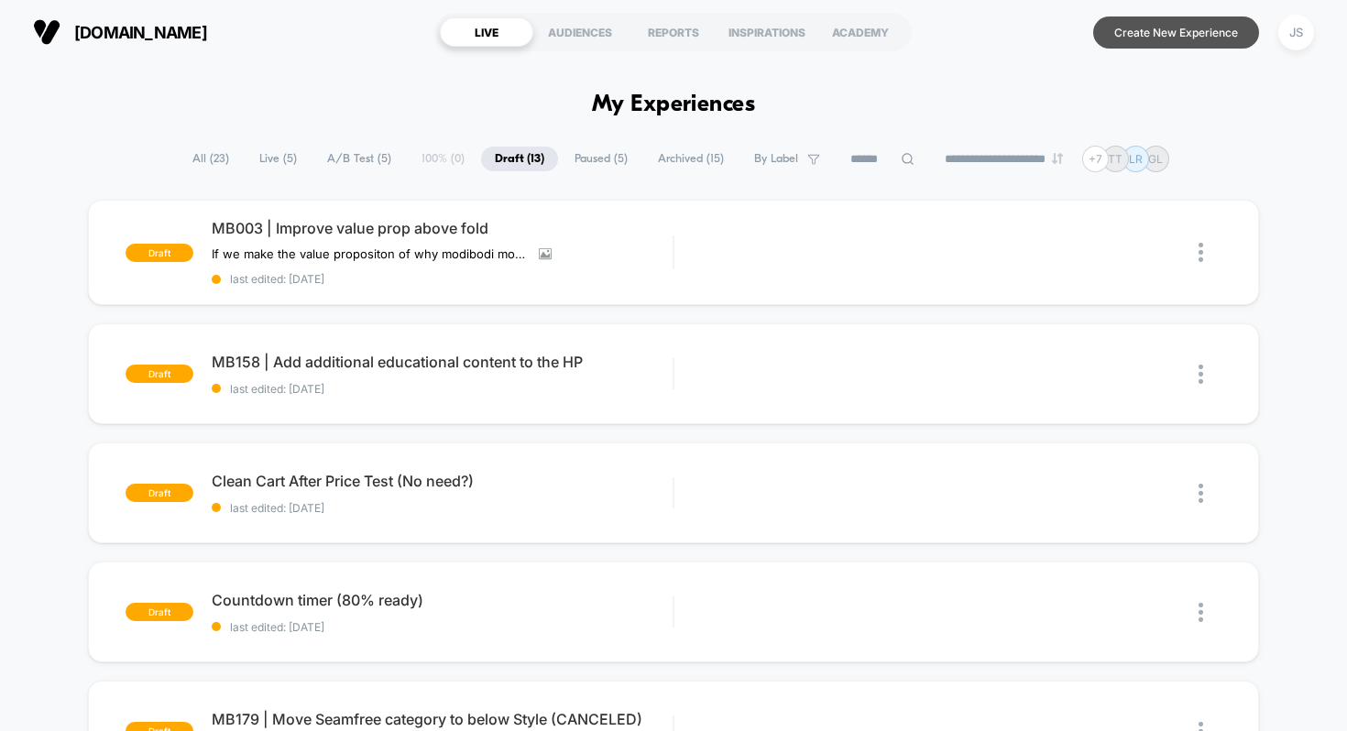
click at [1190, 38] on button "Create New Experience" at bounding box center [1176, 32] width 166 height 32
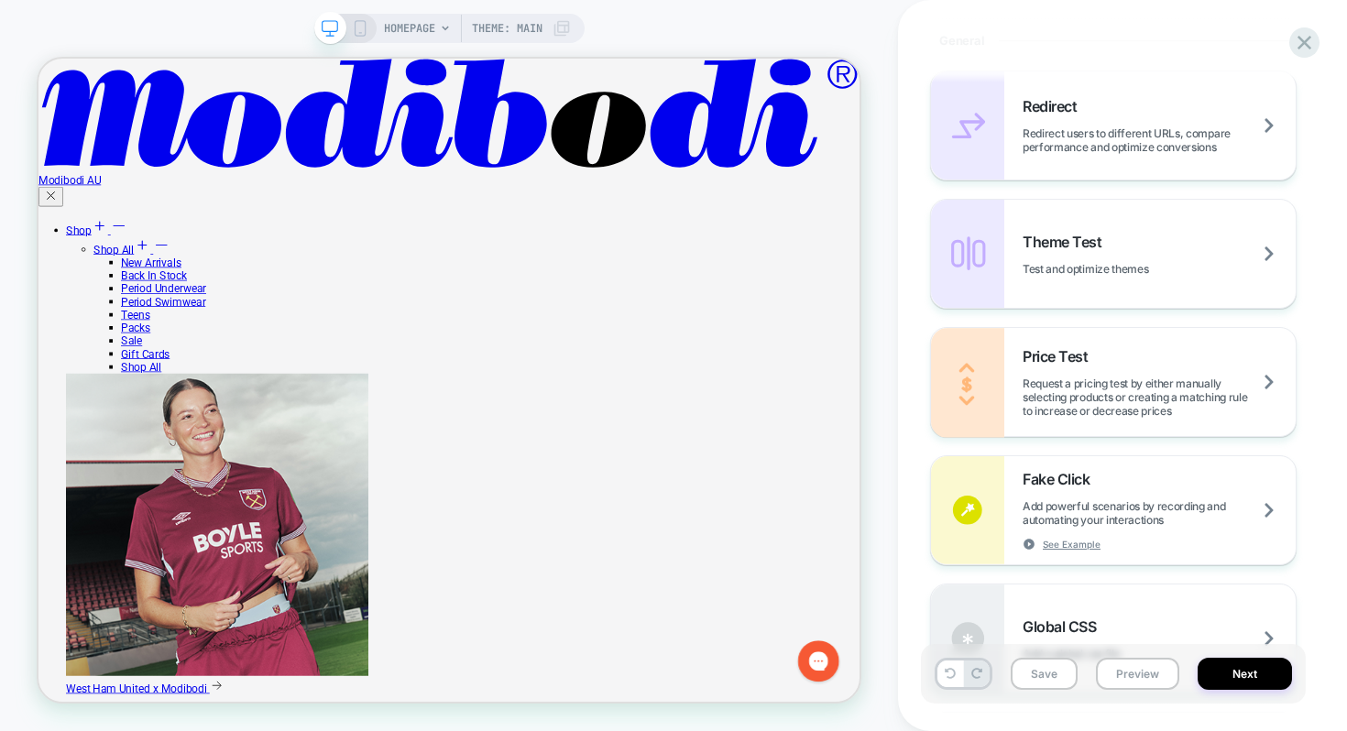
scroll to position [647, 0]
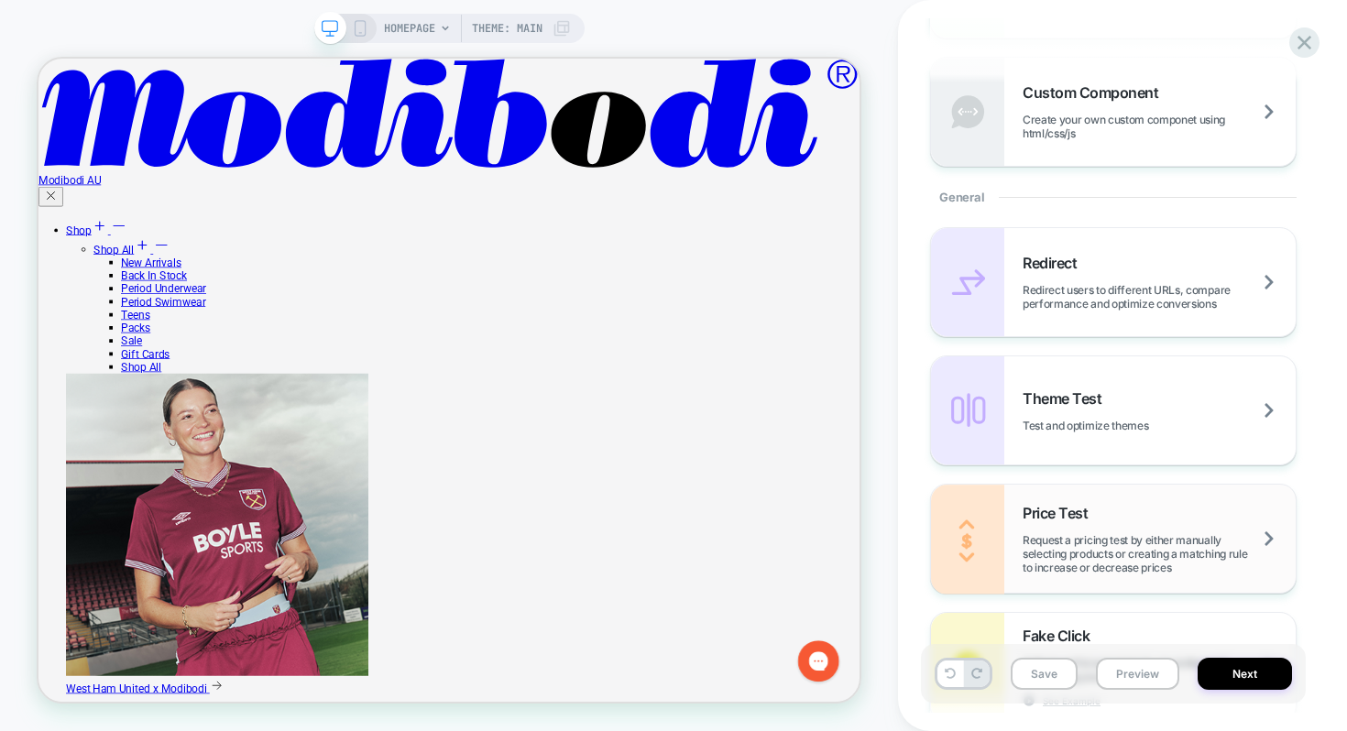
click at [0, 0] on div "Price Test Request a pricing test by either manually selecting products or crea…" at bounding box center [0, 0] width 0 height 0
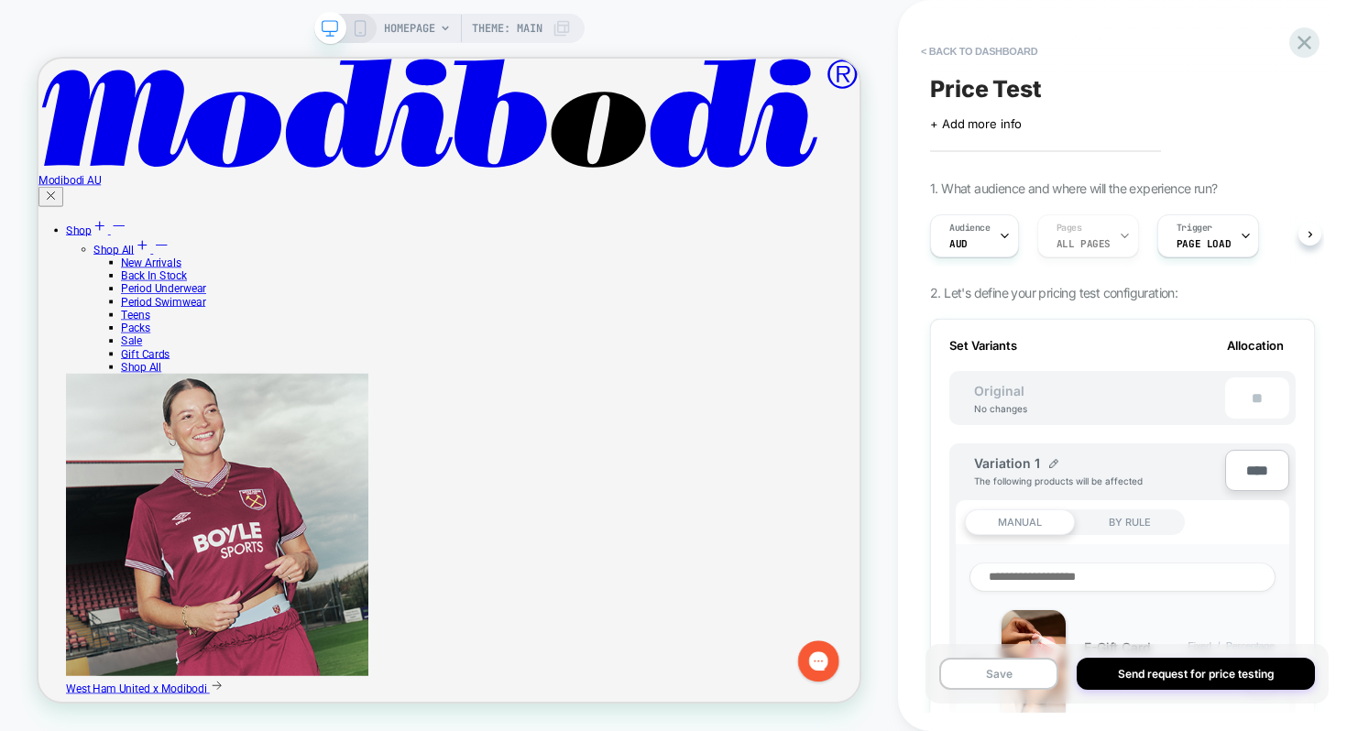
scroll to position [0, 2]
click at [0, 0] on img at bounding box center [0, 0] width 0 height 0
click at [1052, 463] on input "**********" at bounding box center [1040, 473] width 133 height 36
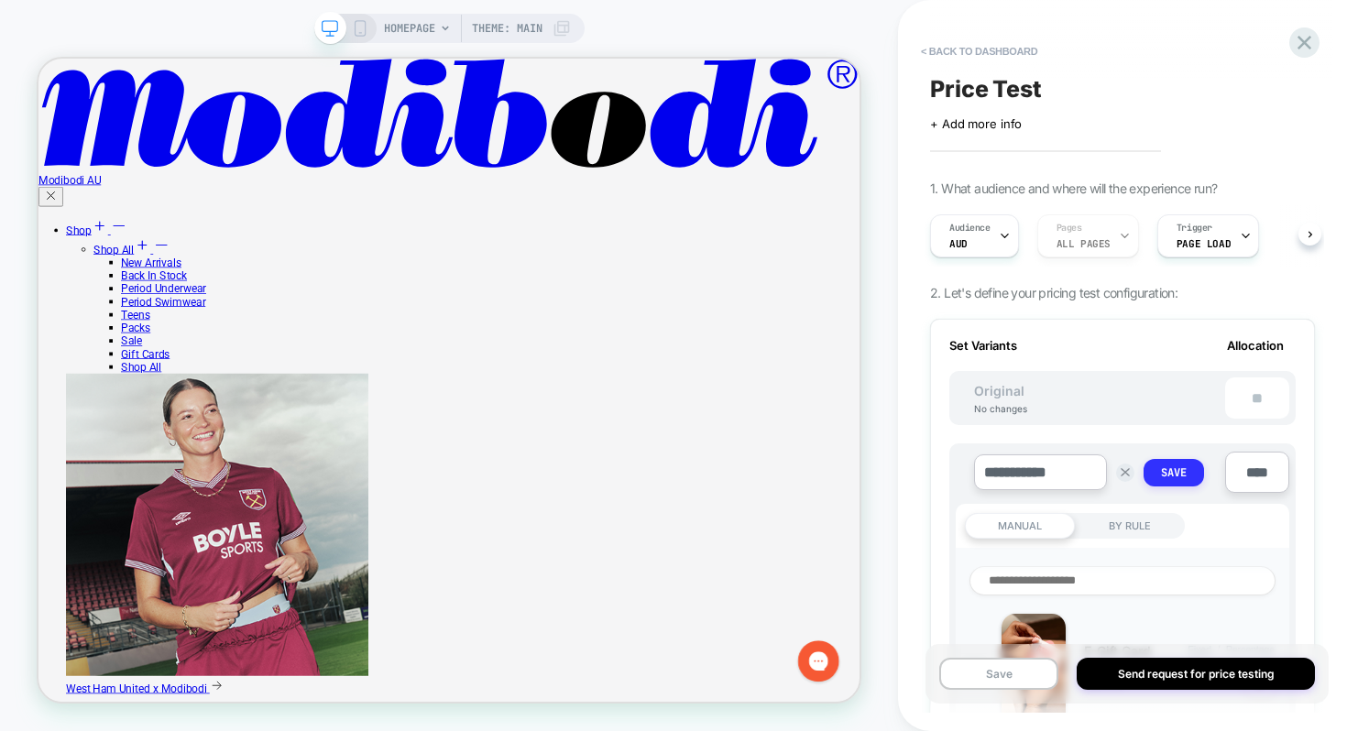
type input "**********"
click at [1158, 472] on button "Save" at bounding box center [1174, 472] width 60 height 27
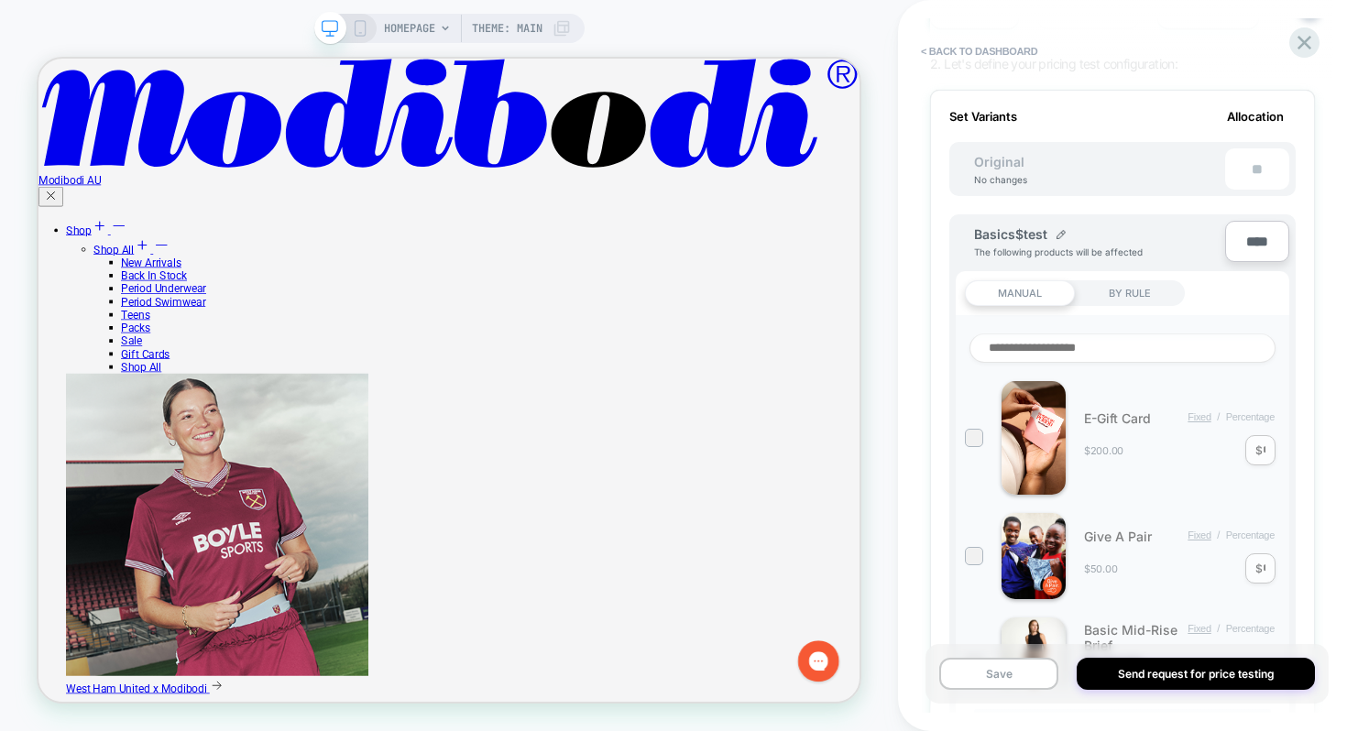
scroll to position [230, 0]
click at [0, 0] on div "BY RULE" at bounding box center [0, 0] width 0 height 0
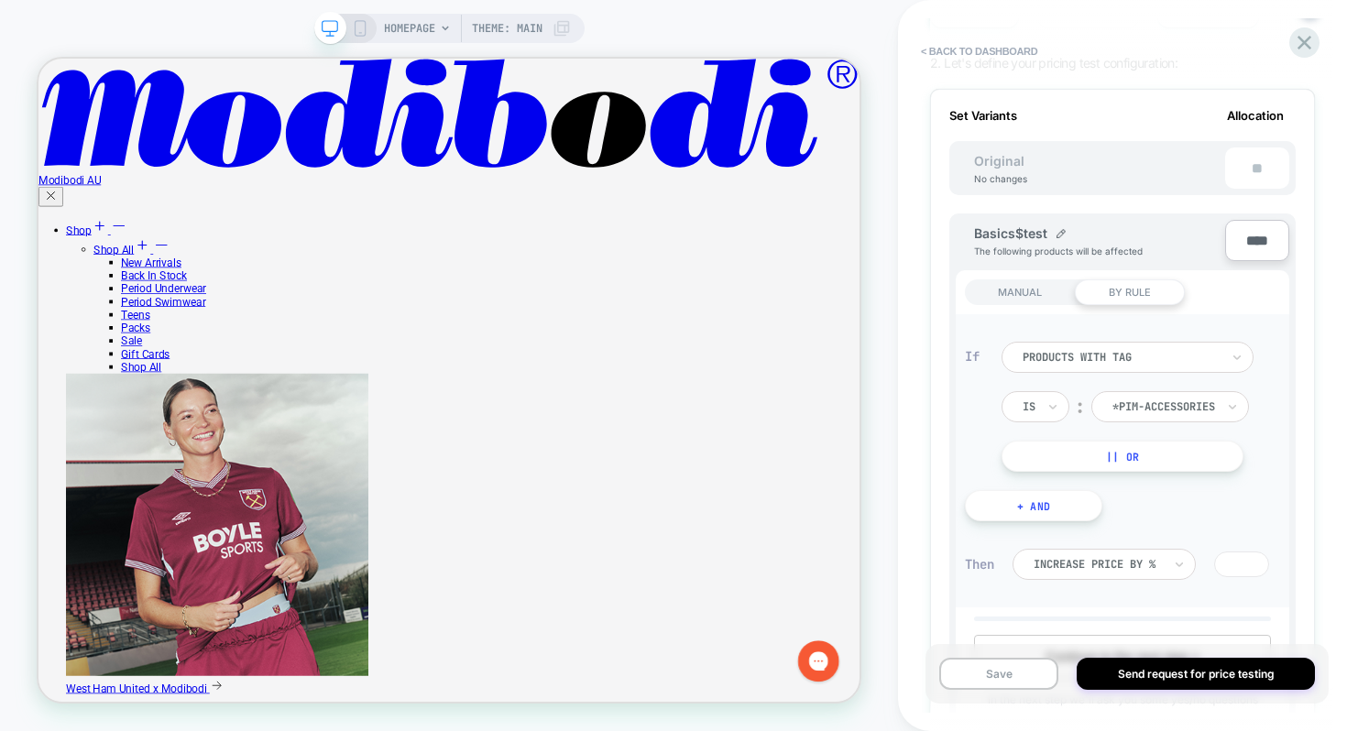
click at [1133, 402] on div at bounding box center [1164, 407] width 103 height 16
type input "*******"
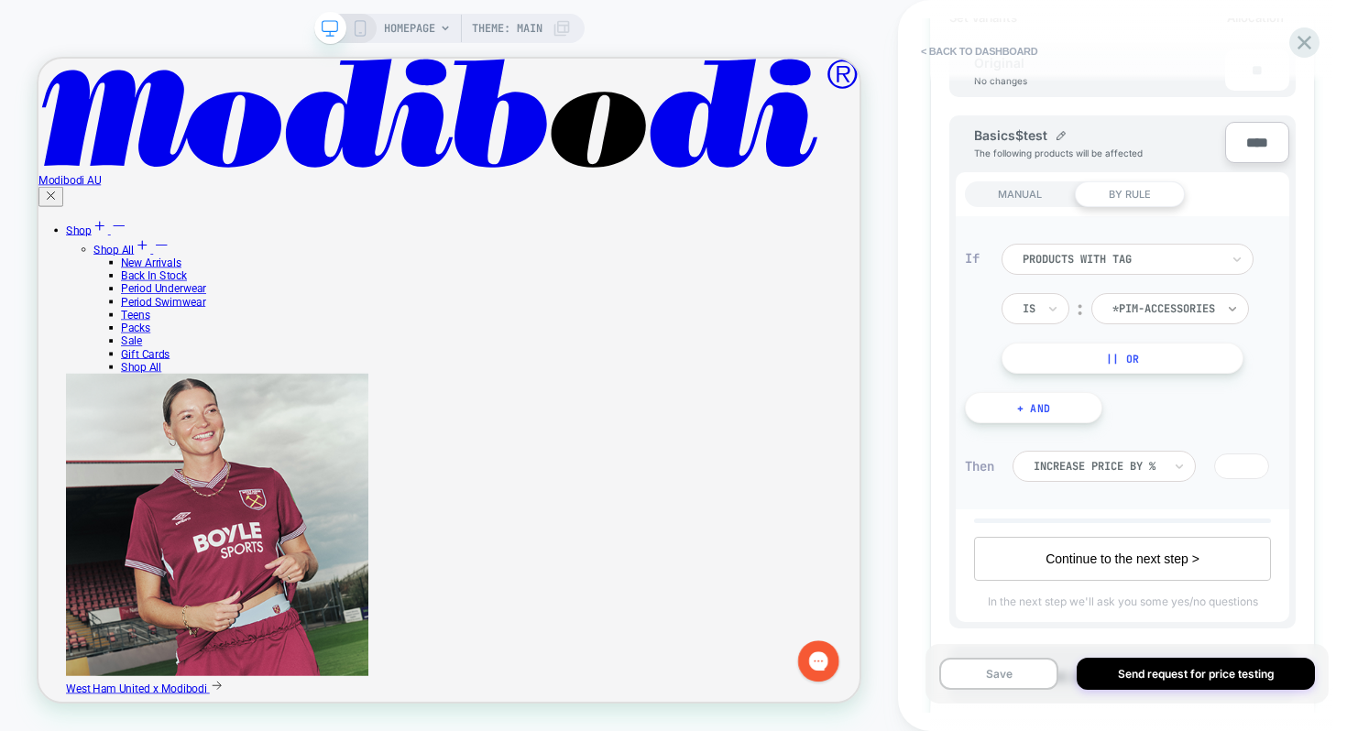
scroll to position [343, 0]
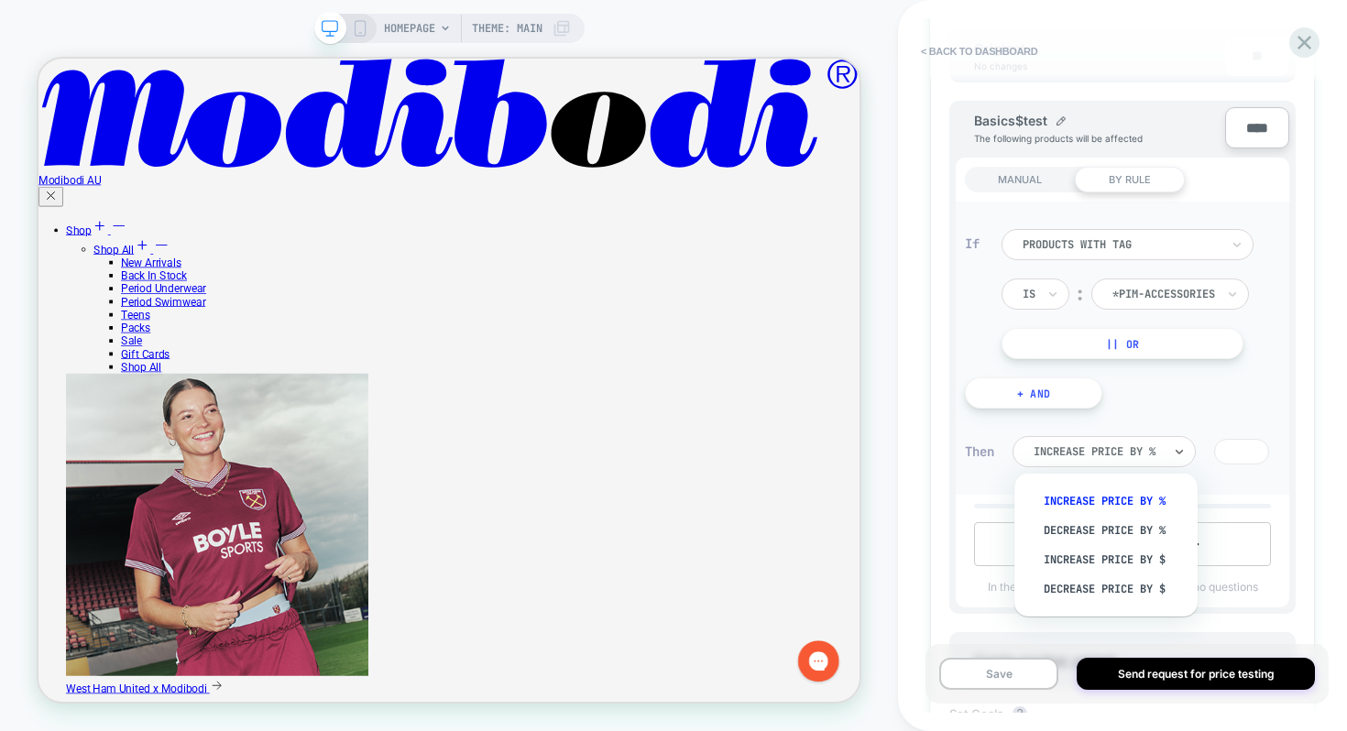
click at [1170, 445] on div "Increase Price by %" at bounding box center [1104, 451] width 183 height 31
click at [1135, 523] on div "Decrease Price by %" at bounding box center [1115, 530] width 165 height 29
click at [1237, 454] on input "*" at bounding box center [1241, 452] width 55 height 26
type input "****"
click at [0, 0] on div at bounding box center [0, 0] width 0 height 0
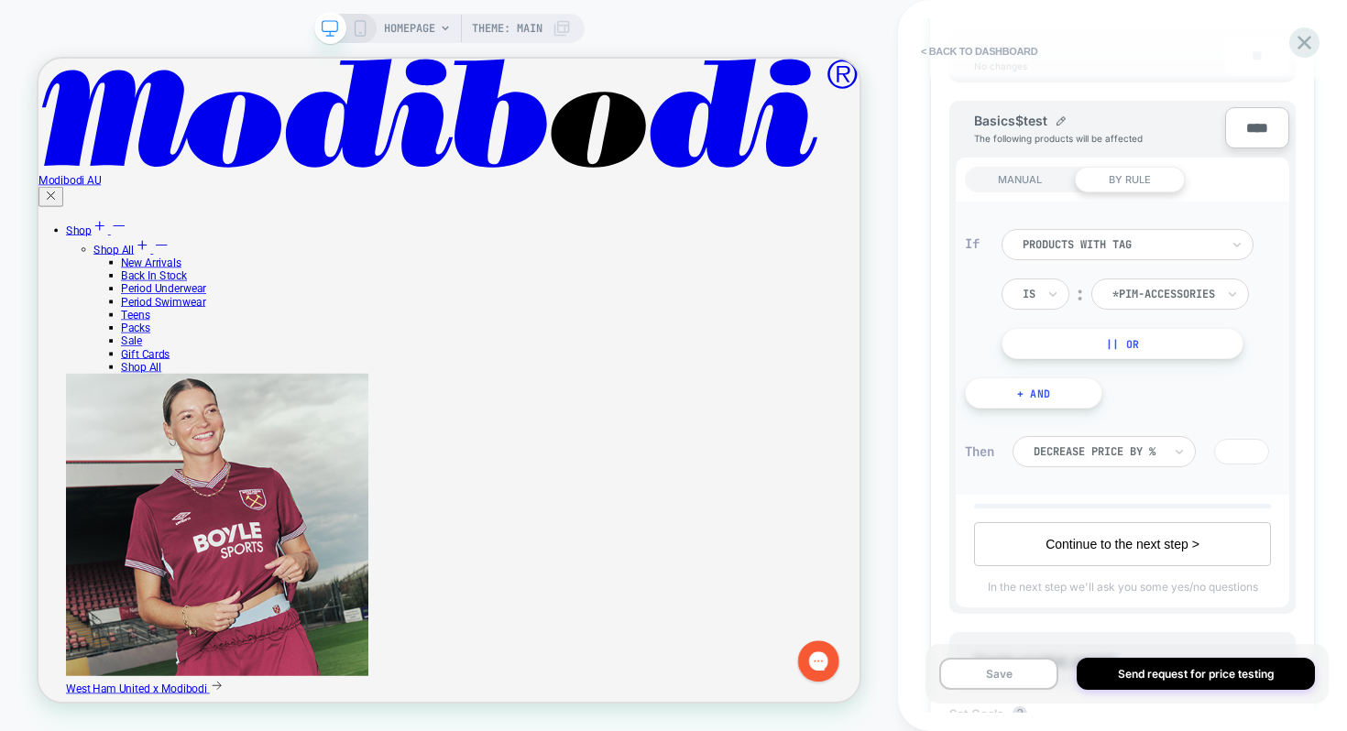
click at [1254, 480] on div "Then Decrease Price by % ****" at bounding box center [1122, 460] width 315 height 49
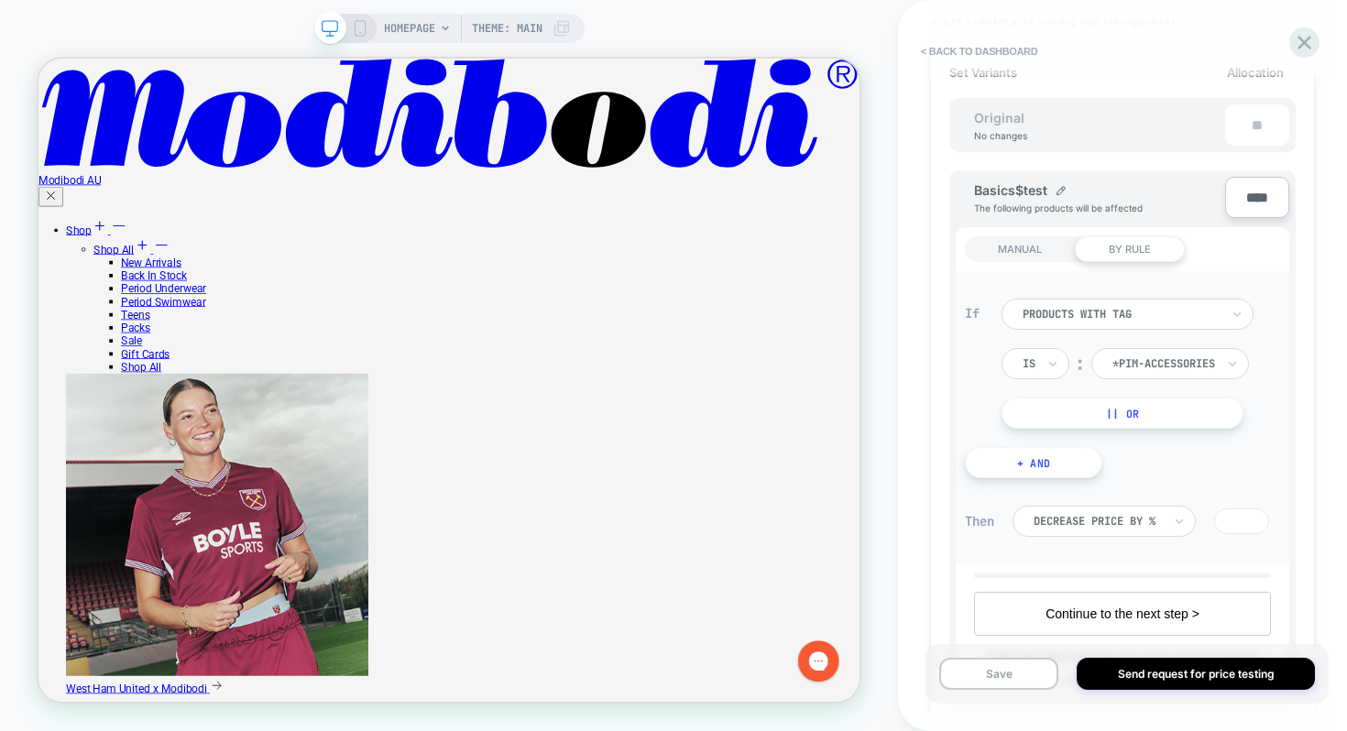
scroll to position [264, 0]
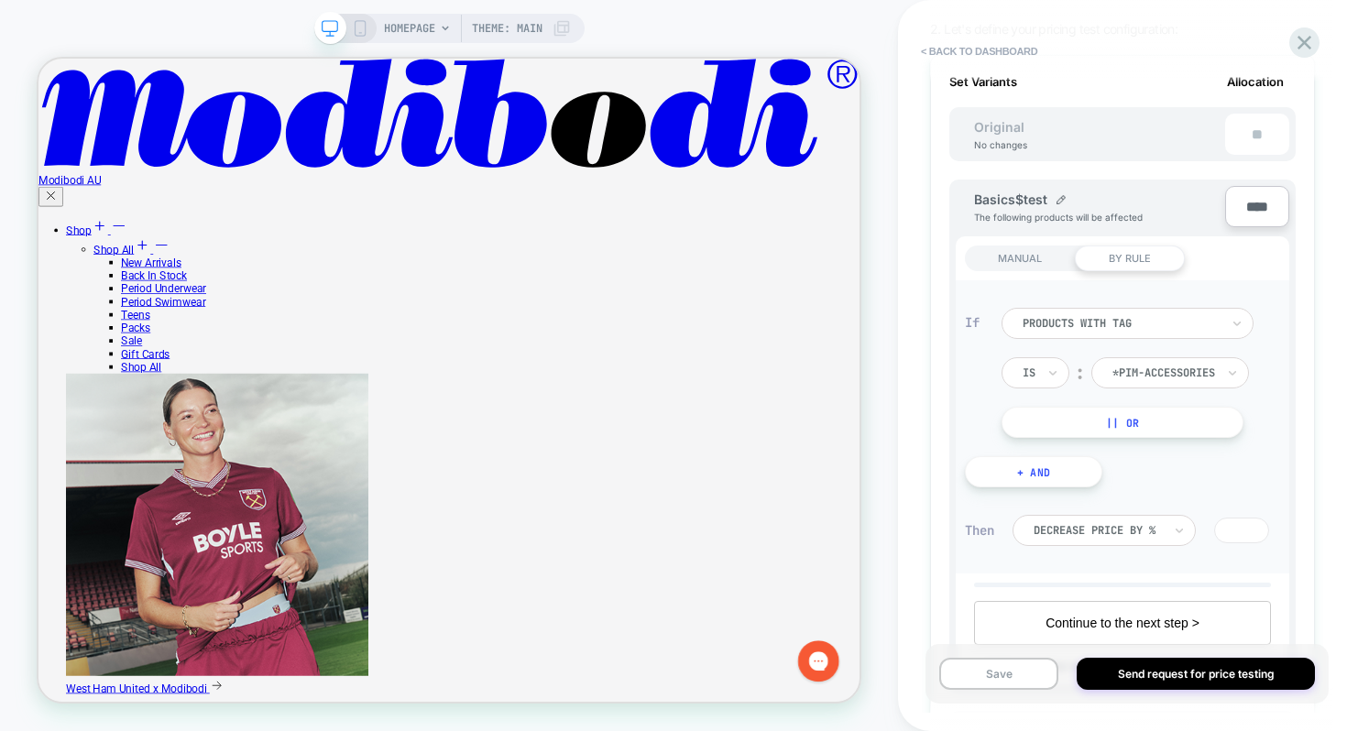
click at [1244, 267] on div "MANUAL BY RULE" at bounding box center [1123, 258] width 334 height 44
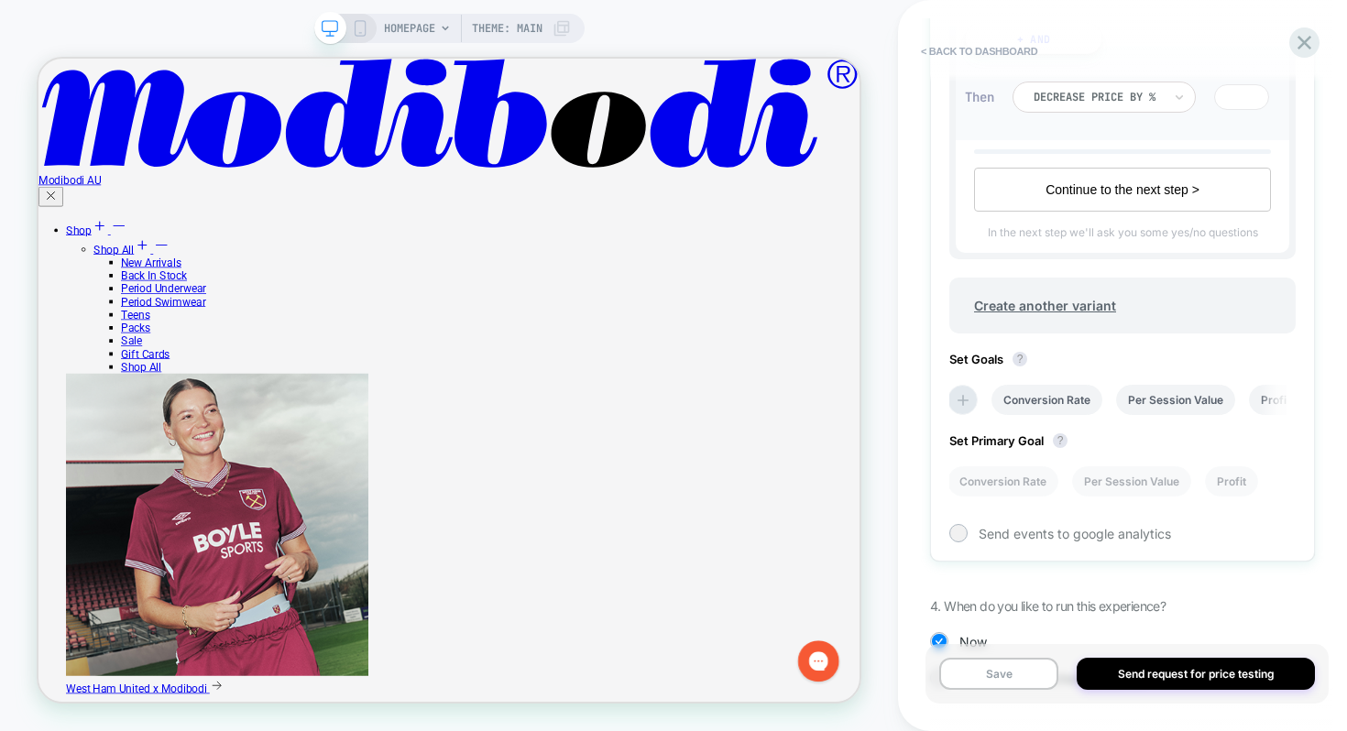
scroll to position [700, 0]
click at [0, 0] on span "Send events to google analytics" at bounding box center [0, 0] width 0 height 0
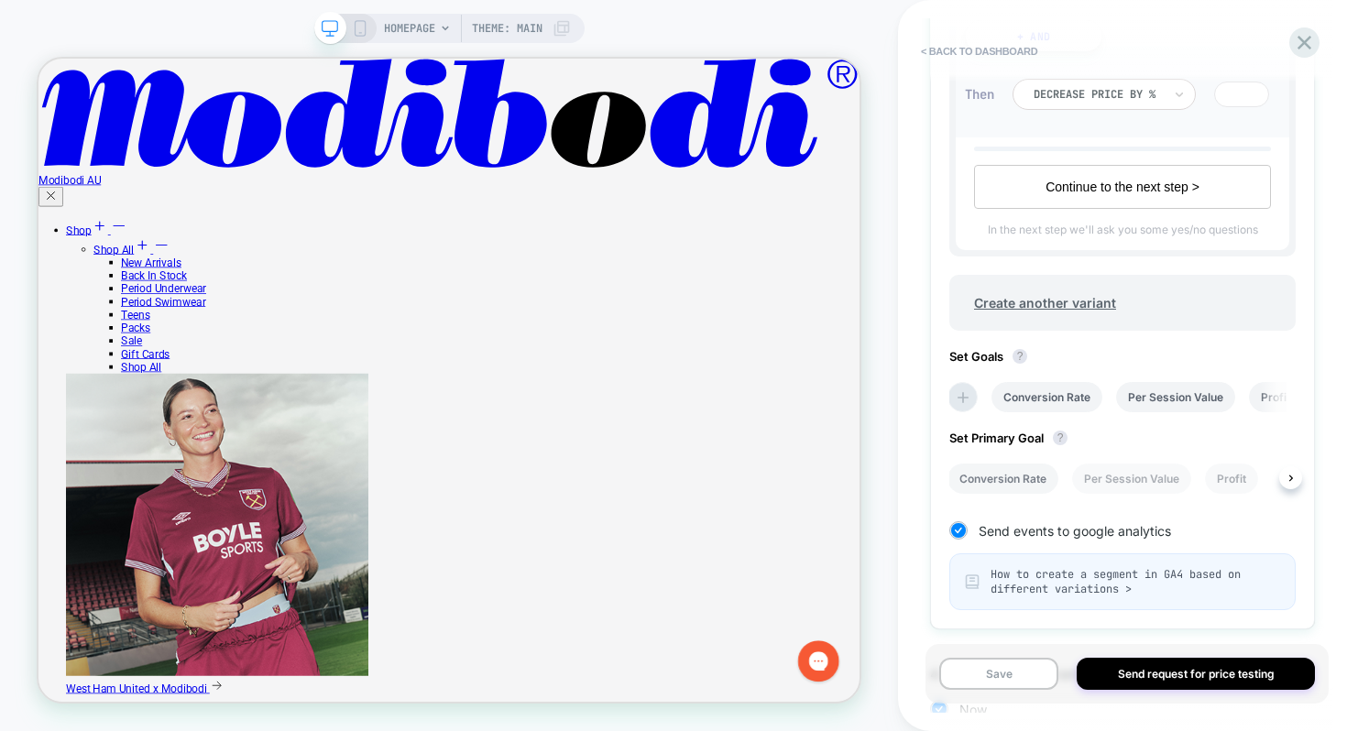
click at [1023, 480] on li "Conversion Rate" at bounding box center [1003, 479] width 111 height 30
click at [0, 0] on li "Conversion Rate" at bounding box center [0, 0] width 0 height 0
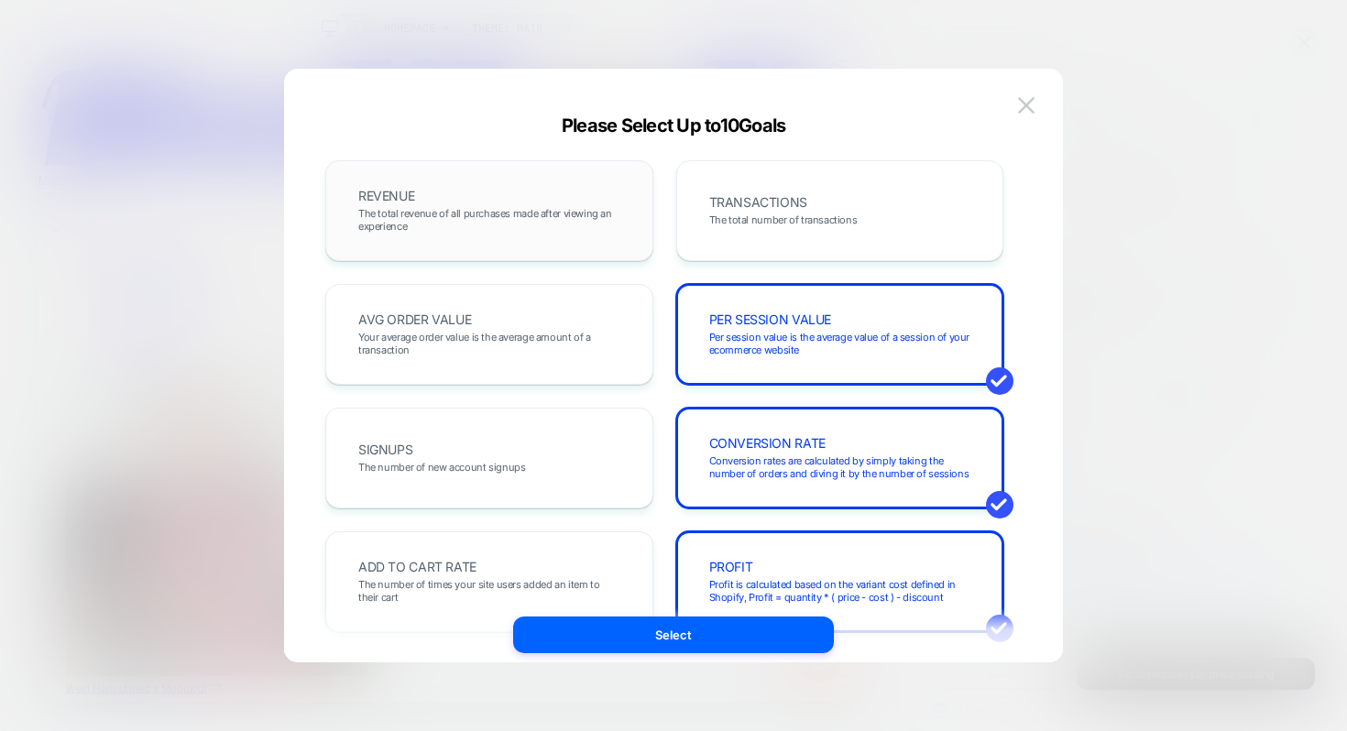
click at [560, 236] on div "REVENUE The total revenue of all purchases made after viewing an experience" at bounding box center [490, 211] width 290 height 62
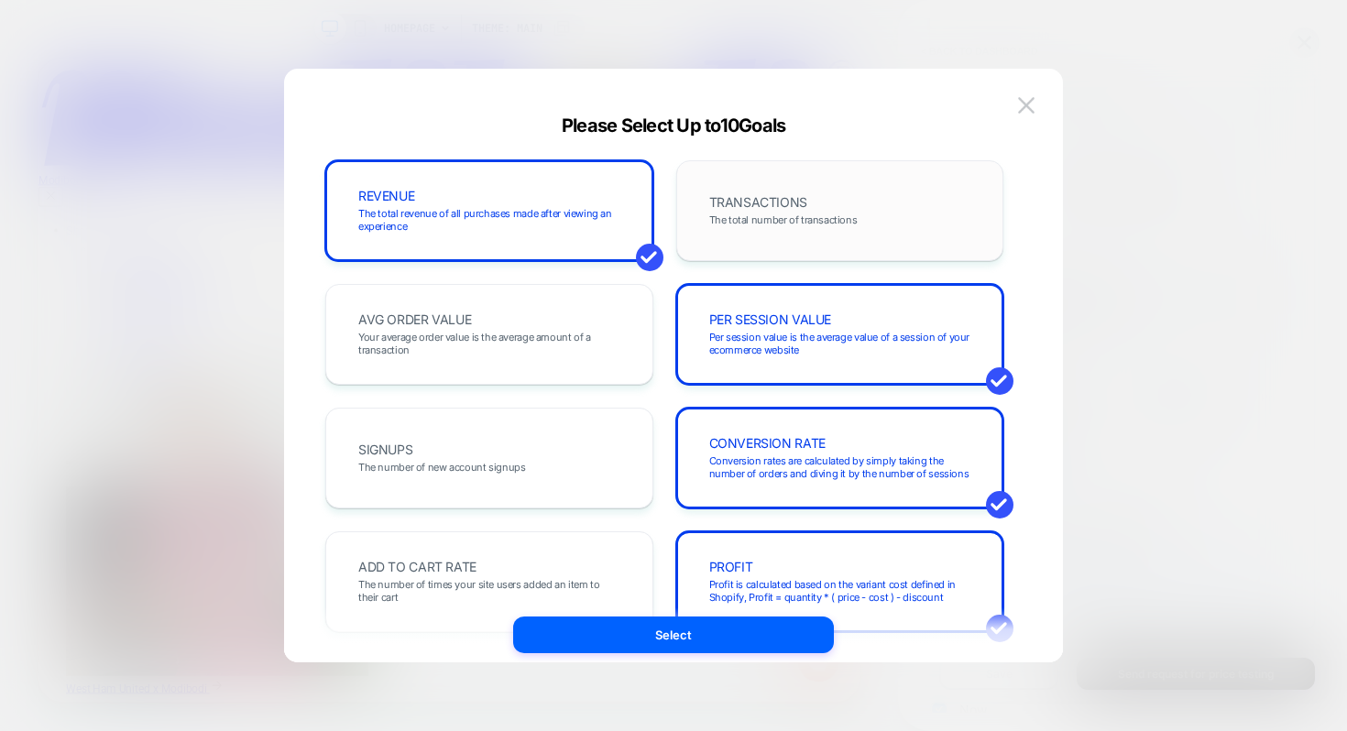
click at [762, 219] on span "The total number of transactions" at bounding box center [783, 220] width 148 height 13
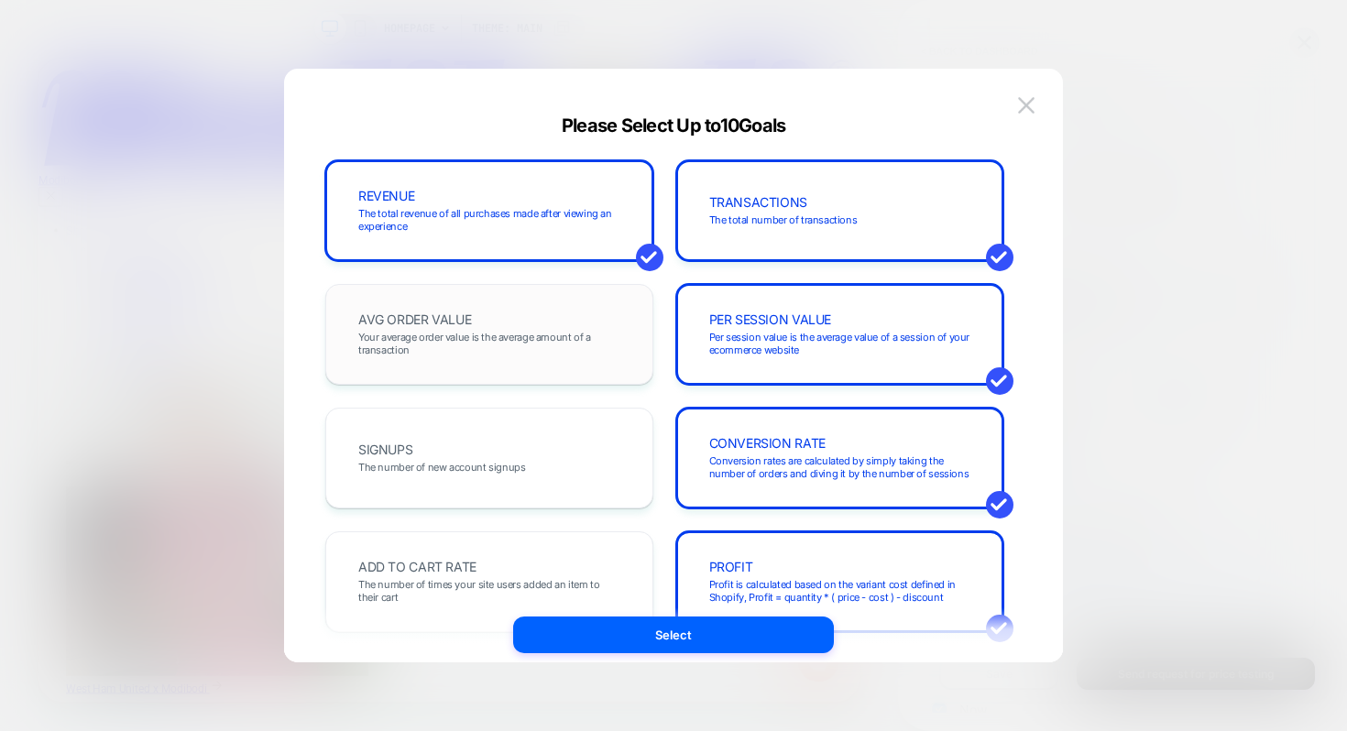
click at [569, 346] on span "Your average order value is the average amount of a transaction" at bounding box center [489, 344] width 262 height 26
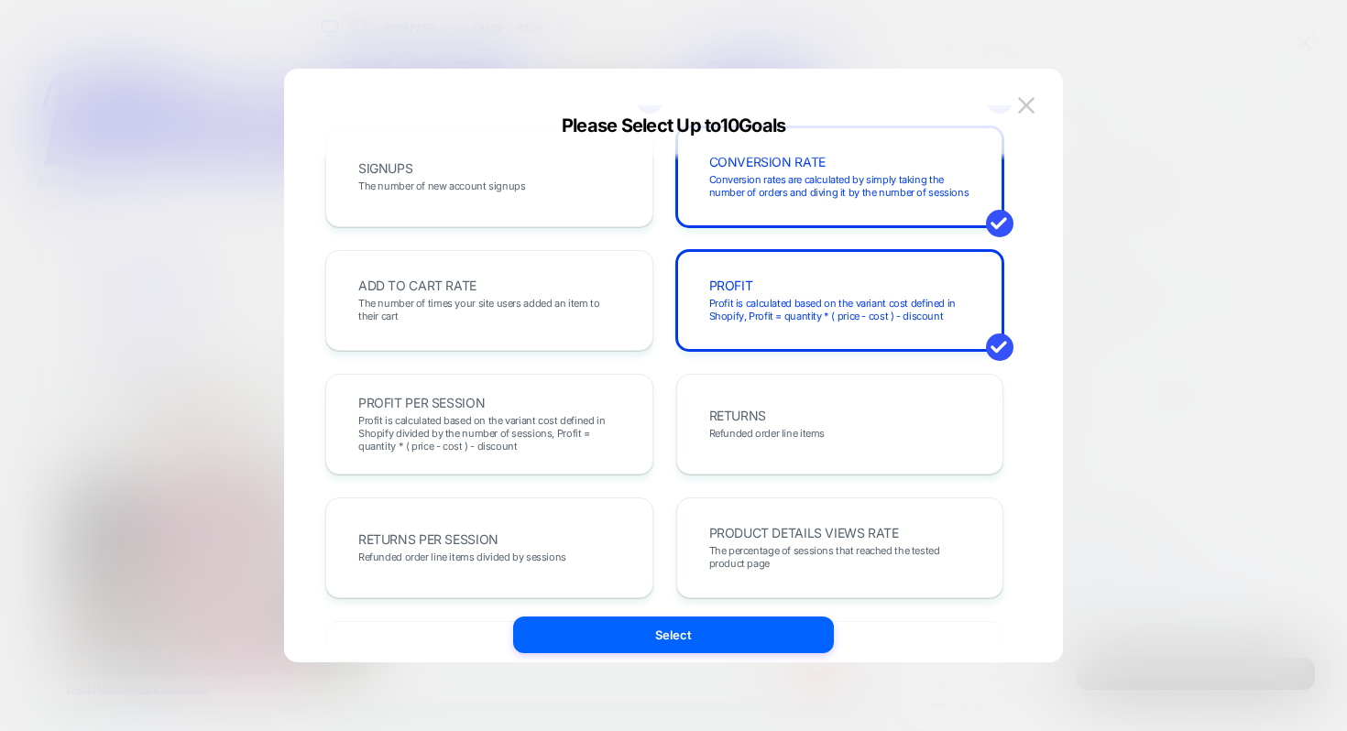
scroll to position [280, 0]
click at [583, 318] on span "The number of times your site users added an item to their cart" at bounding box center [489, 311] width 262 height 26
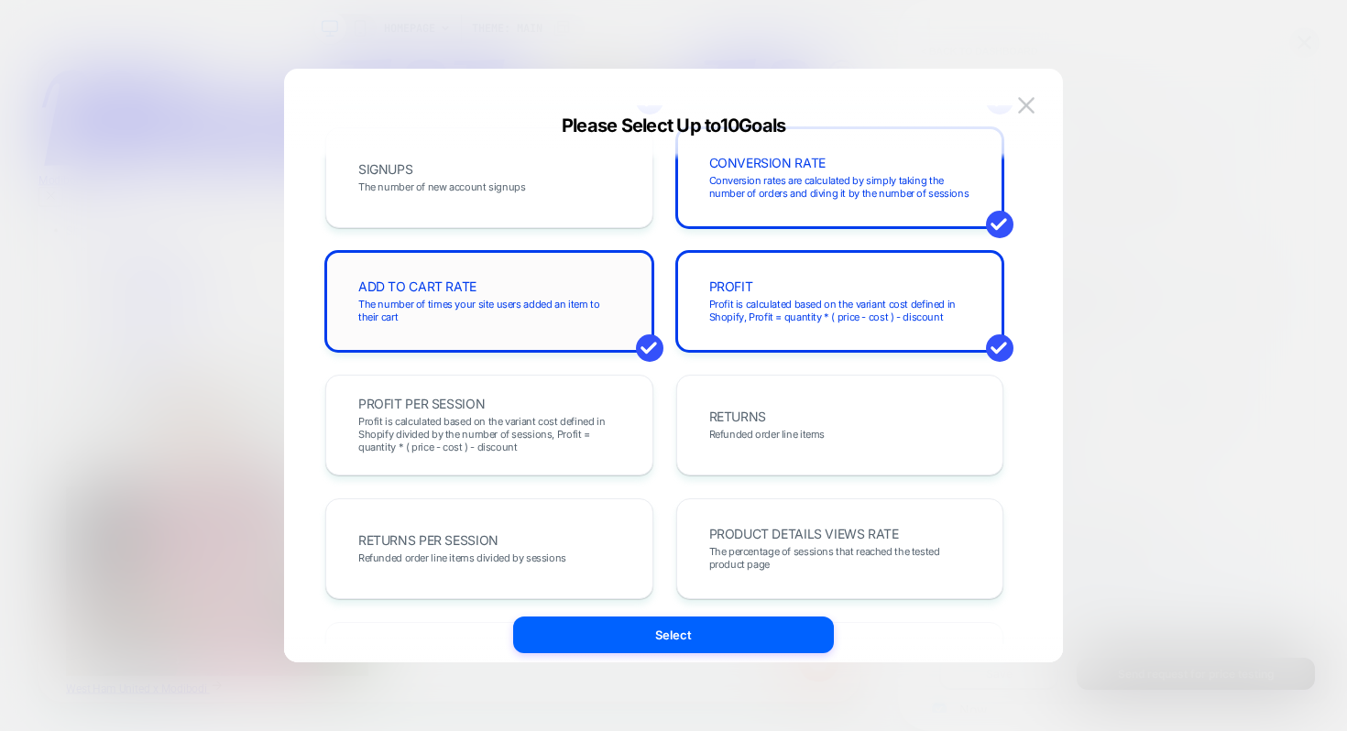
scroll to position [427, 0]
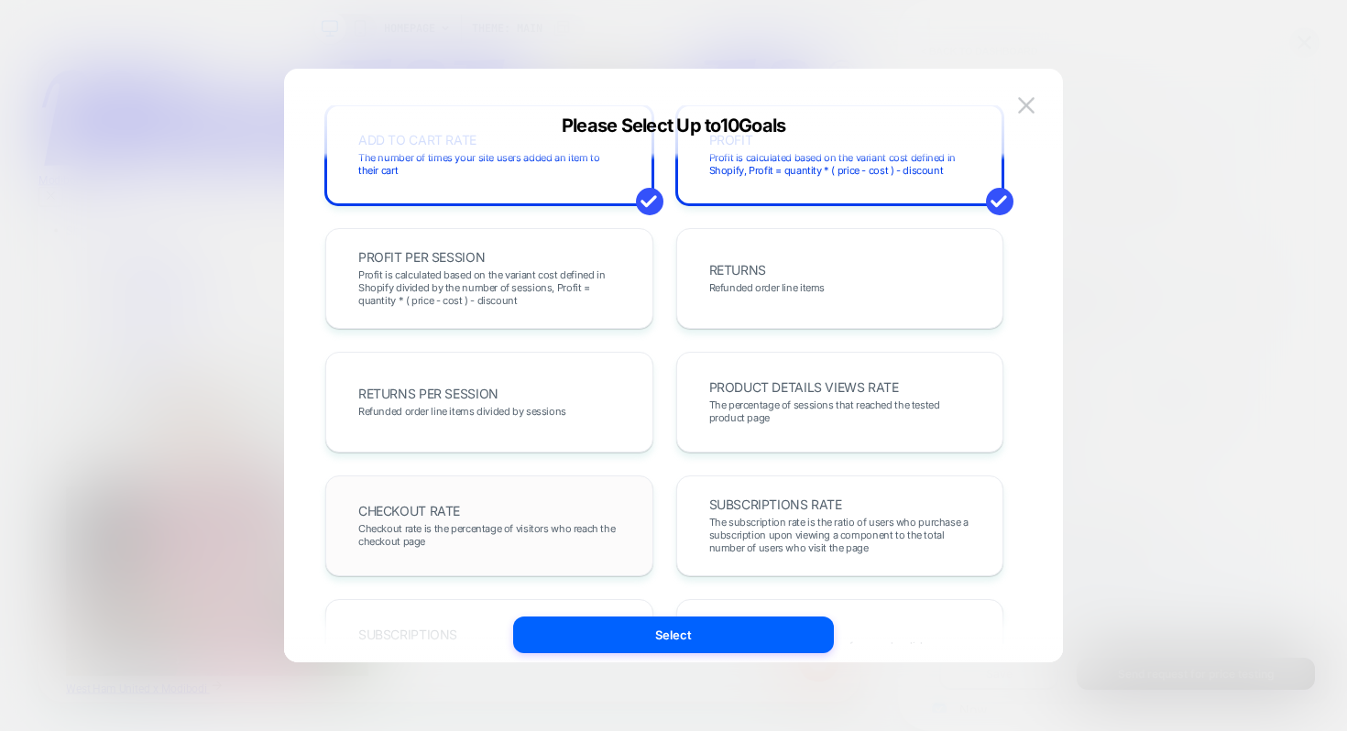
click at [633, 477] on div "CHECKOUT RATE Checkout rate is the percentage of visitors who reach the checkou…" at bounding box center [489, 526] width 328 height 101
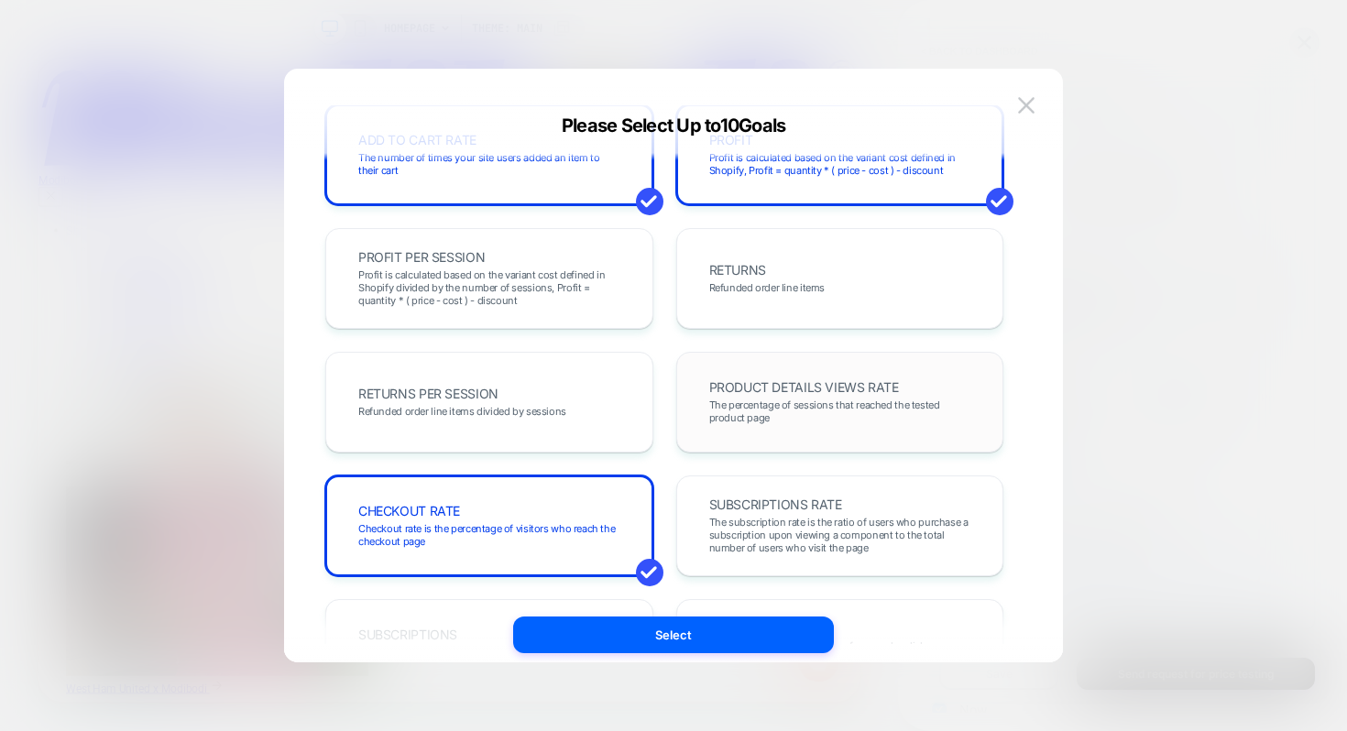
click at [747, 413] on span "The percentage of sessions that reached the tested product page" at bounding box center [840, 412] width 262 height 26
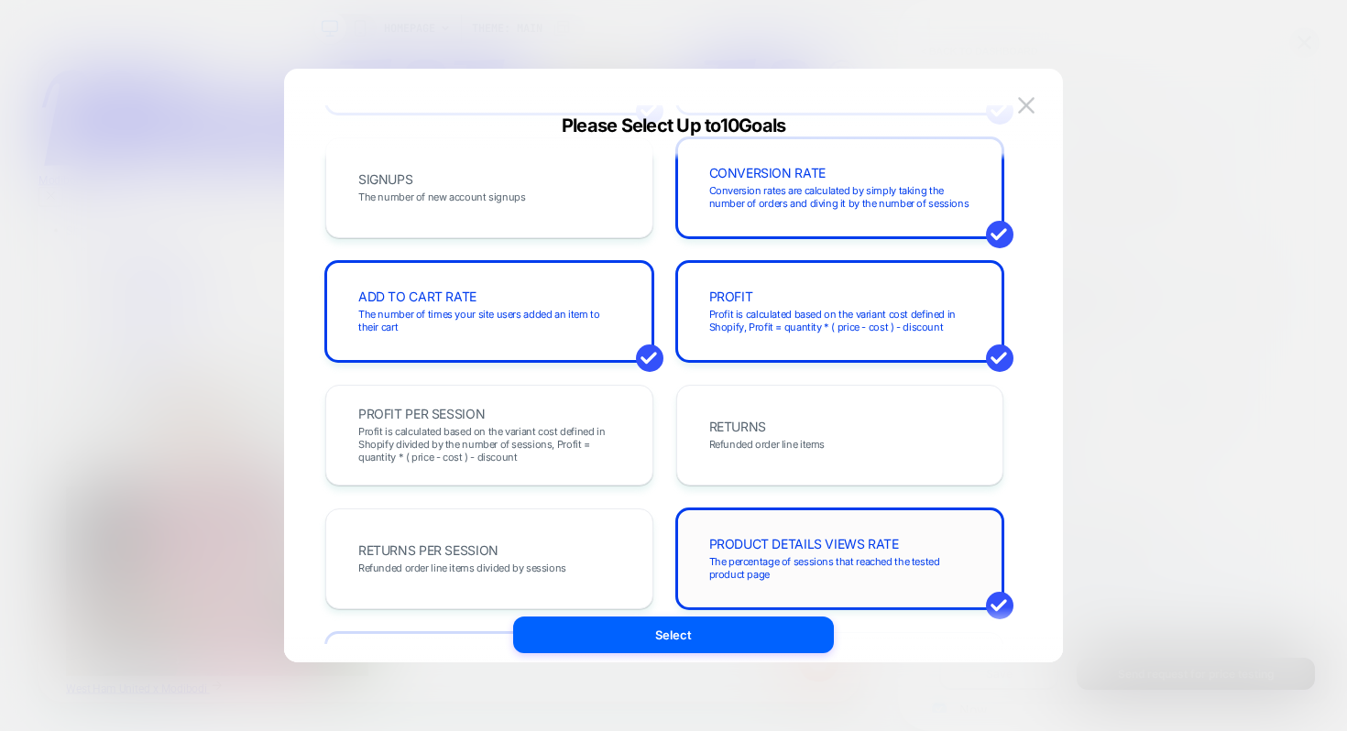
scroll to position [260, 0]
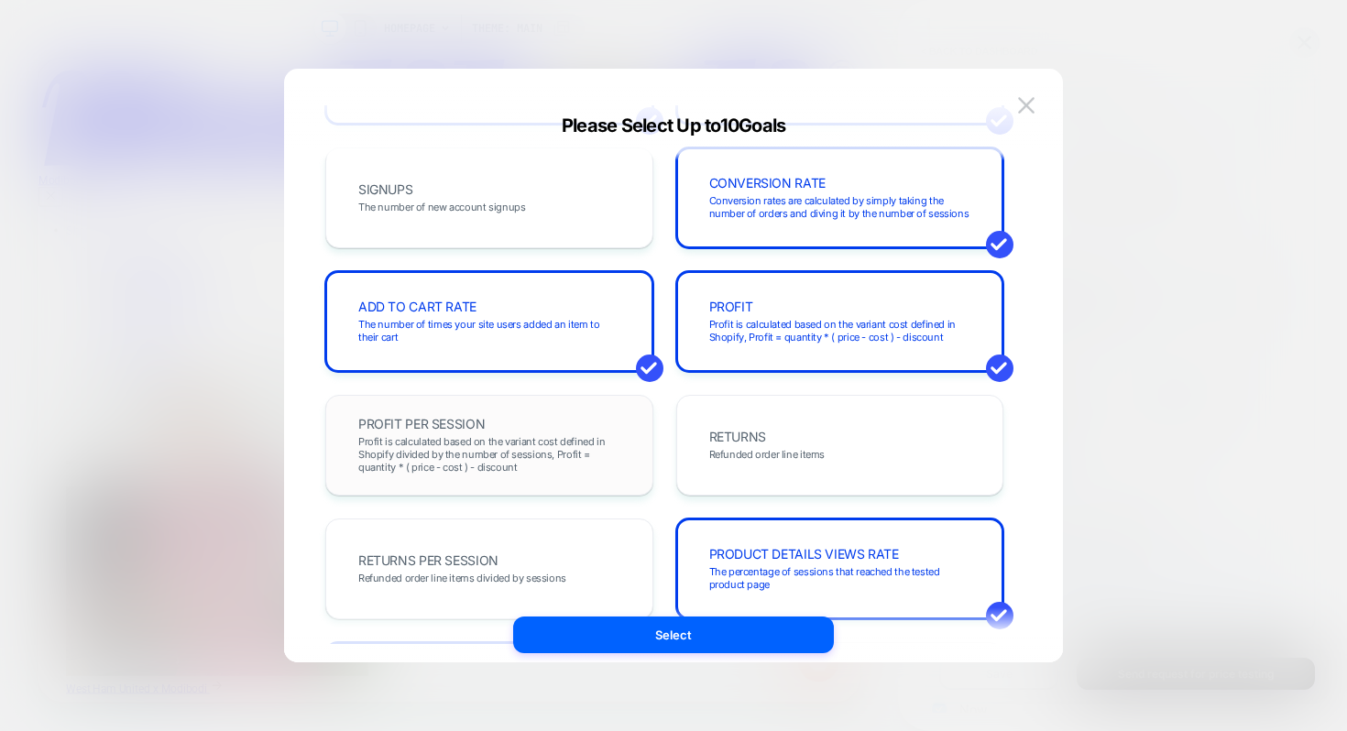
click at [547, 454] on span "Profit is calculated based on the variant cost defined in Shopify divided by th…" at bounding box center [489, 454] width 262 height 38
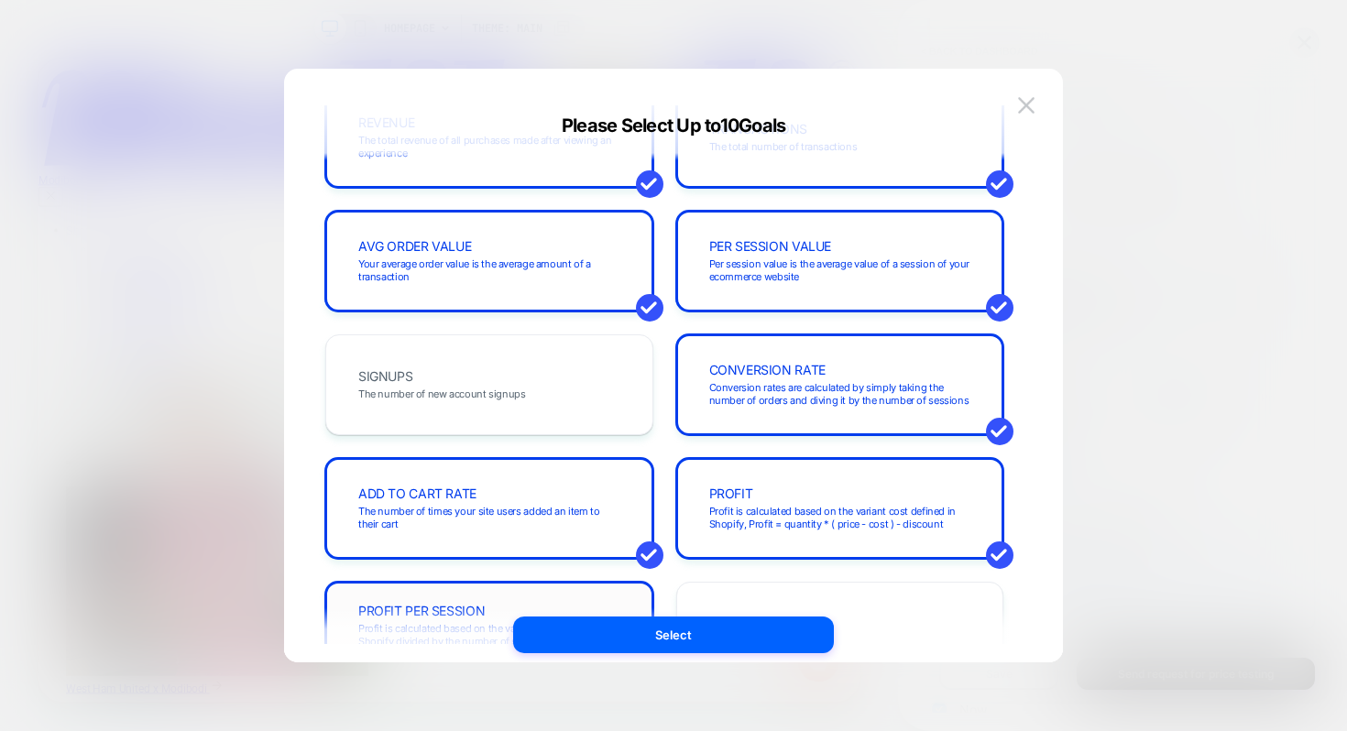
scroll to position [0, 0]
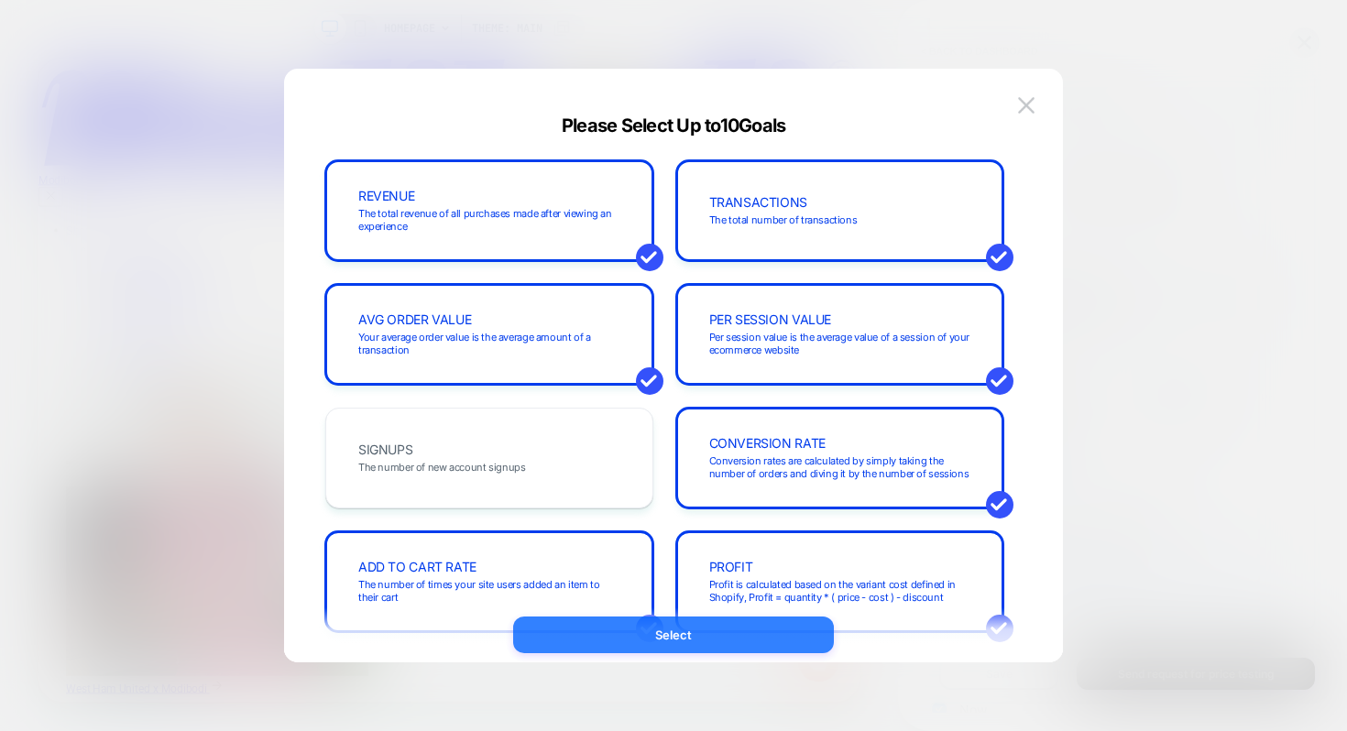
click at [665, 636] on button "Select" at bounding box center [673, 635] width 321 height 37
